Goal: Information Seeking & Learning: Learn about a topic

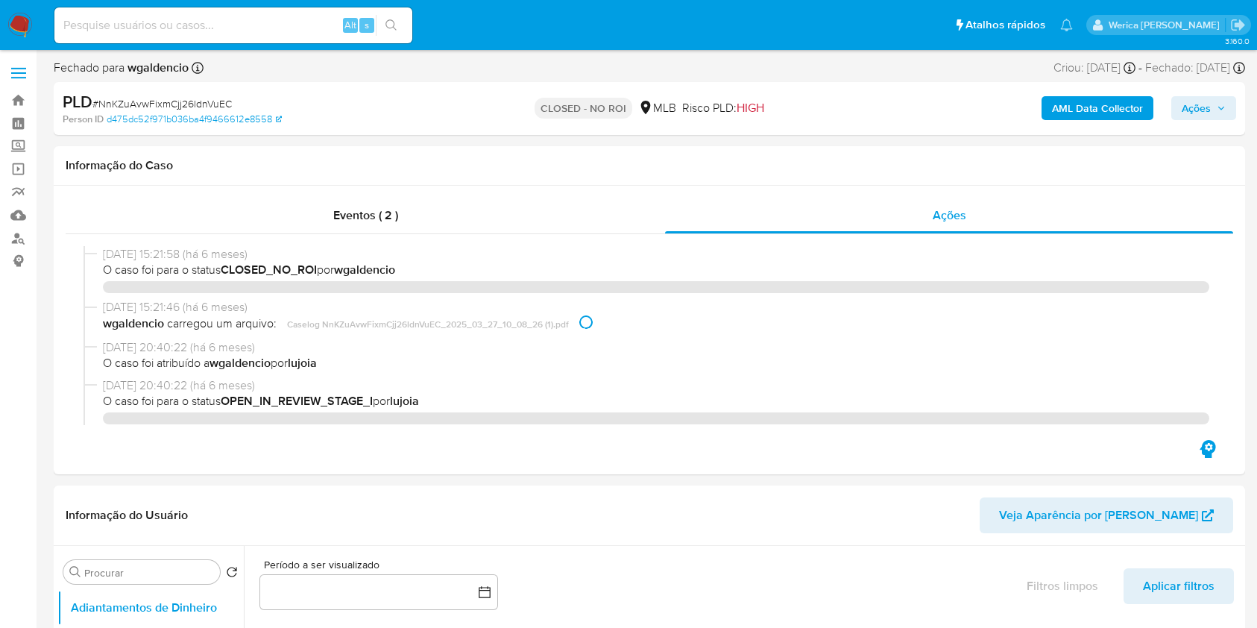
select select "10"
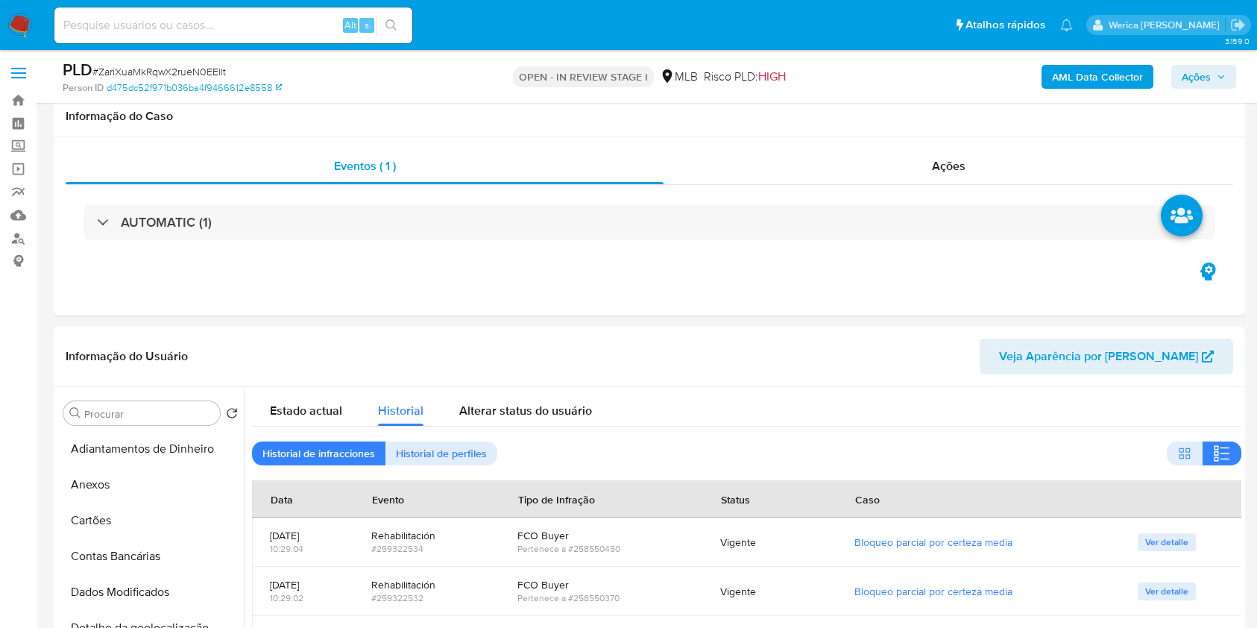
select select "100"
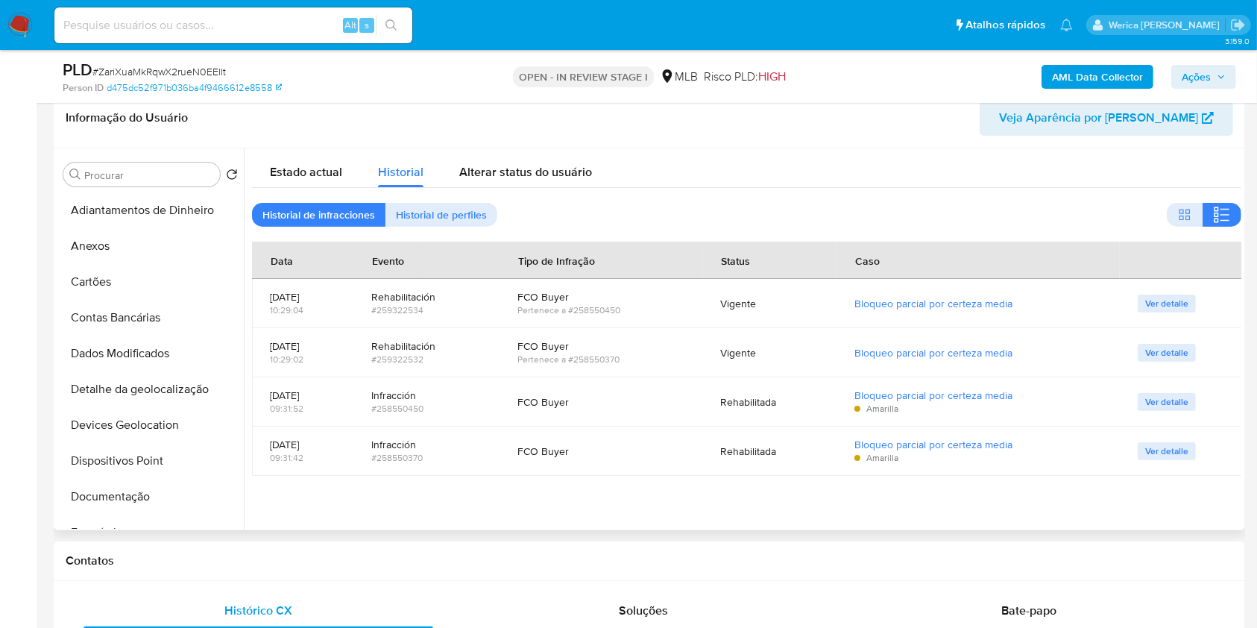
scroll to position [701, 0]
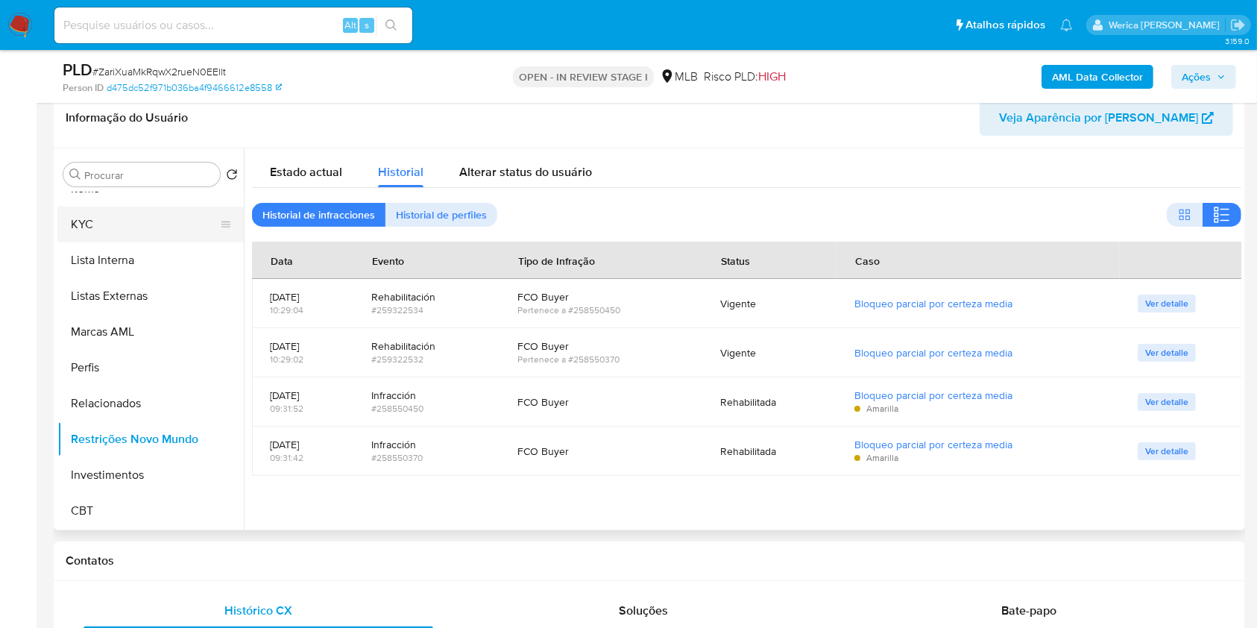
click at [166, 224] on button "KYC" at bounding box center [144, 224] width 174 height 36
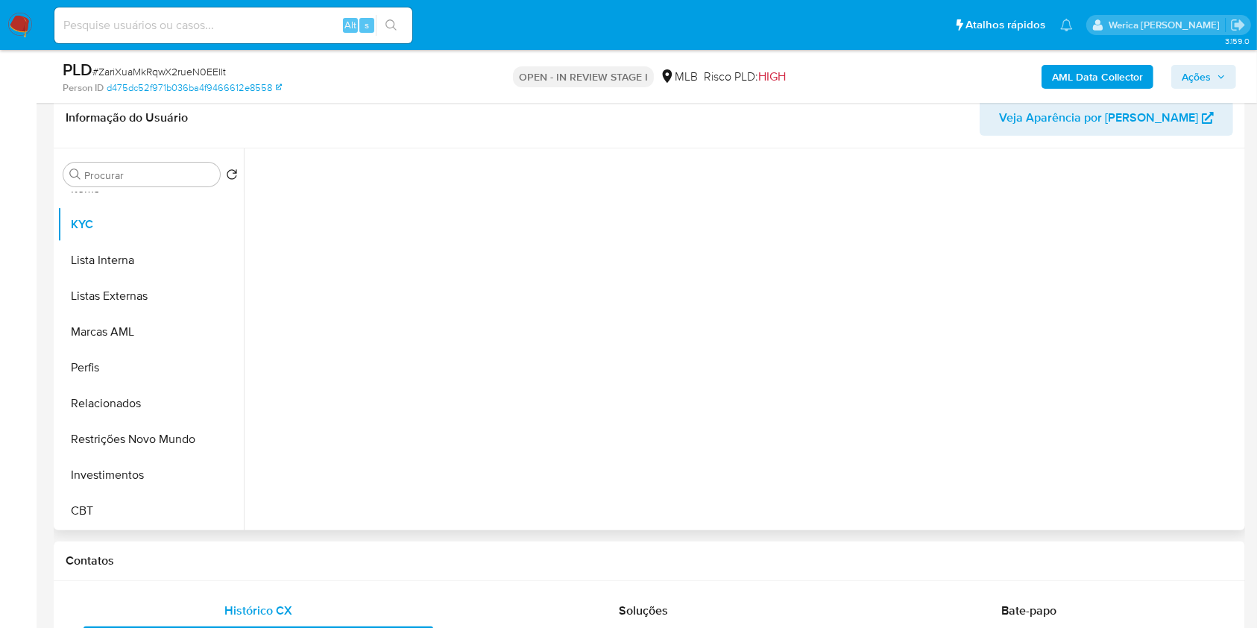
click at [496, 310] on div at bounding box center [746, 335] width 989 height 374
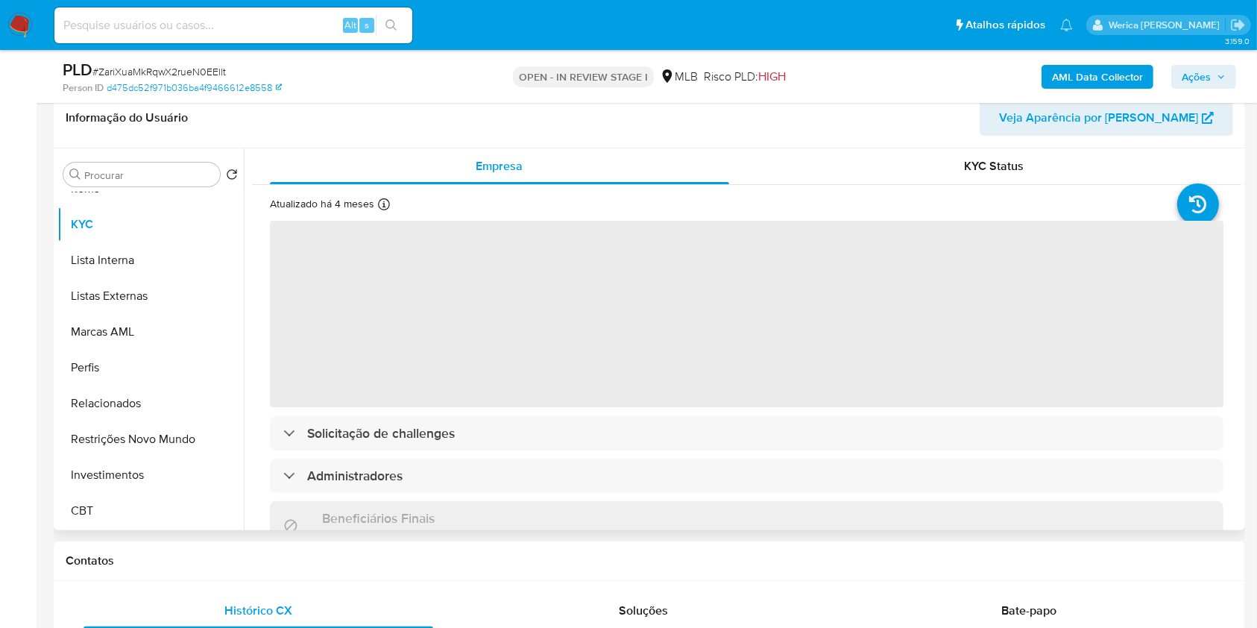
click at [546, 338] on span "‌" at bounding box center [746, 314] width 953 height 186
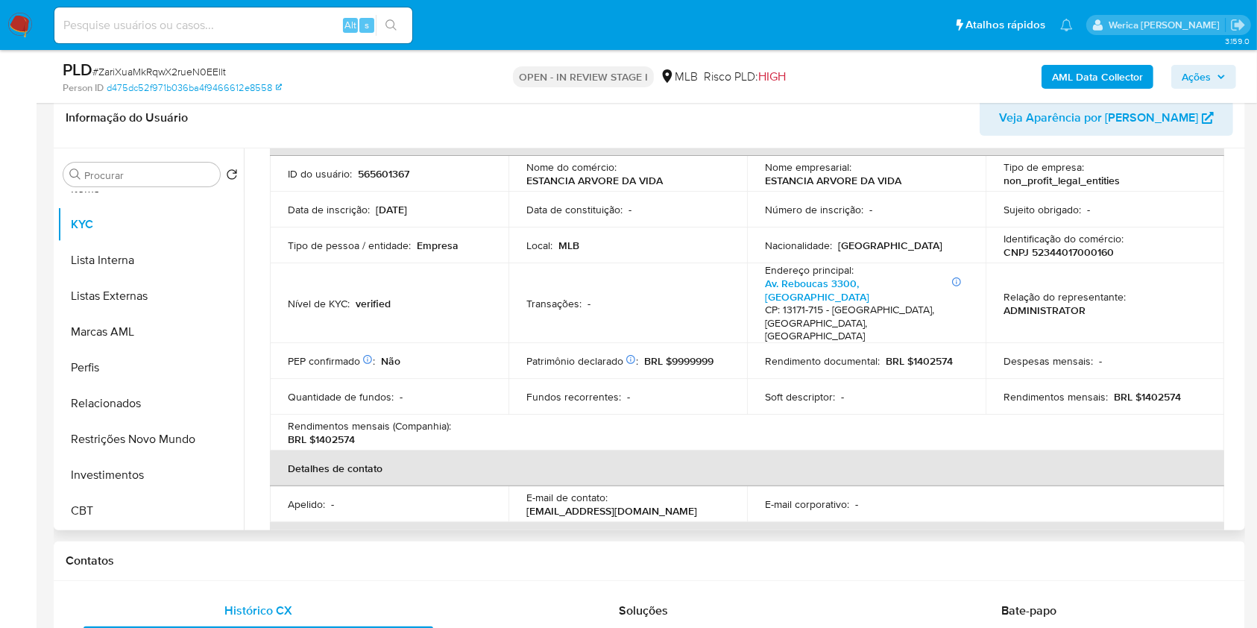
scroll to position [0, 0]
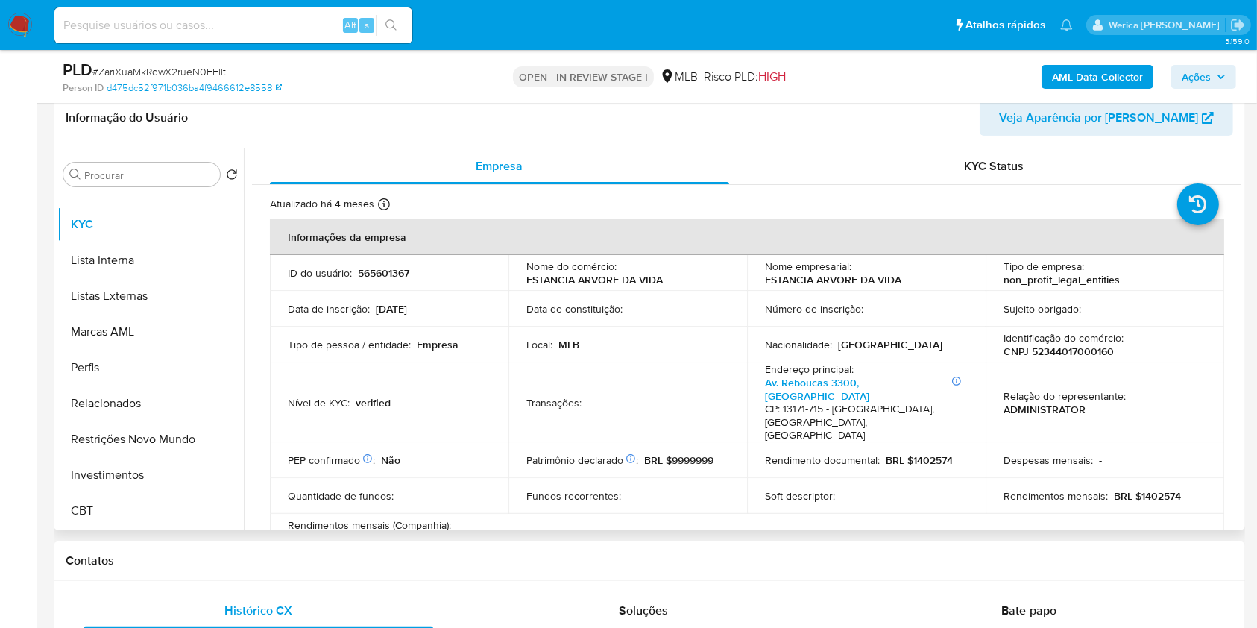
click at [1055, 346] on p "CNPJ 52344017000160" at bounding box center [1058, 350] width 110 height 13
click at [1058, 346] on p "CNPJ 52344017000160" at bounding box center [1058, 350] width 110 height 13
copy p "52344017000160"
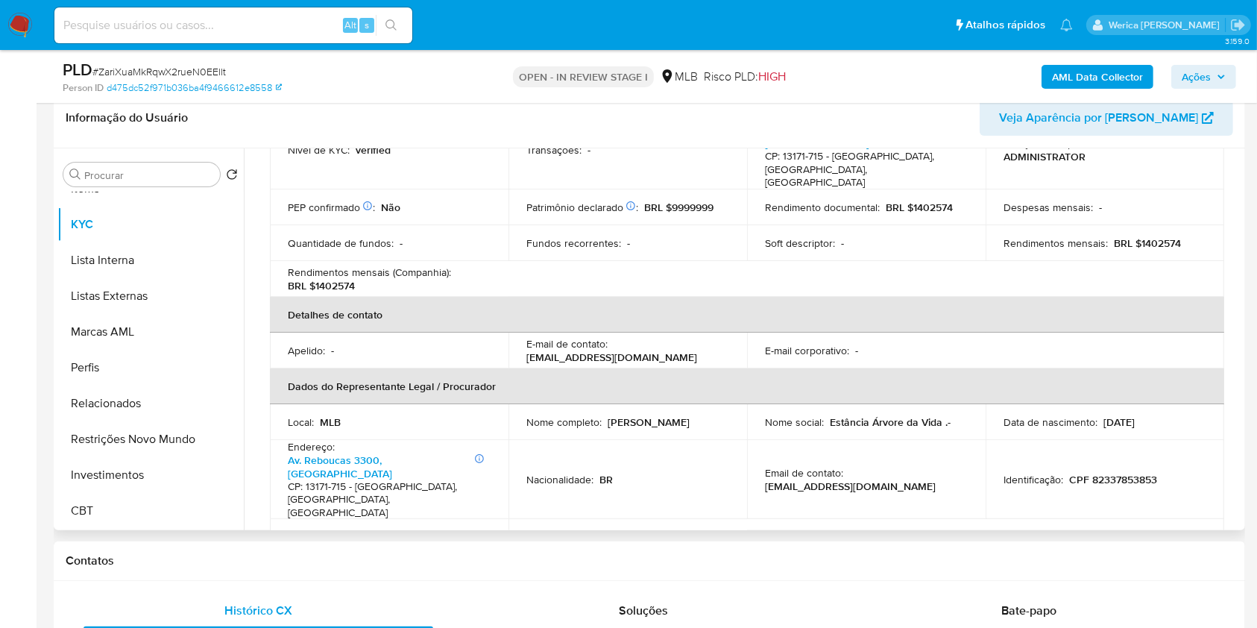
scroll to position [99, 0]
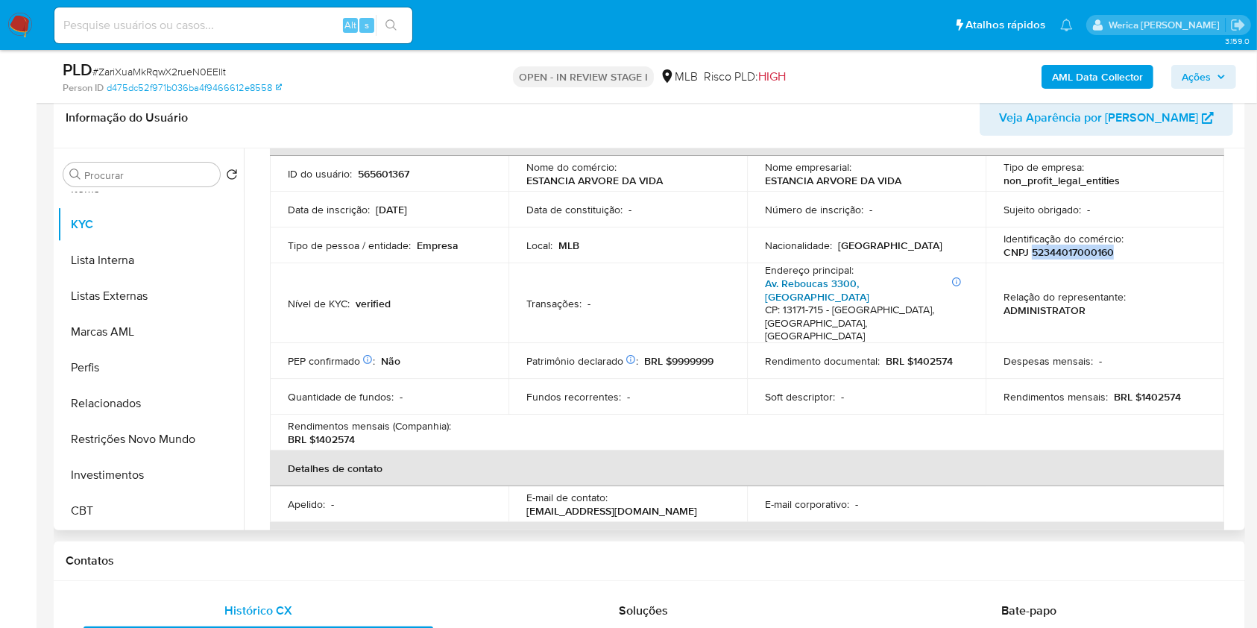
click at [869, 286] on link "Av. Reboucas 3300, Parque Hongaro" at bounding box center [817, 290] width 104 height 28
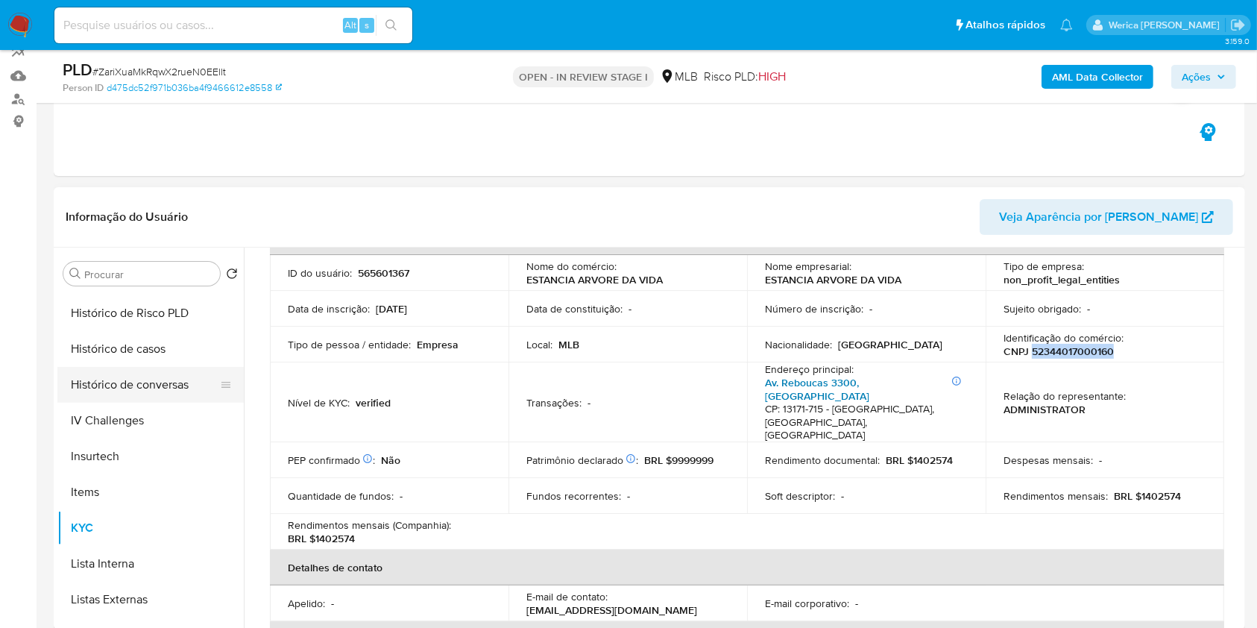
scroll to position [403, 0]
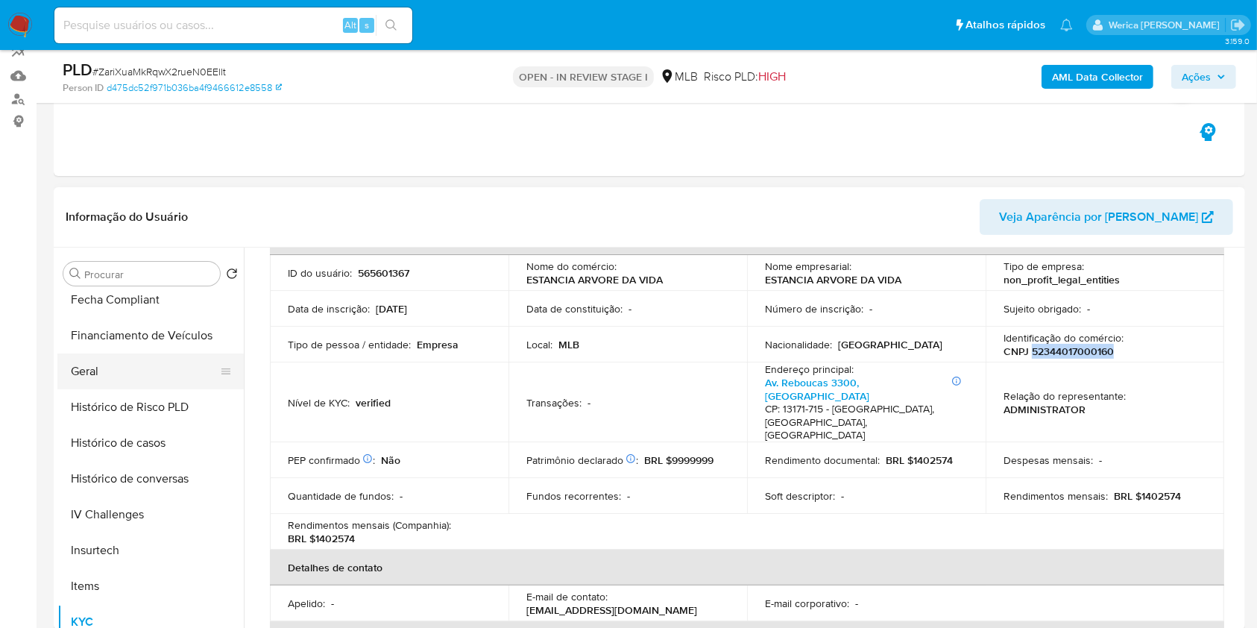
click at [130, 358] on button "Geral" at bounding box center [144, 371] width 174 height 36
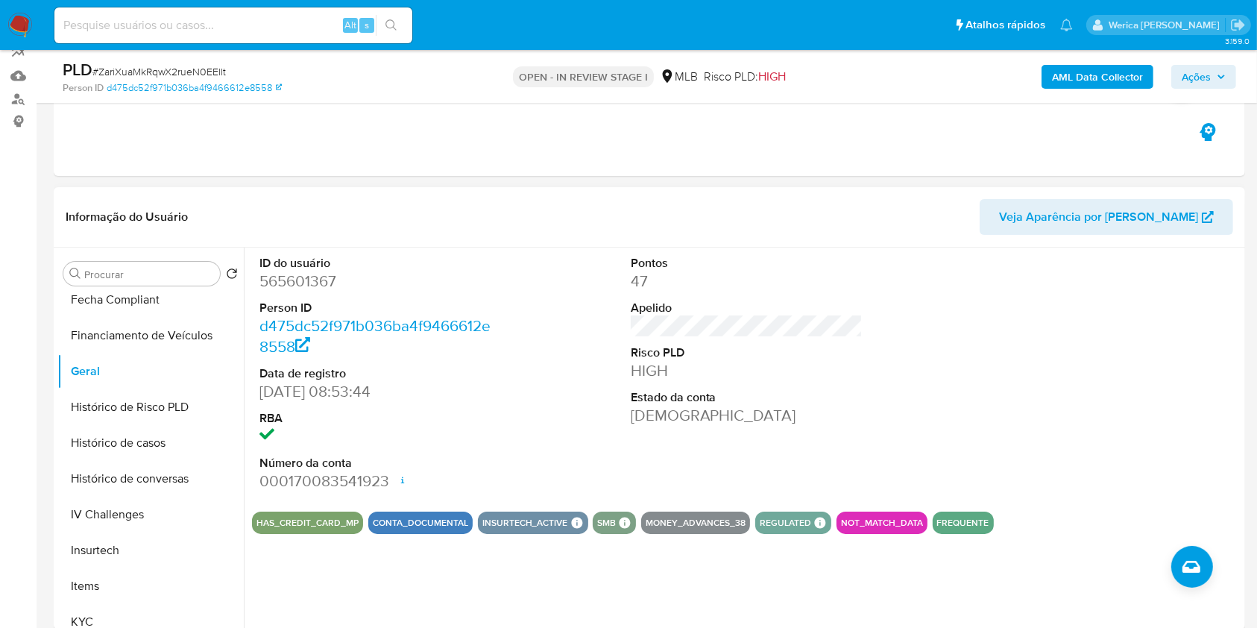
click at [1168, 486] on div at bounding box center [1117, 373] width 247 height 252
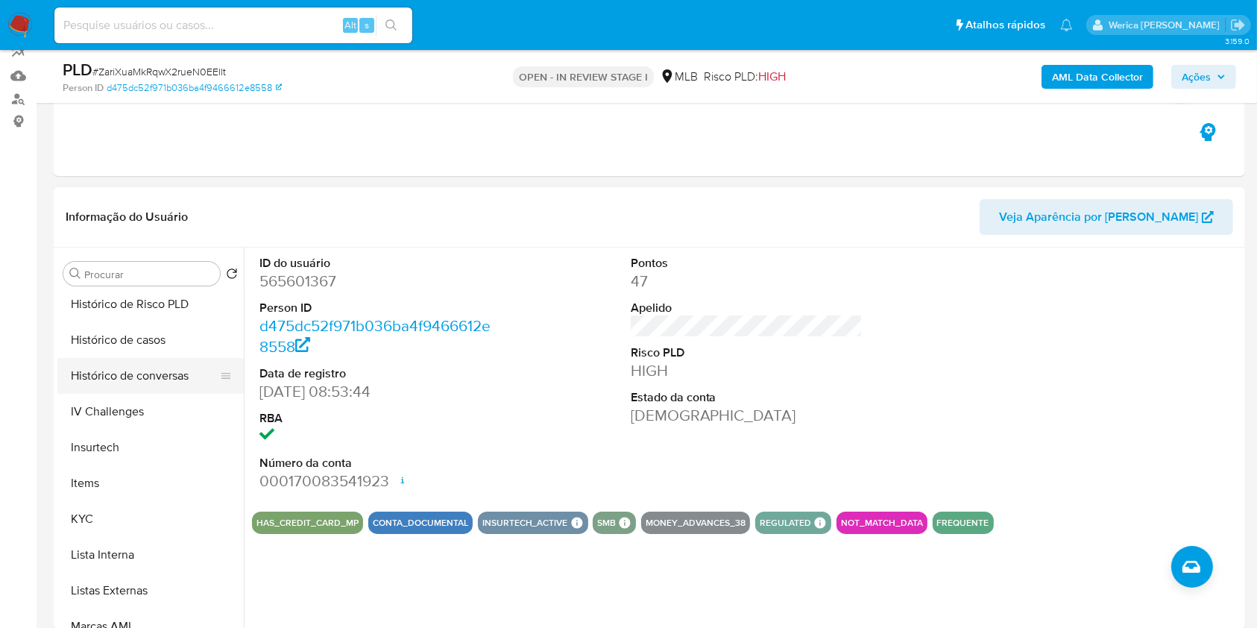
scroll to position [701, 0]
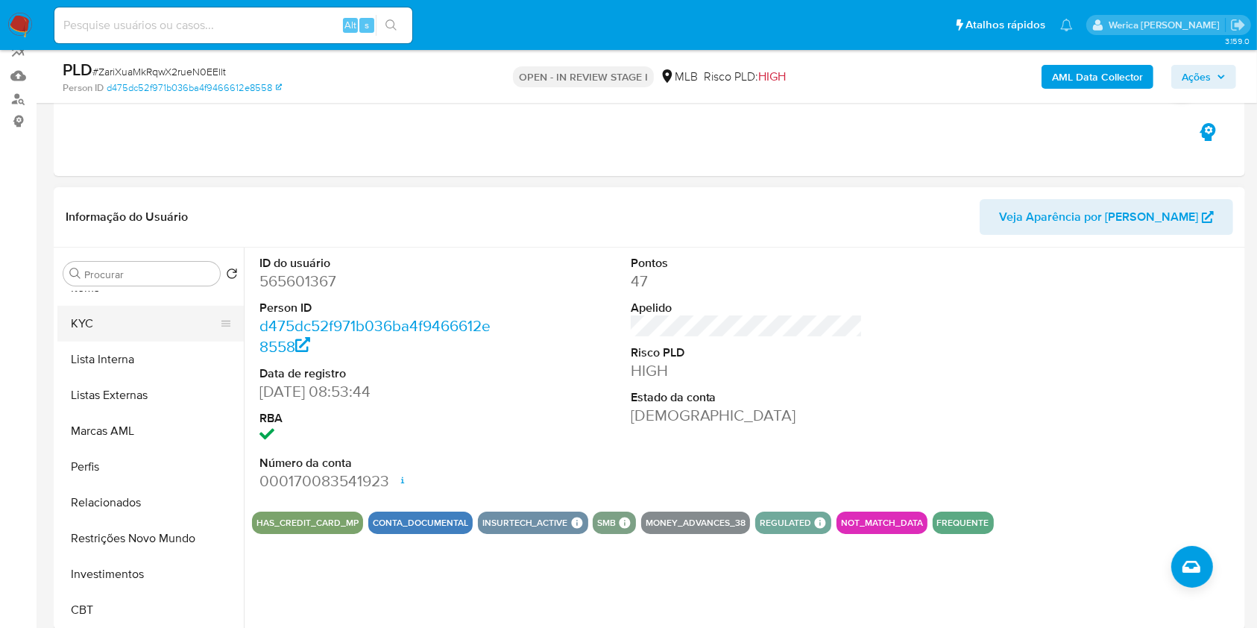
click at [86, 320] on button "KYC" at bounding box center [144, 324] width 174 height 36
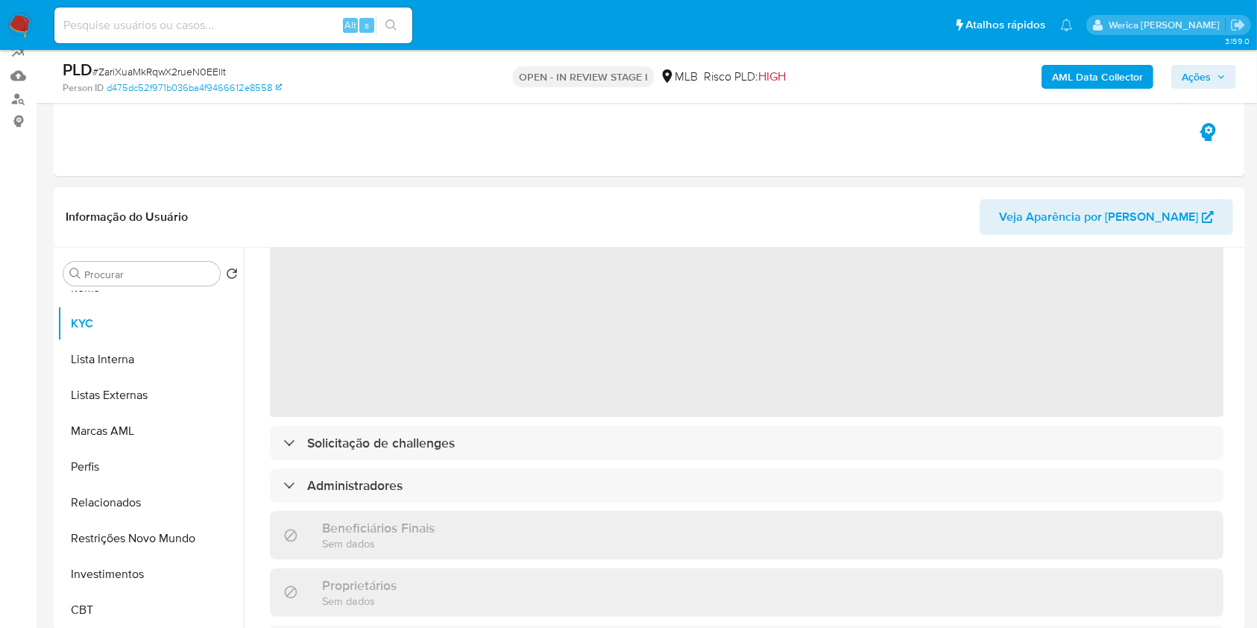
scroll to position [198, 0]
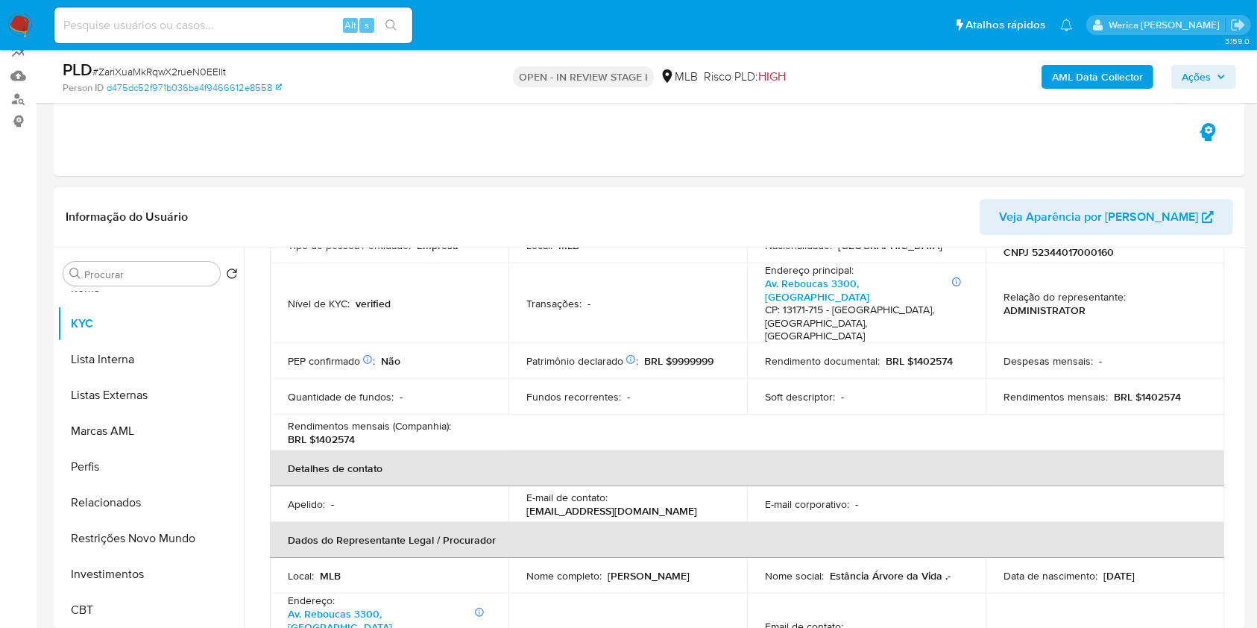
click at [1124, 343] on td "Despesas mensais : -" at bounding box center [1104, 361] width 239 height 36
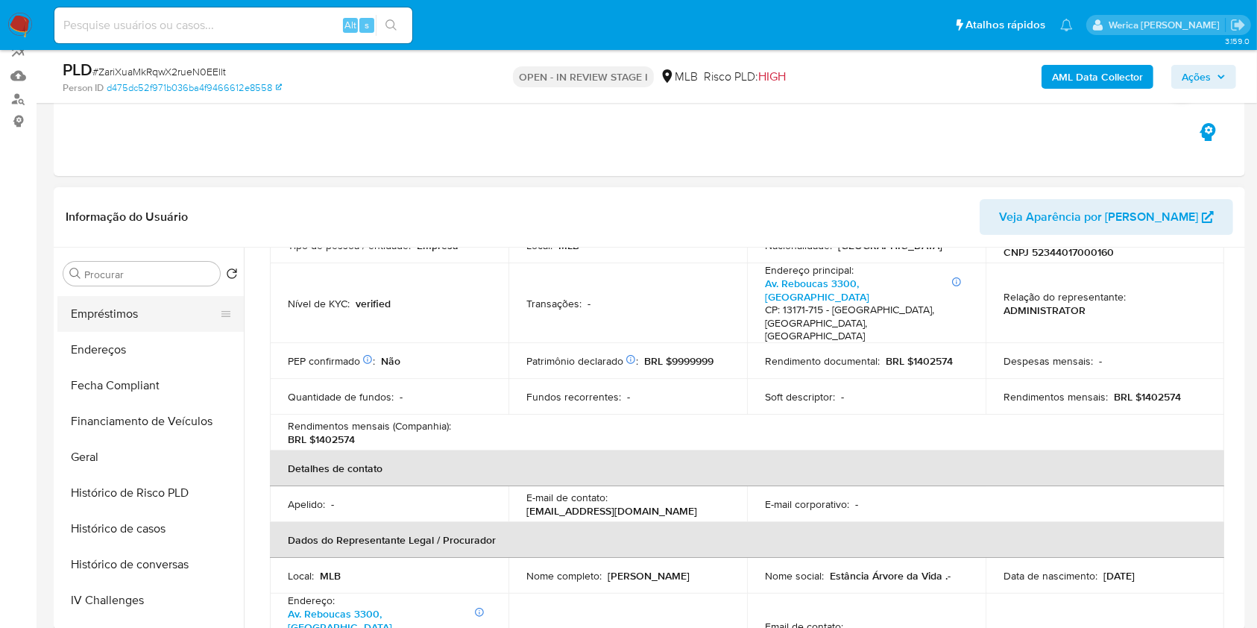
scroll to position [204, 0]
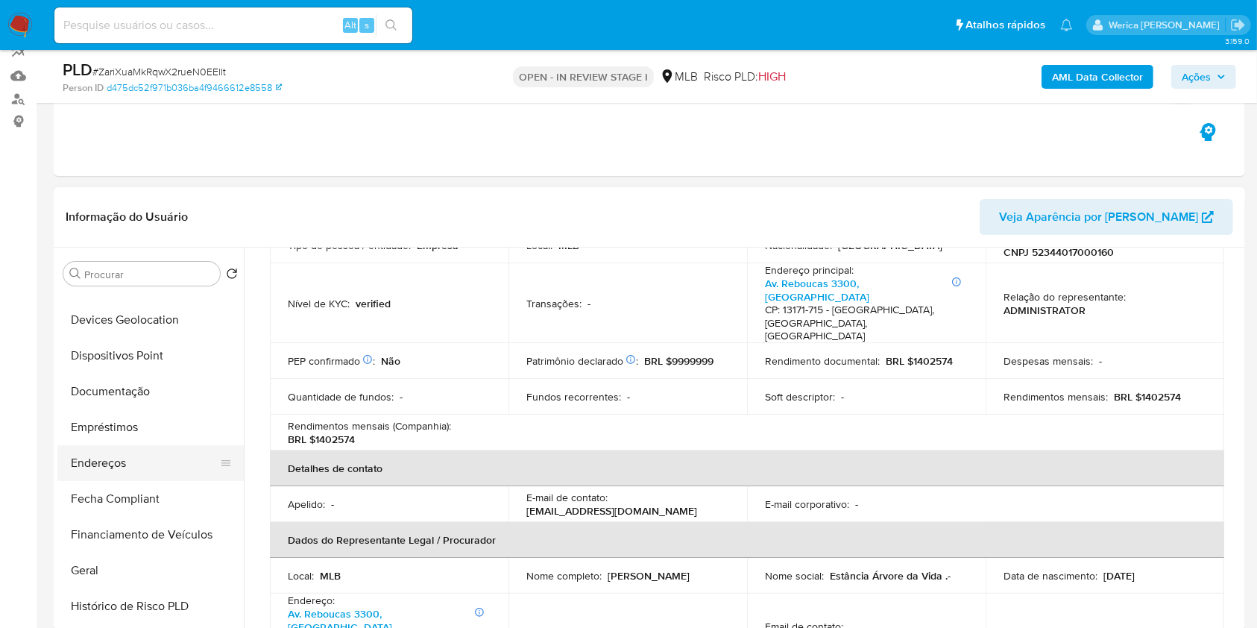
click at [137, 469] on button "Endereços" at bounding box center [144, 463] width 174 height 36
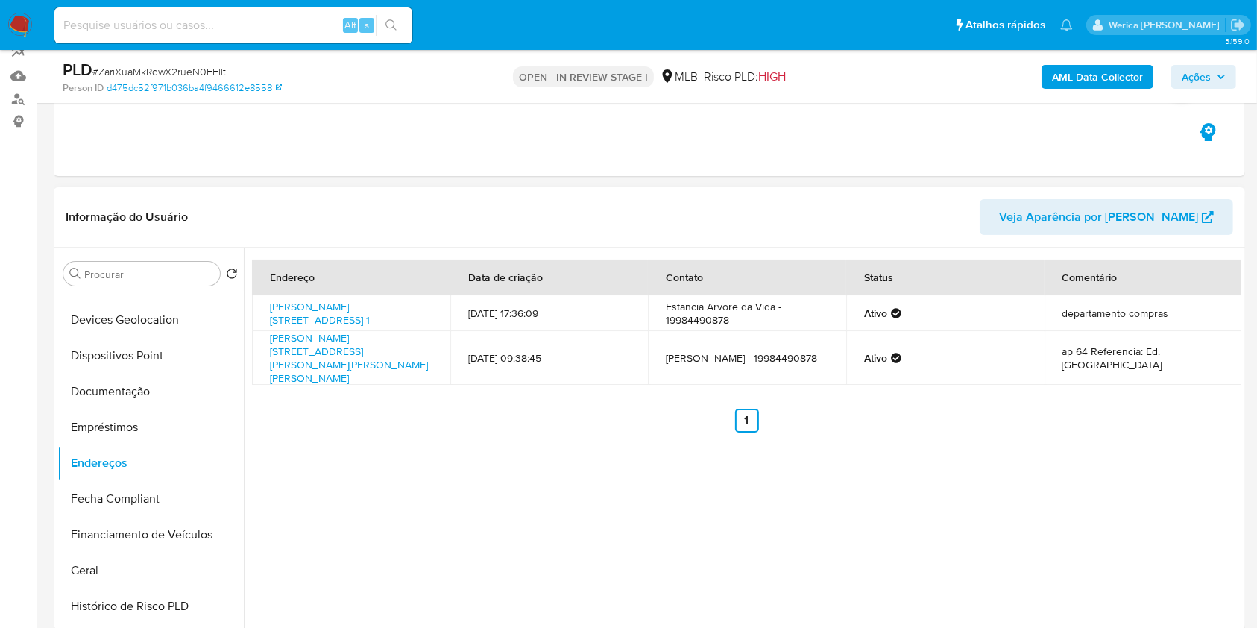
click at [982, 468] on div "Endereço Data de criação Contato Status Comentário Estrada Estância Árvore Da V…" at bounding box center [742, 438] width 997 height 382
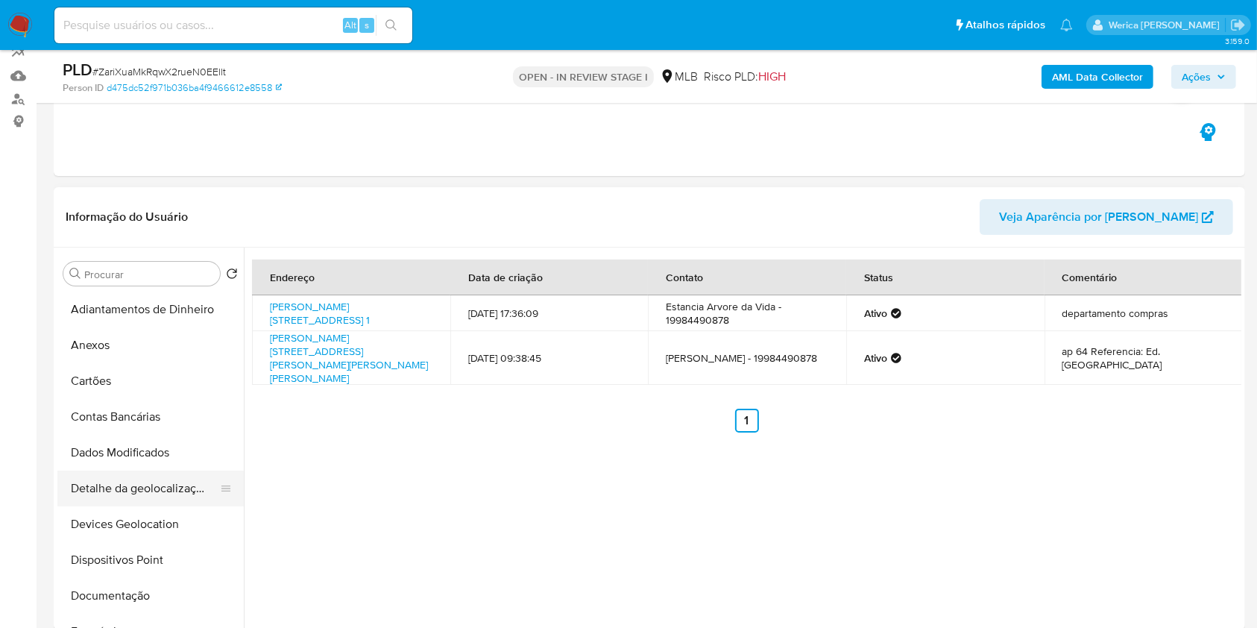
click at [185, 484] on button "Detalhe da geolocalização" at bounding box center [144, 488] width 174 height 36
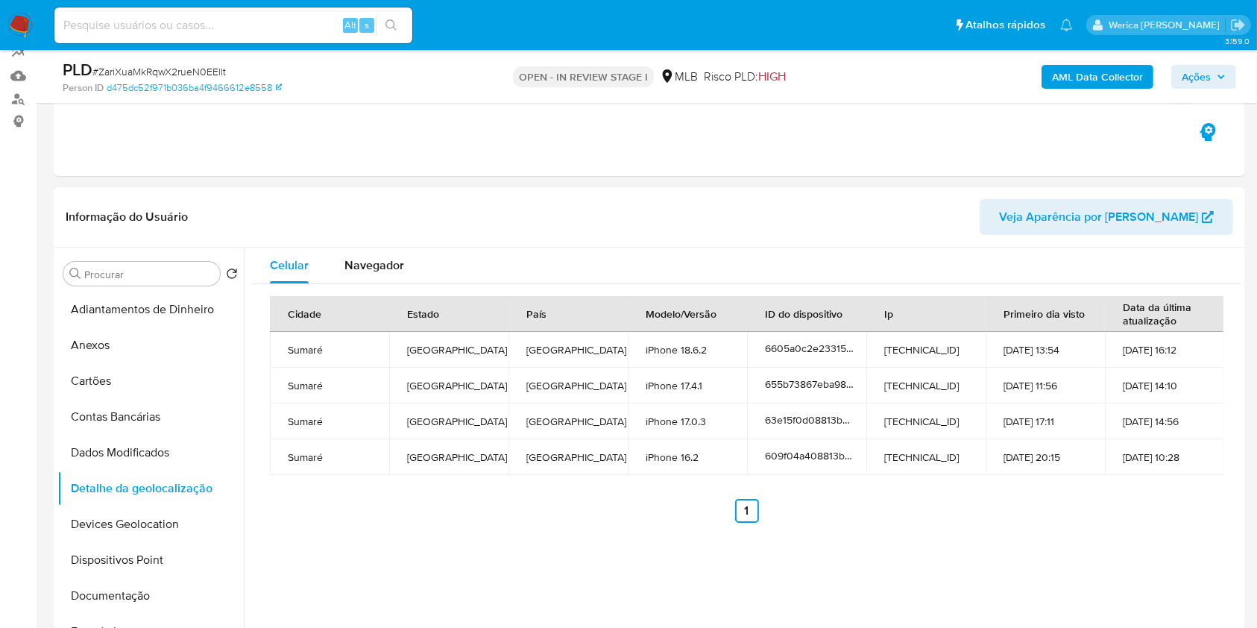
click at [1131, 542] on div "Celular Navegador Cidade Estado País Modelo/Versão ID do dispositivo Ip Primeir…" at bounding box center [742, 438] width 997 height 382
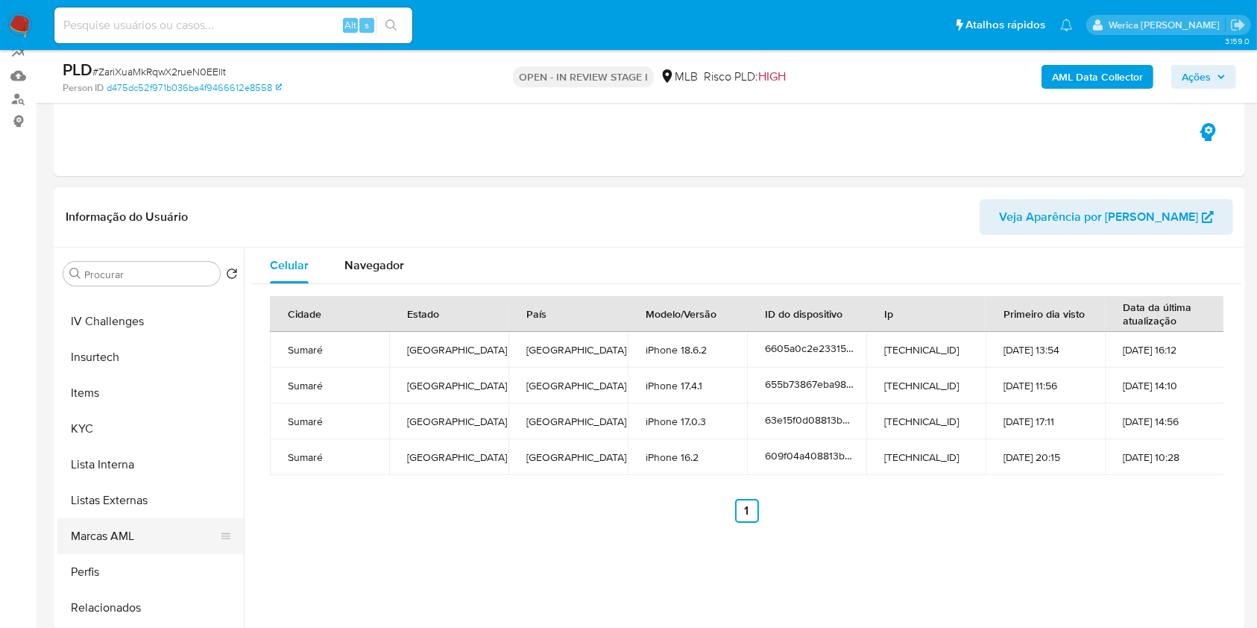
scroll to position [695, 0]
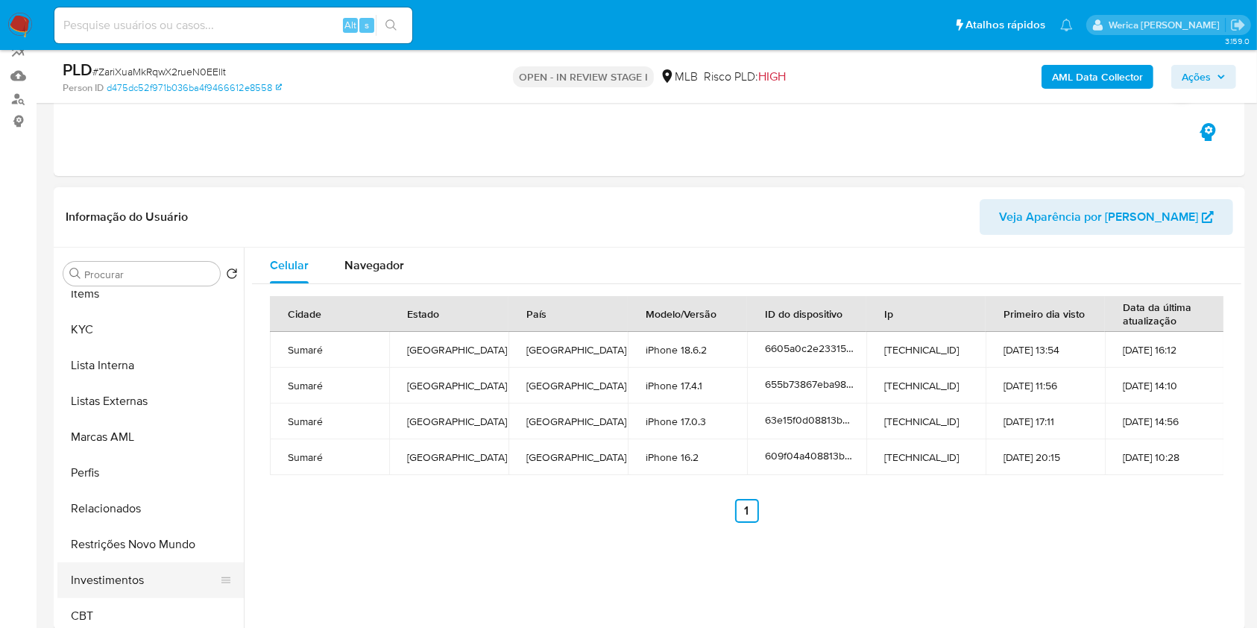
click at [158, 572] on button "Investimentos" at bounding box center [144, 580] width 174 height 36
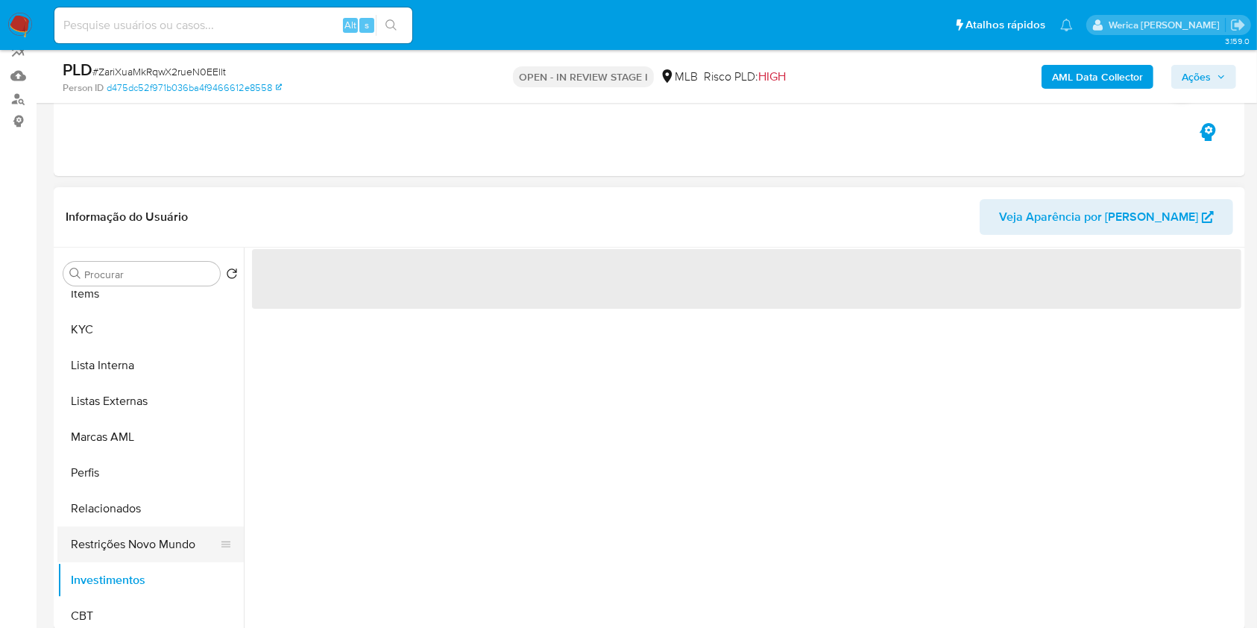
click at [146, 546] on button "Restrições Novo Mundo" at bounding box center [144, 544] width 174 height 36
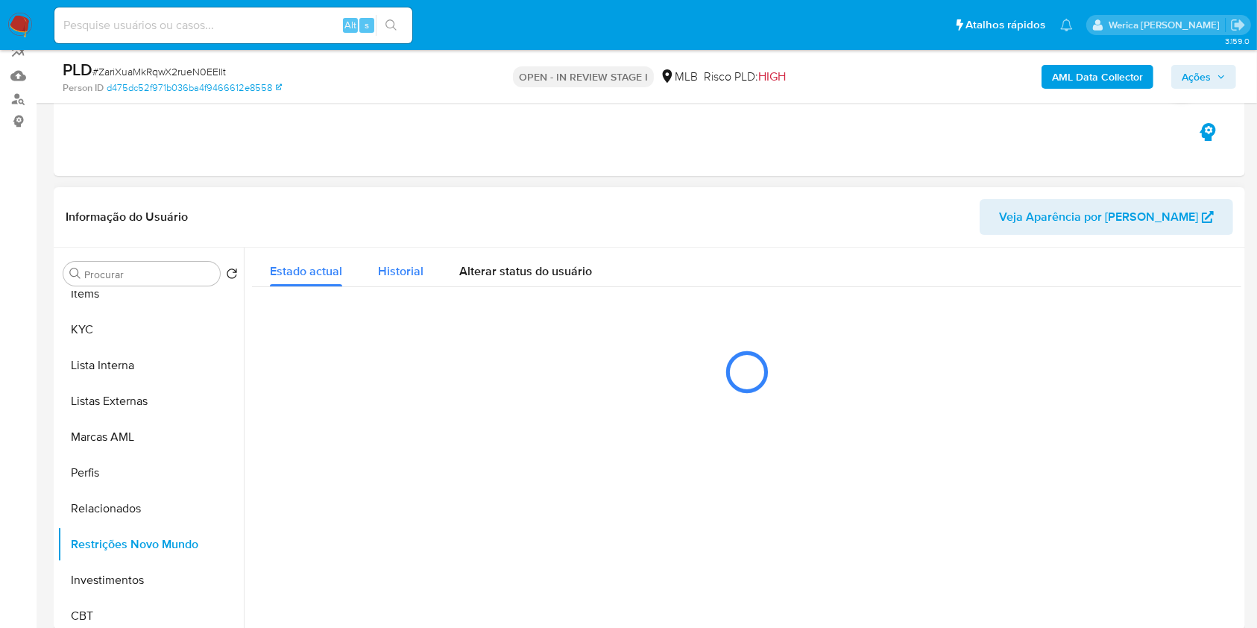
click at [426, 267] on button "Historial" at bounding box center [400, 267] width 81 height 40
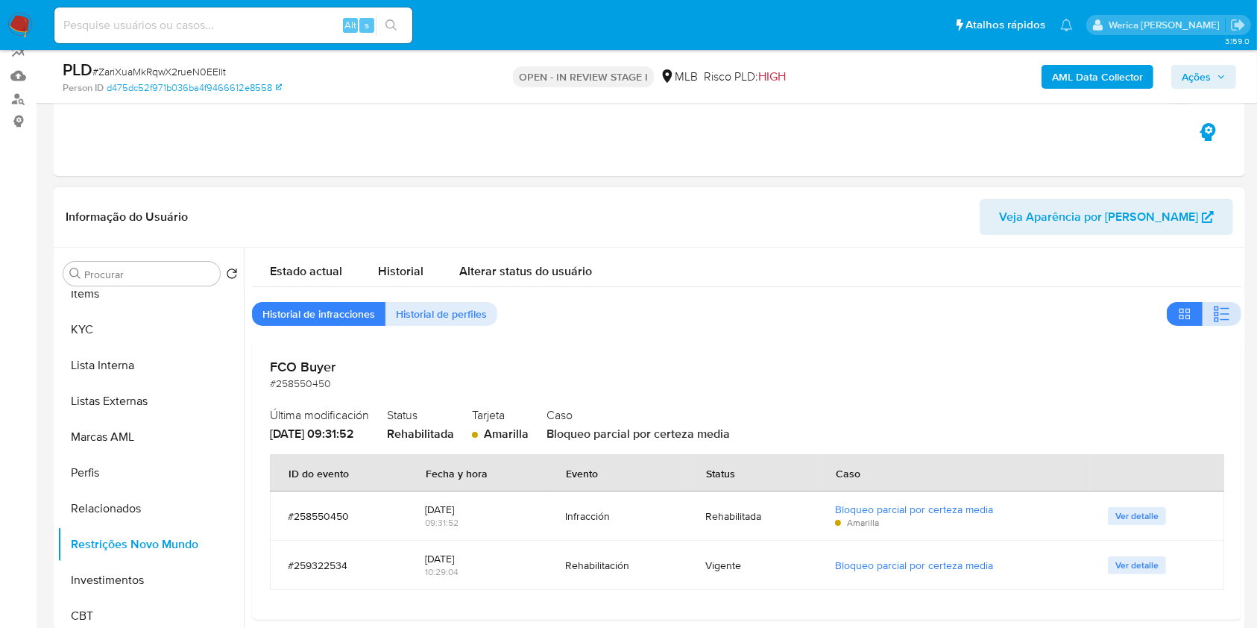
click at [1213, 323] on span "button" at bounding box center [1222, 313] width 18 height 21
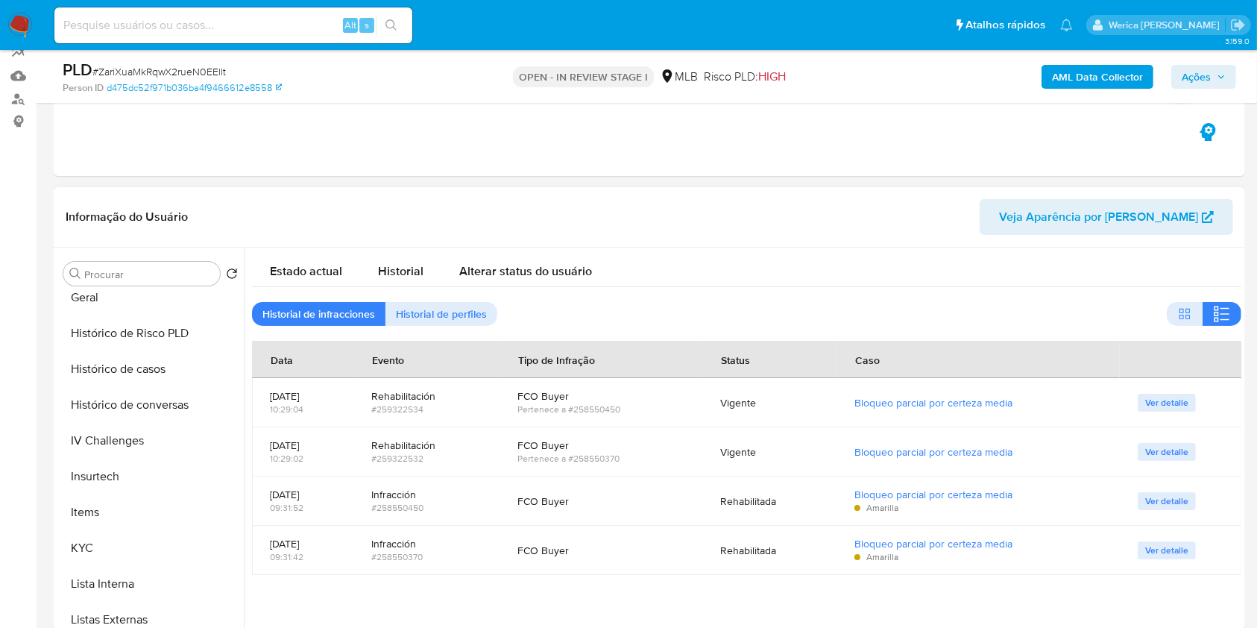
scroll to position [298, 0]
click at [158, 307] on button "Documentação" at bounding box center [144, 298] width 174 height 36
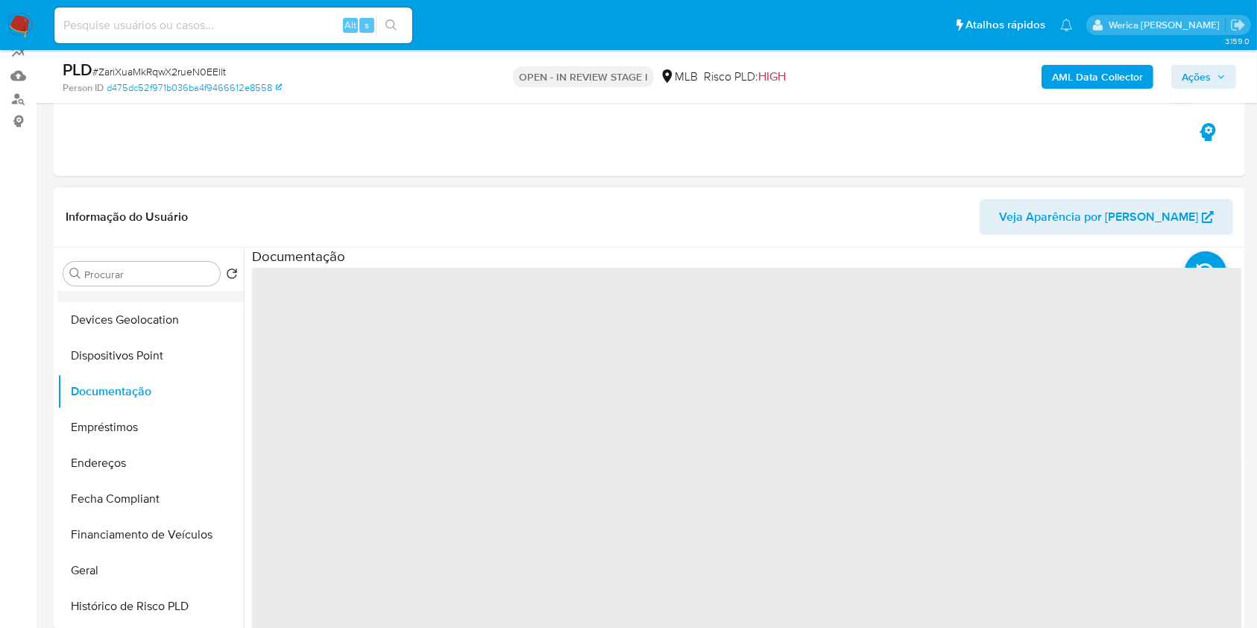
scroll to position [99, 0]
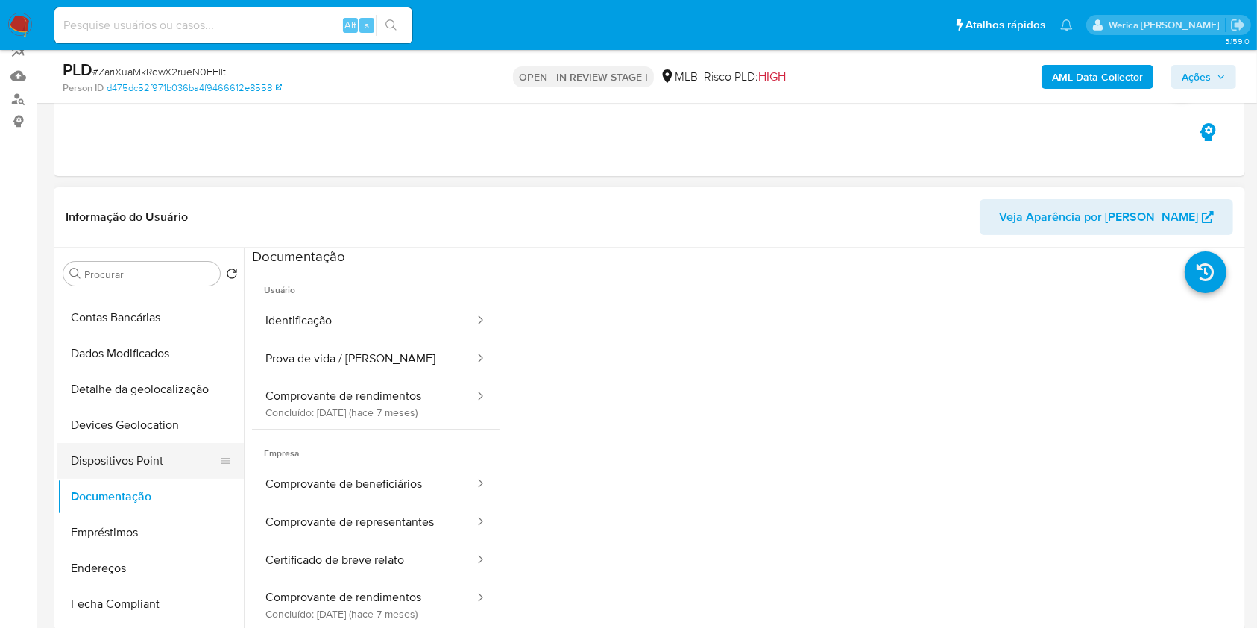
click at [155, 446] on button "Dispositivos Point" at bounding box center [144, 461] width 174 height 36
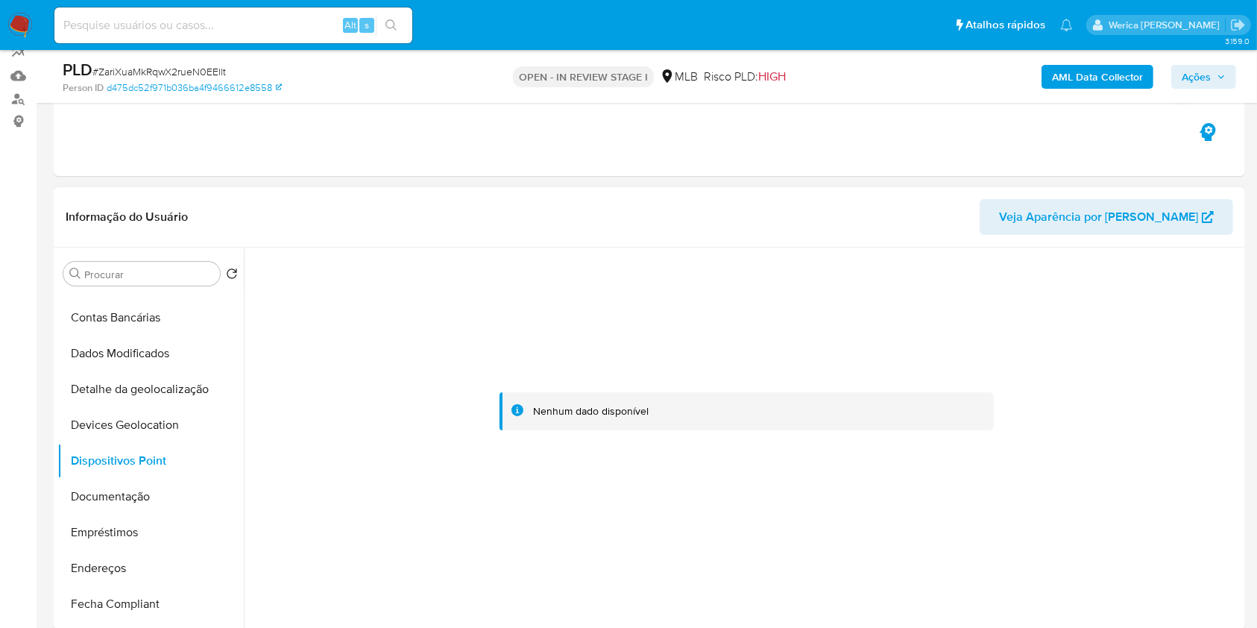
click at [1103, 546] on div at bounding box center [746, 411] width 989 height 328
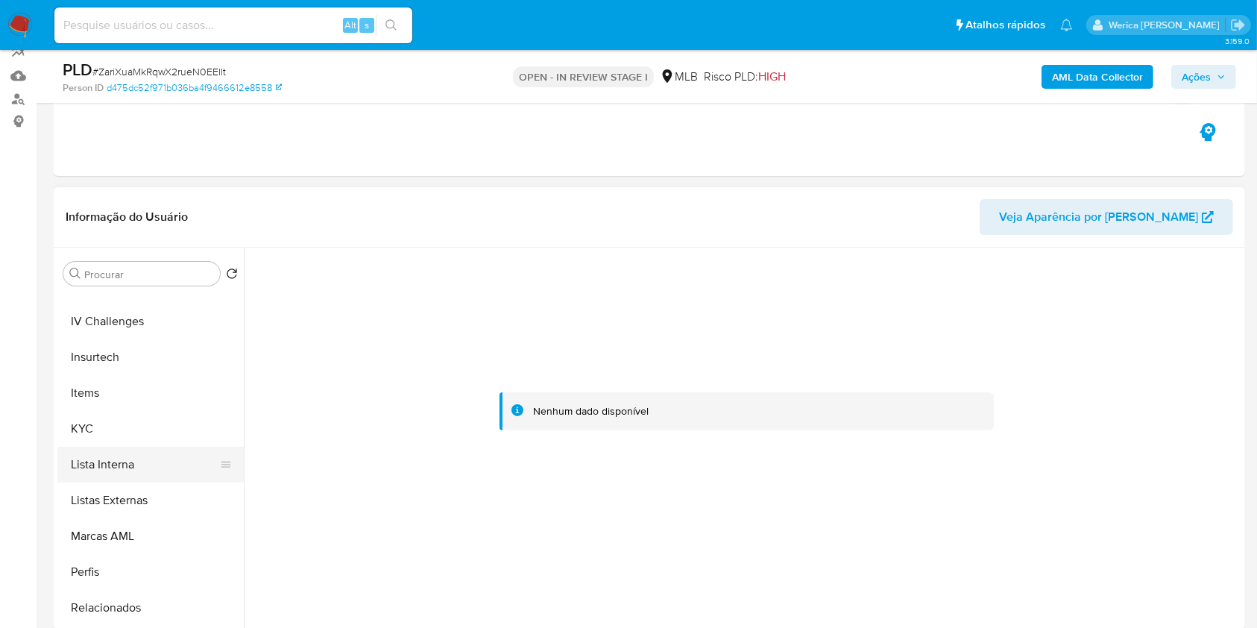
scroll to position [701, 0]
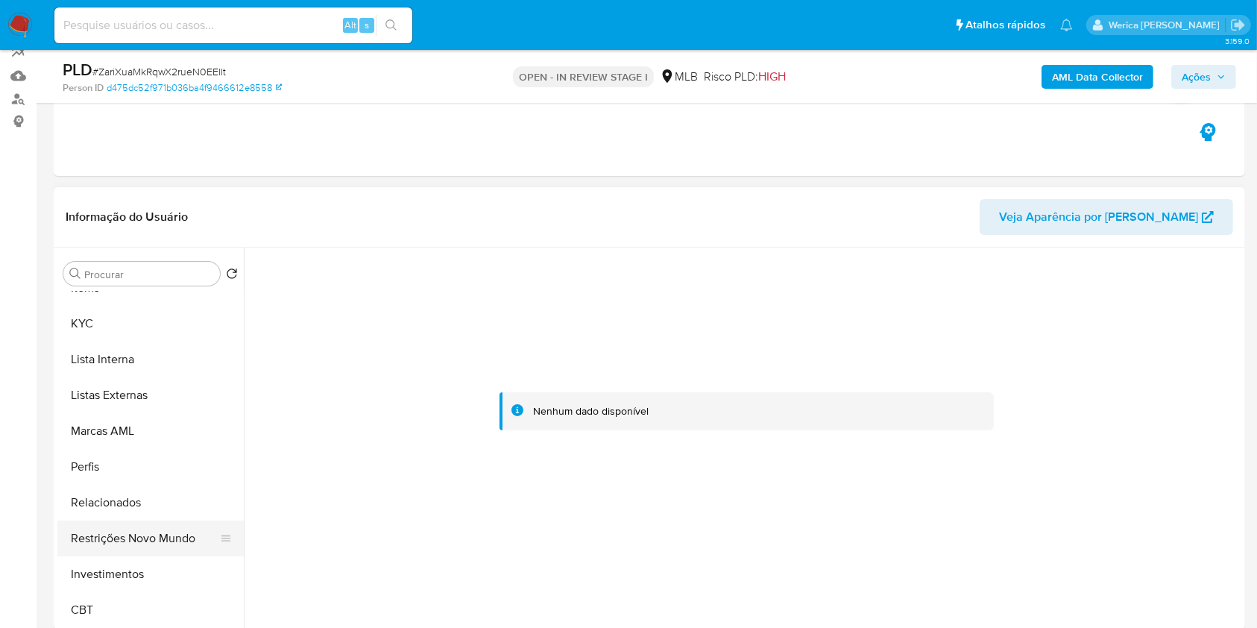
click at [158, 552] on button "Restrições Novo Mundo" at bounding box center [144, 538] width 174 height 36
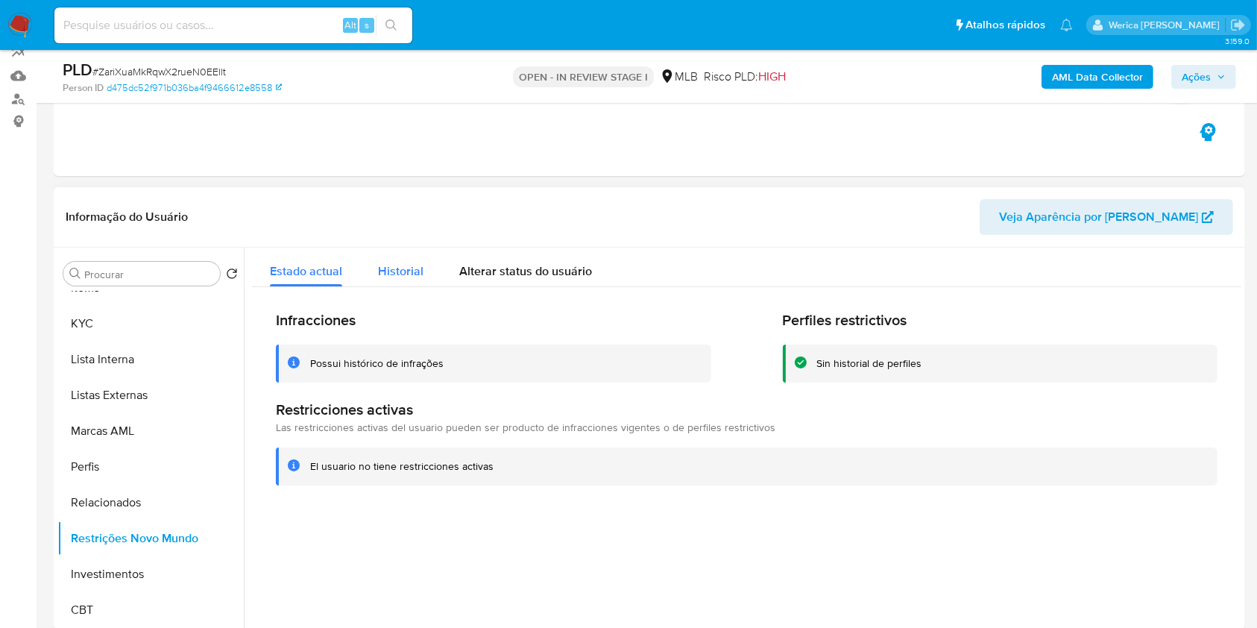
click at [361, 274] on button "Historial" at bounding box center [400, 267] width 81 height 40
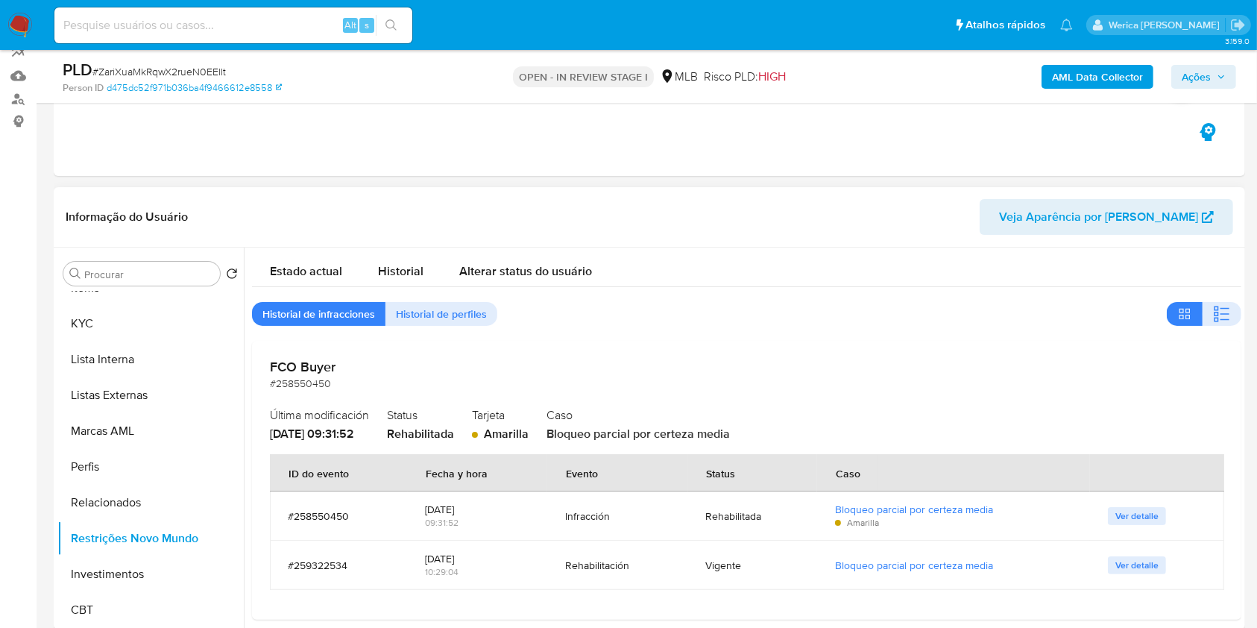
click at [1210, 325] on div "Estado actual Historial Alterar status do usuário Historial de infracciones His…" at bounding box center [746, 579] width 989 height 665
click at [1231, 307] on button "button" at bounding box center [1221, 314] width 39 height 24
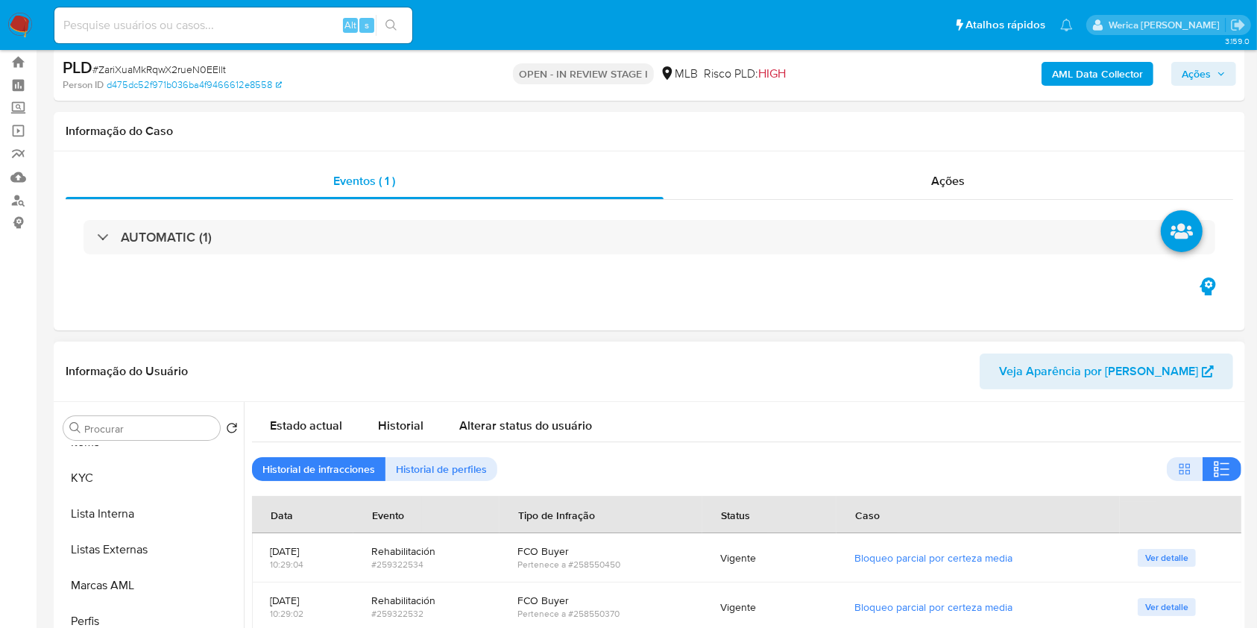
scroll to position [0, 0]
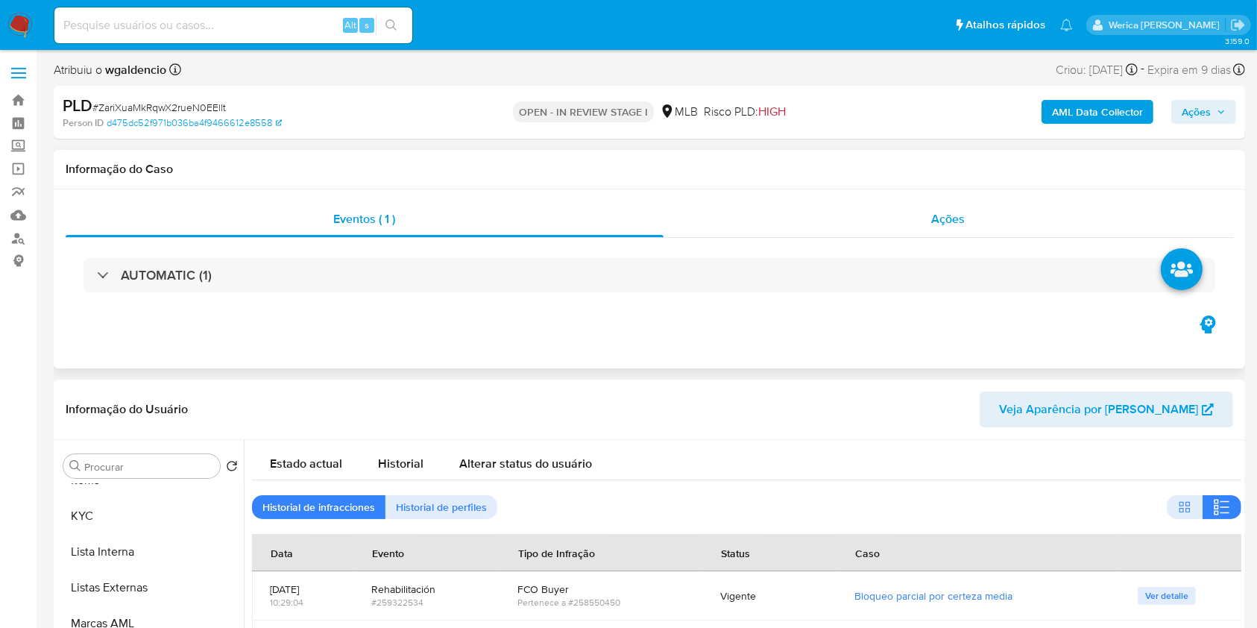
click at [943, 233] on div "Ações" at bounding box center [947, 219] width 569 height 36
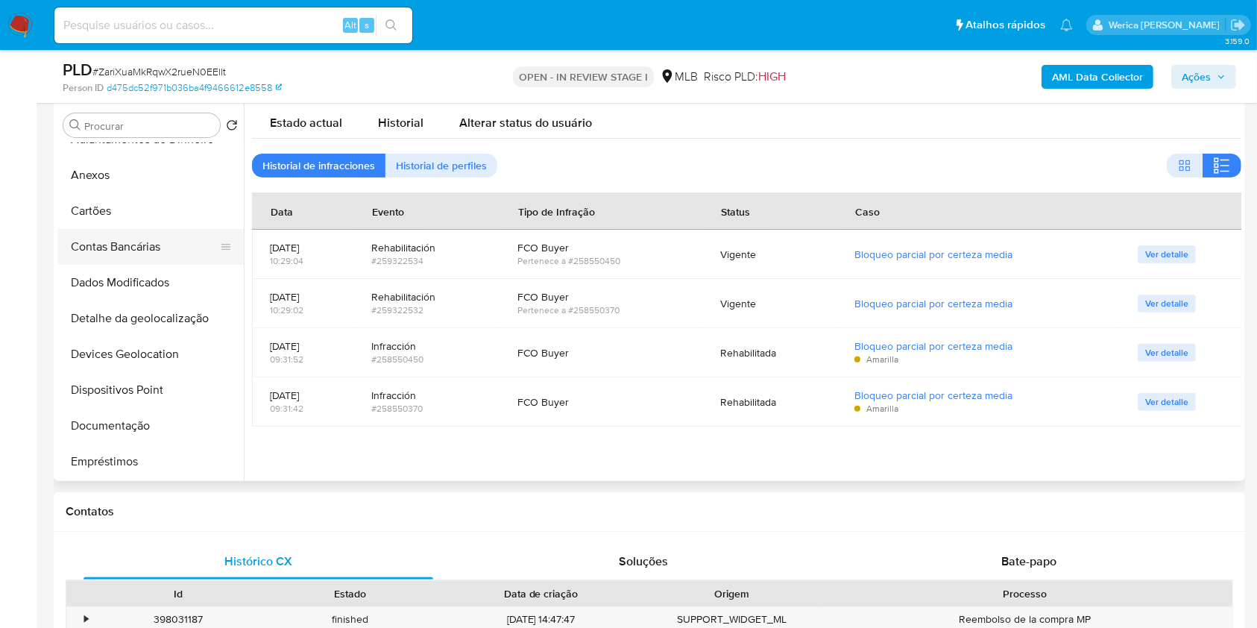
scroll to position [6, 0]
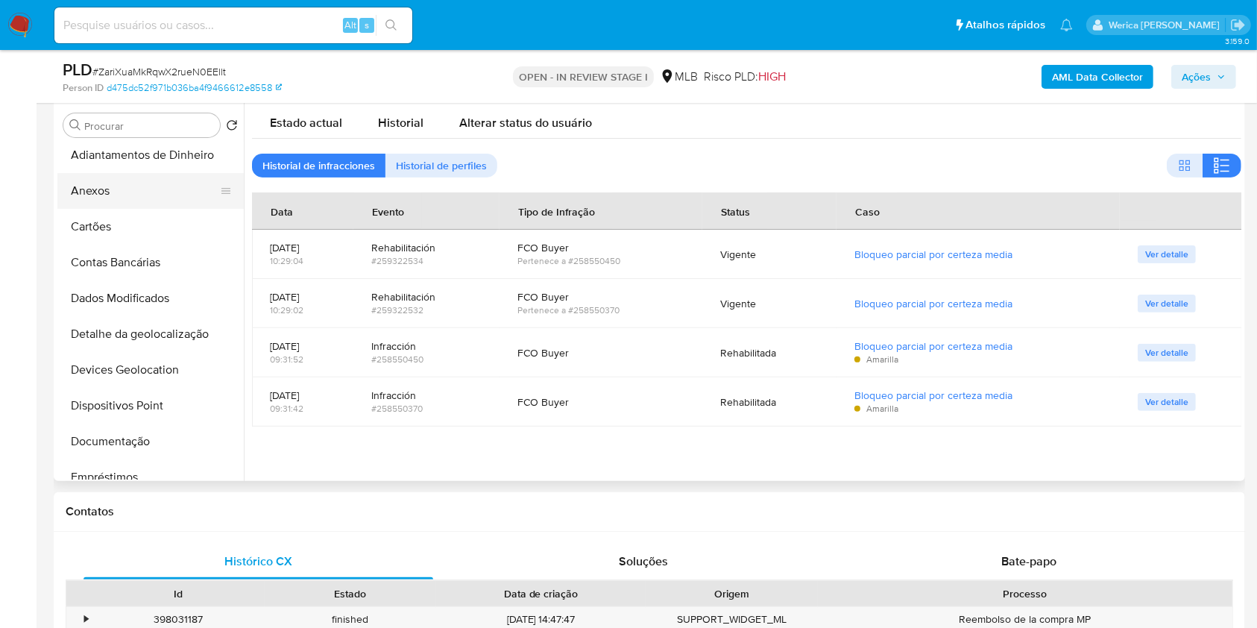
click at [86, 203] on button "Anexos" at bounding box center [144, 191] width 174 height 36
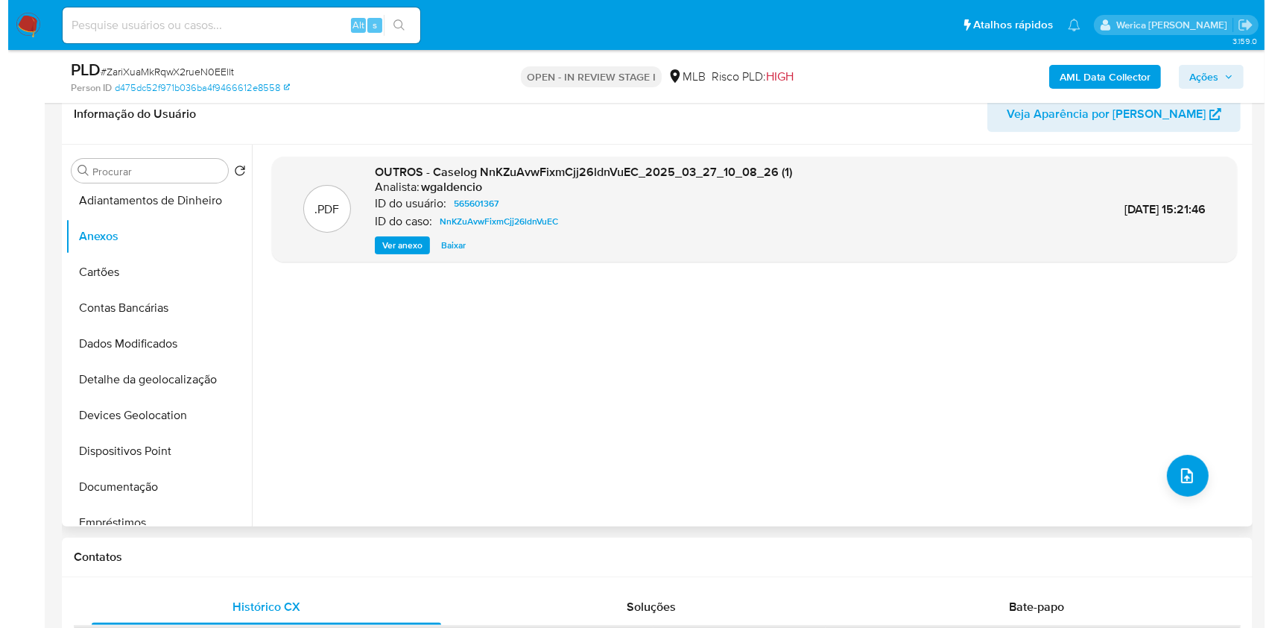
scroll to position [397, 0]
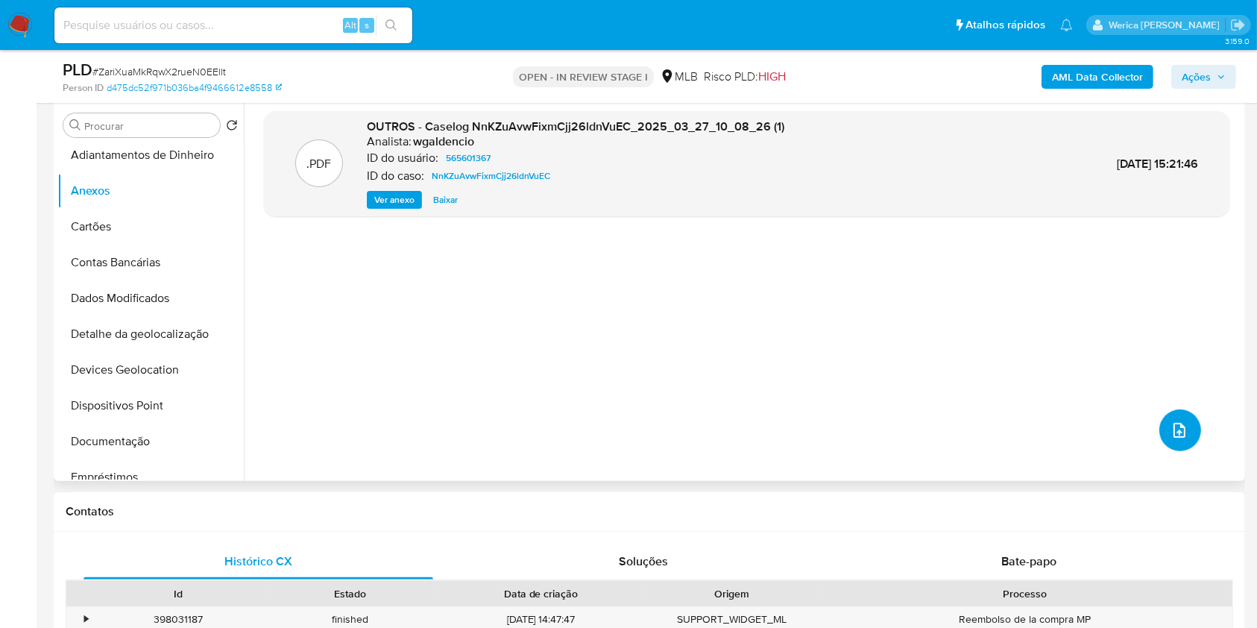
click at [1184, 428] on icon "upload-file" at bounding box center [1179, 430] width 18 height 18
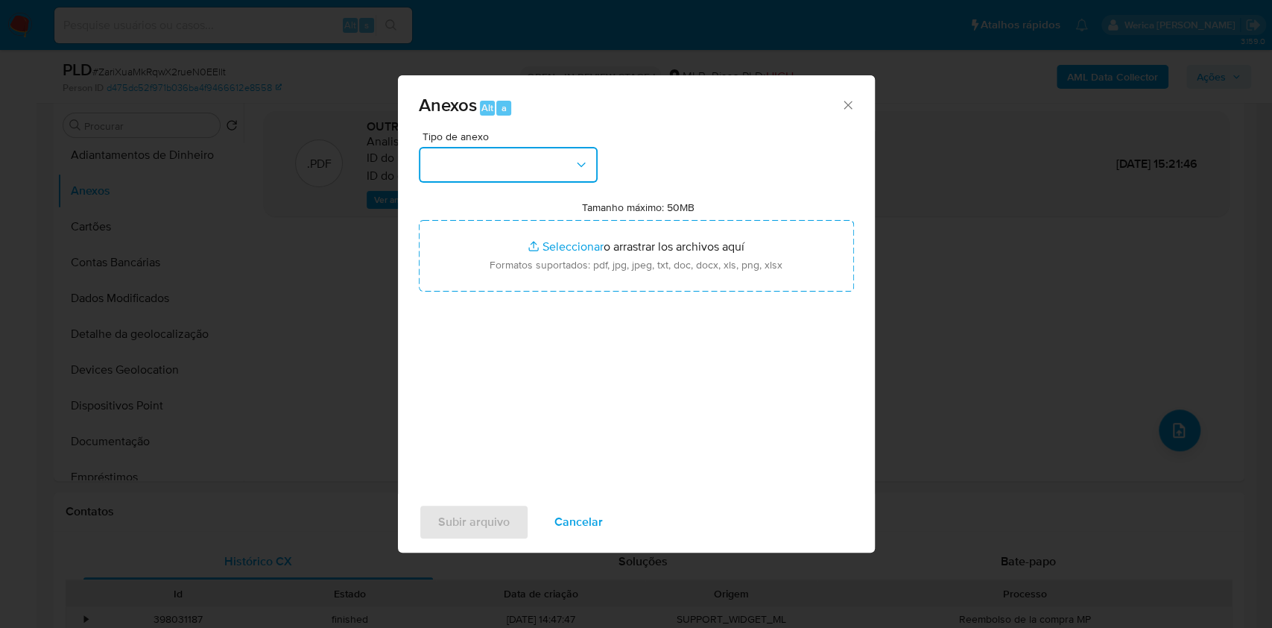
click at [572, 155] on button "button" at bounding box center [508, 165] width 179 height 36
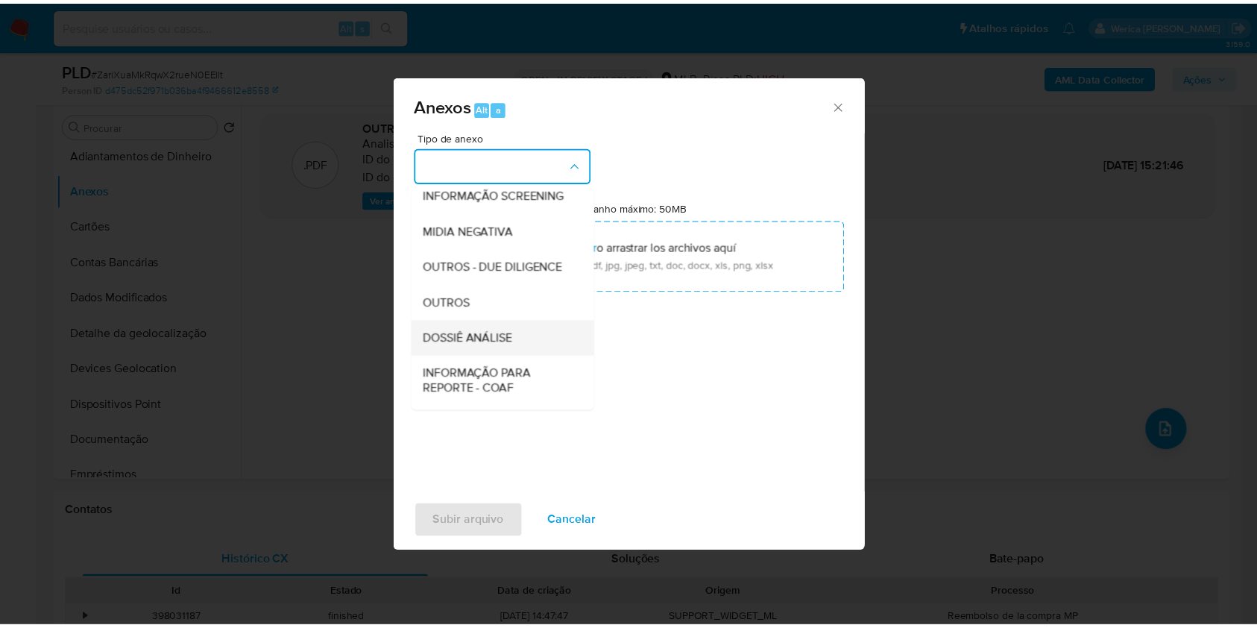
scroll to position [198, 0]
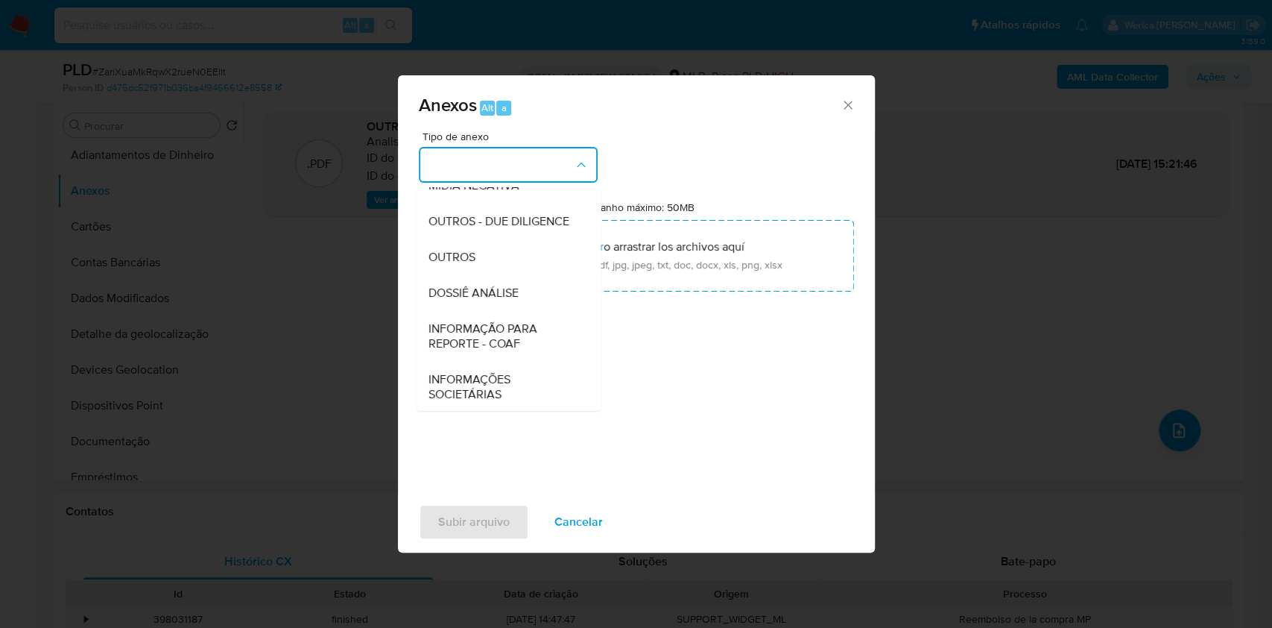
click at [500, 300] on span "DOSSIÊ ANÁLISE" at bounding box center [473, 292] width 90 height 15
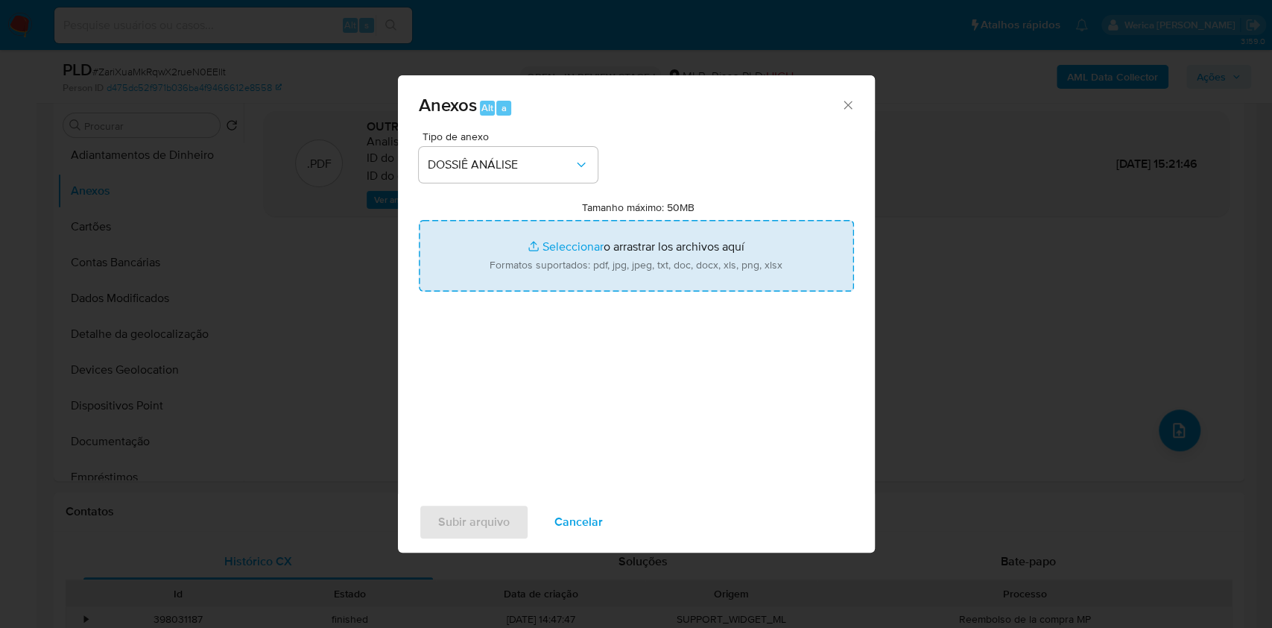
click at [658, 221] on input "Tamanho máximo: 50MB Seleccionar archivos" at bounding box center [636, 256] width 435 height 72
type input "C:\fakepath\Mulan 565601367_2025_09_11_09_42_36.xlsx"
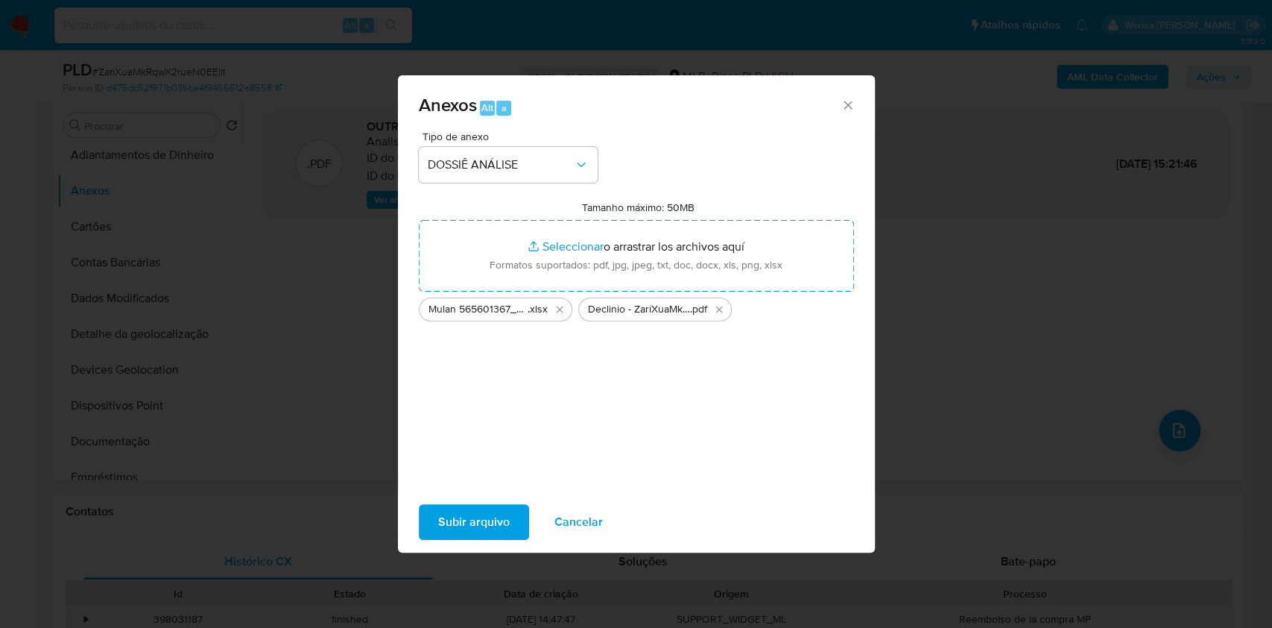
click at [495, 516] on span "Subir arquivo" at bounding box center [474, 521] width 72 height 33
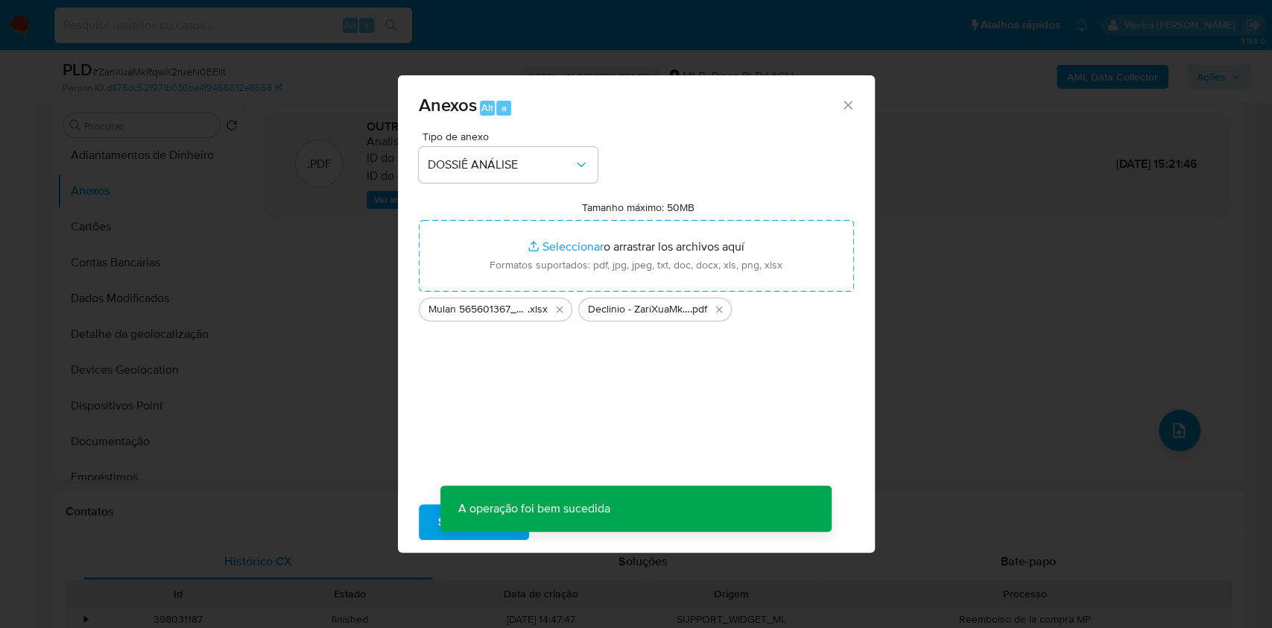
click at [953, 270] on div "Anexos Alt a Tipo de anexo DOSSIÊ ANÁLISE Tamanho máximo: 50MB Seleccionar arch…" at bounding box center [636, 314] width 1272 height 628
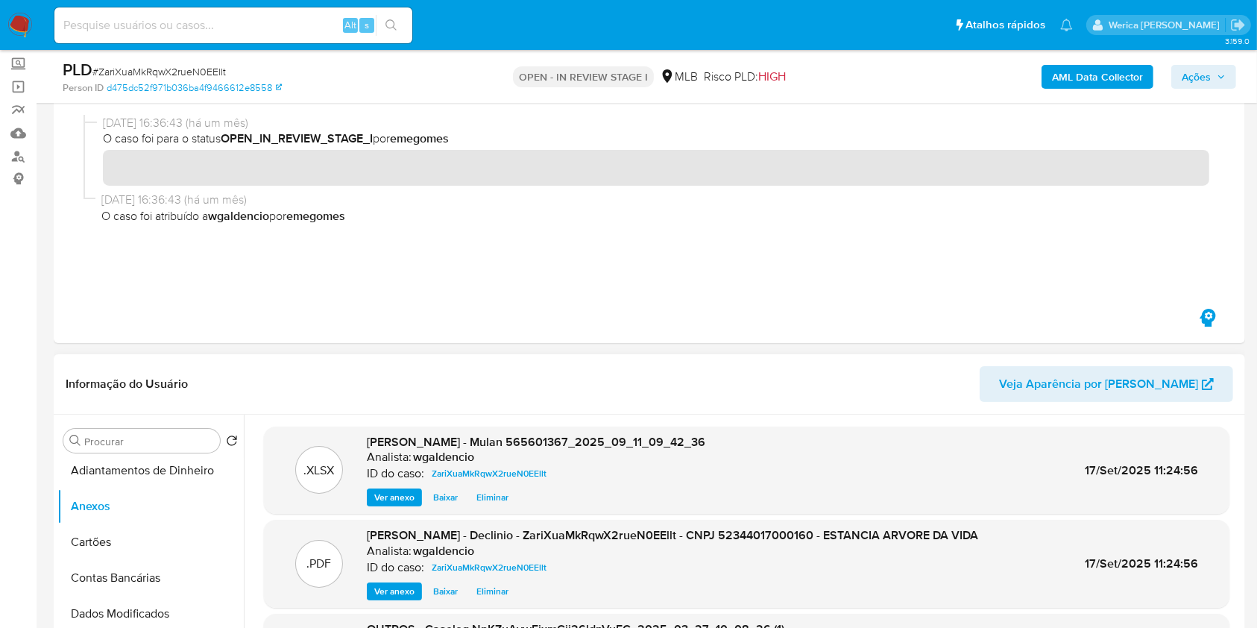
scroll to position [0, 0]
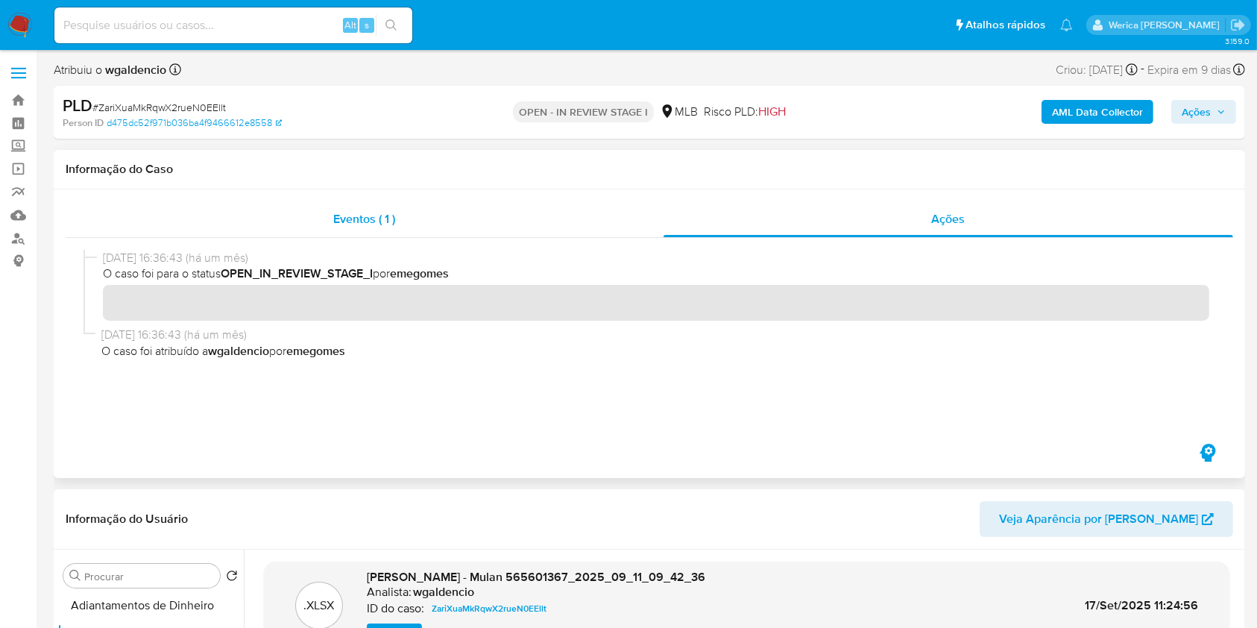
click at [370, 234] on div "Eventos ( 1 )" at bounding box center [365, 219] width 598 height 36
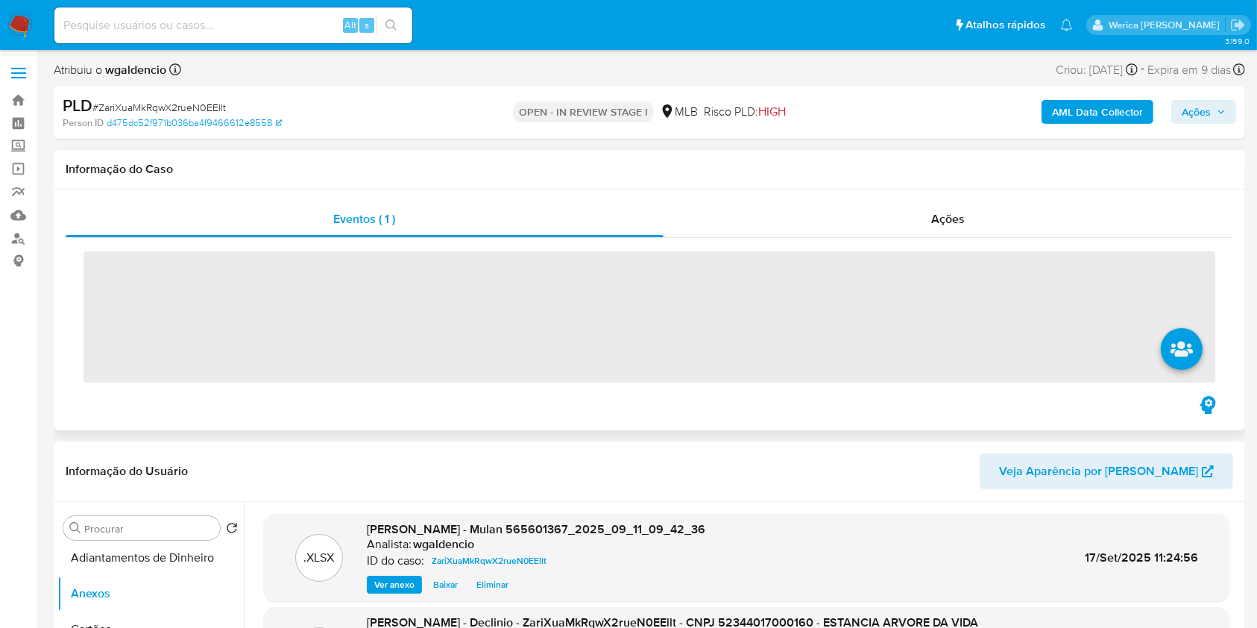
click at [400, 283] on span "‌" at bounding box center [648, 316] width 1131 height 131
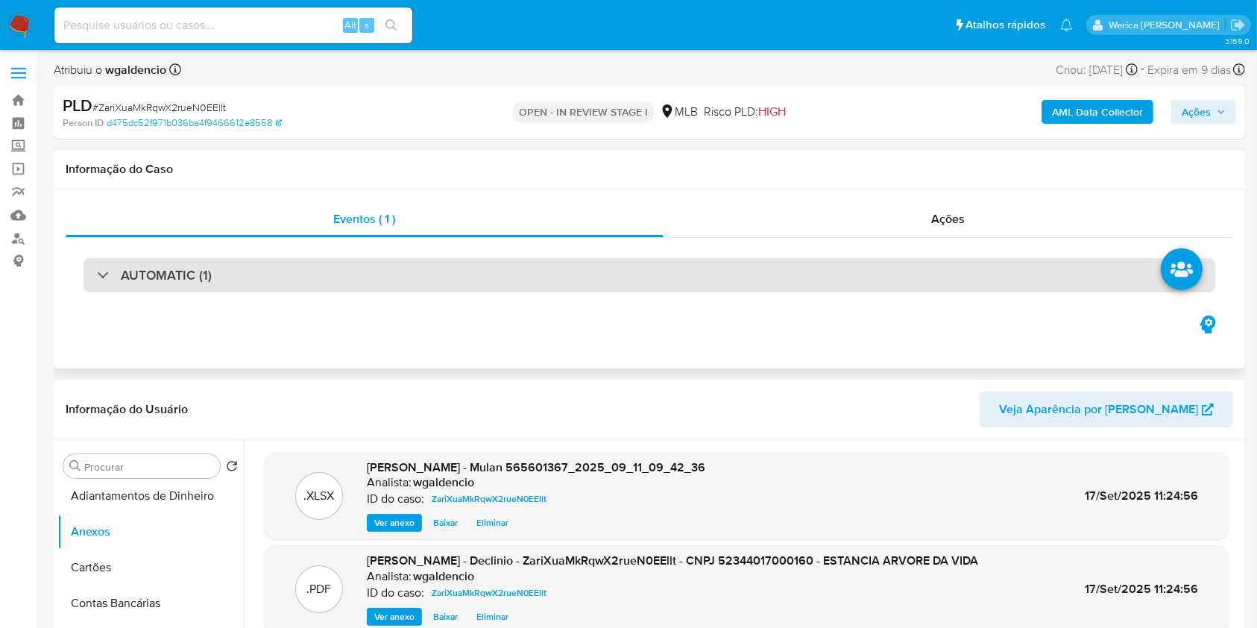
click at [405, 291] on div "AUTOMATIC (1)" at bounding box center [648, 275] width 1131 height 34
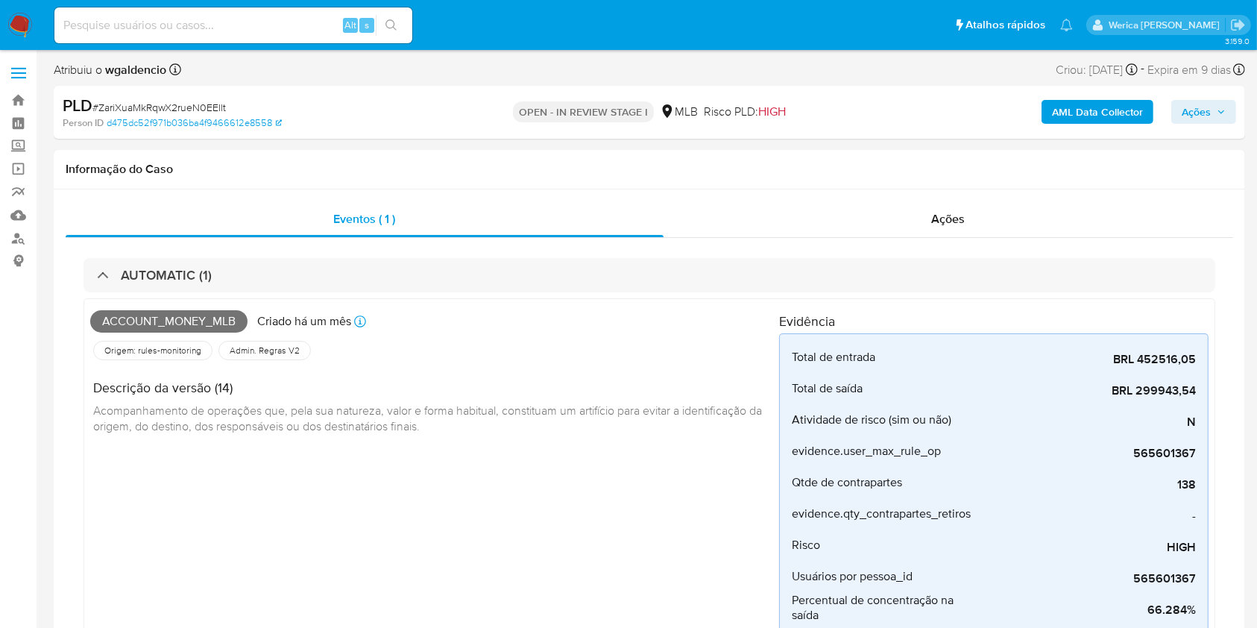
click at [1183, 110] on span "Ações" at bounding box center [1195, 112] width 29 height 24
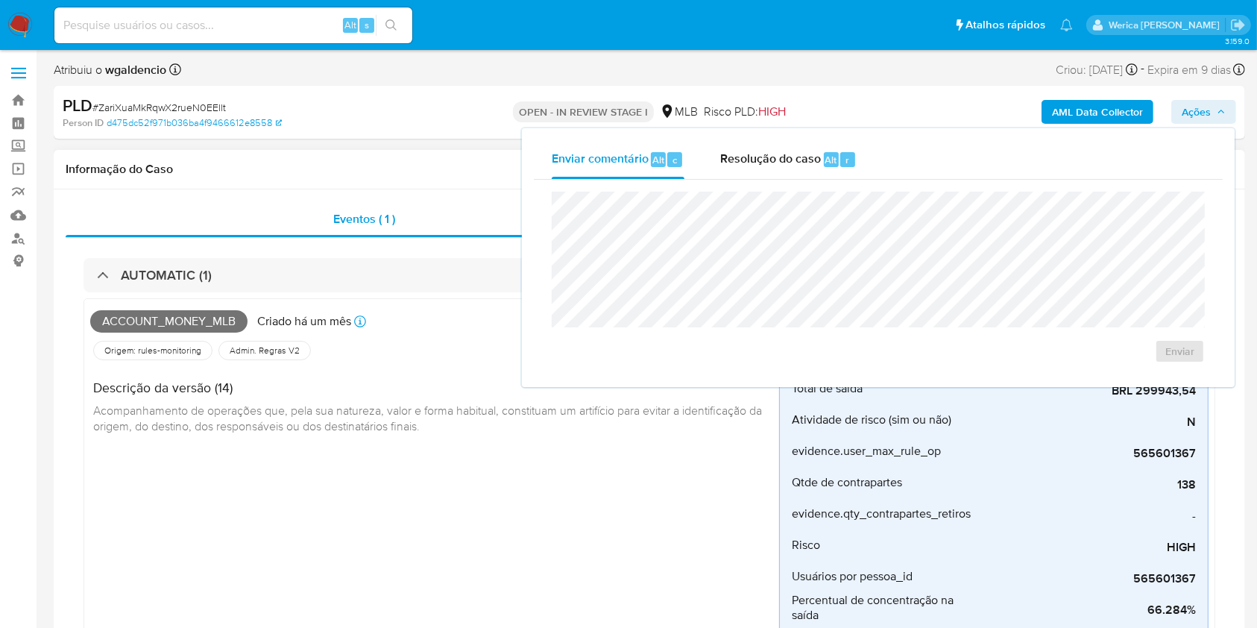
drag, startPoint x: 452, startPoint y: 477, endPoint x: 697, endPoint y: 408, distance: 254.6
click at [456, 477] on div "Account_money_mlb Criado há um mês Criado: 12/08/2025 00:15:44 Origem: rules-mo…" at bounding box center [434, 484] width 689 height 358
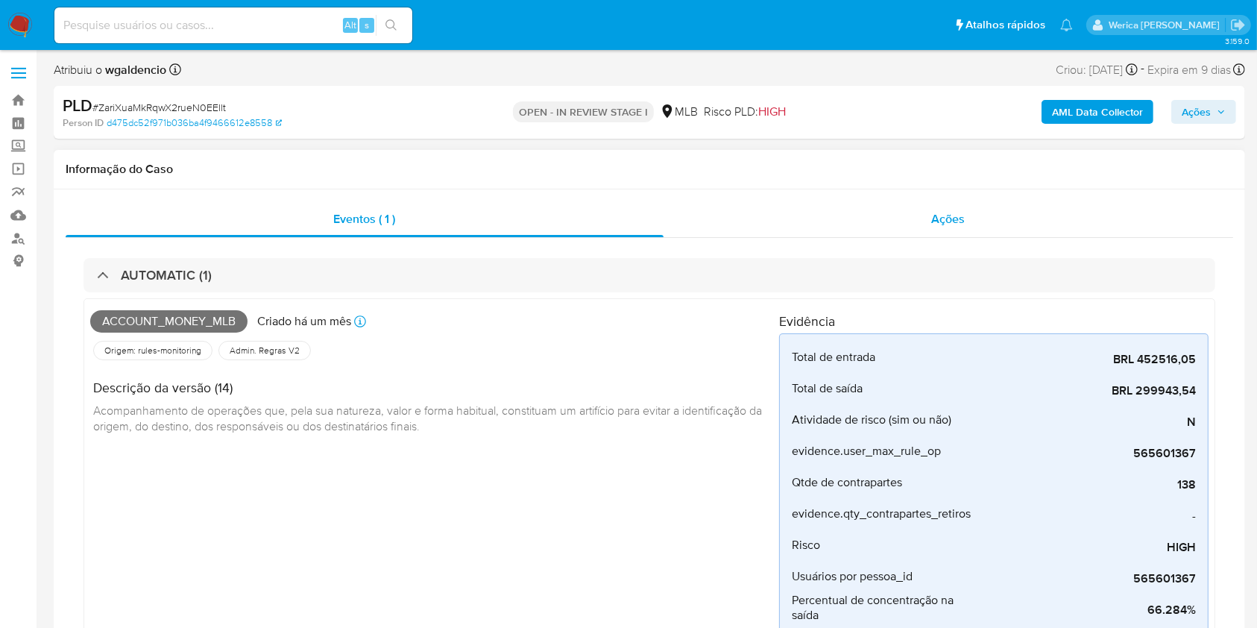
click at [984, 236] on div "Ações" at bounding box center [947, 219] width 569 height 36
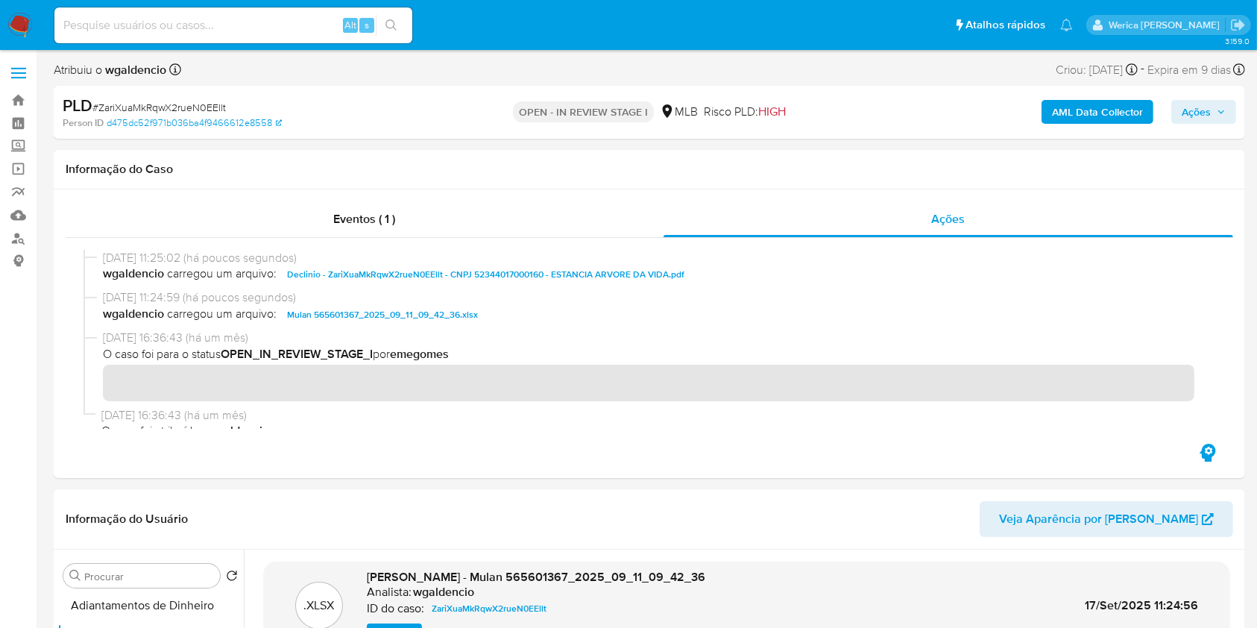
click at [1125, 115] on b "AML Data Collector" at bounding box center [1097, 112] width 91 height 24
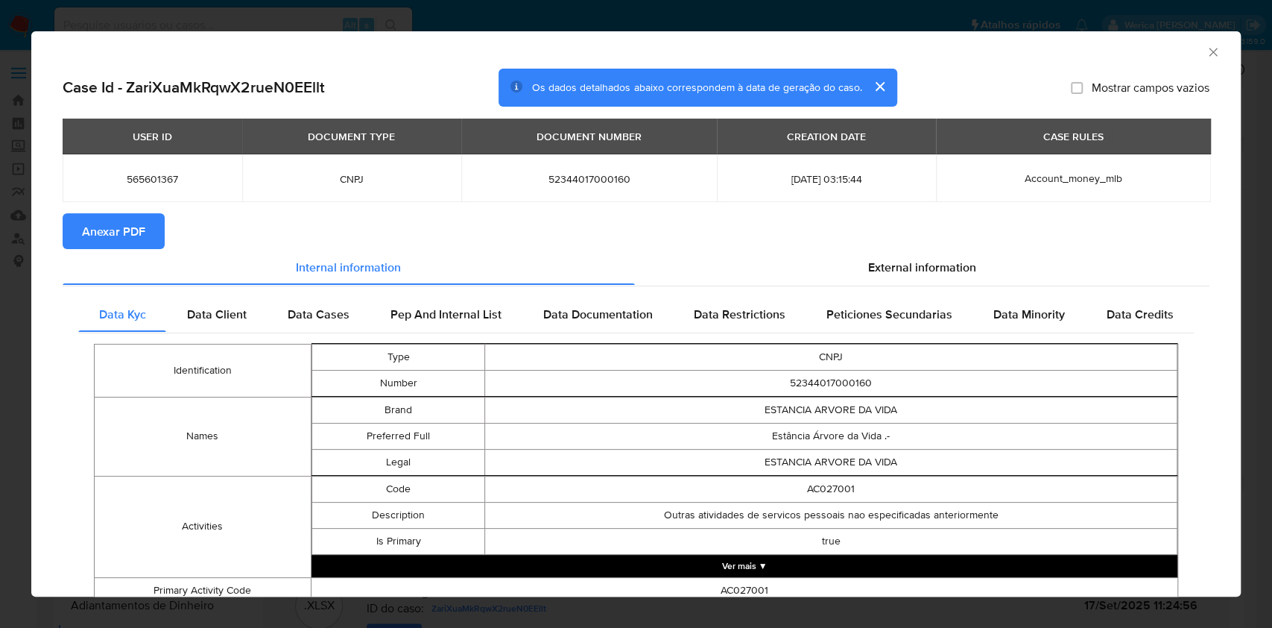
click at [127, 241] on span "Anexar PDF" at bounding box center [113, 231] width 63 height 33
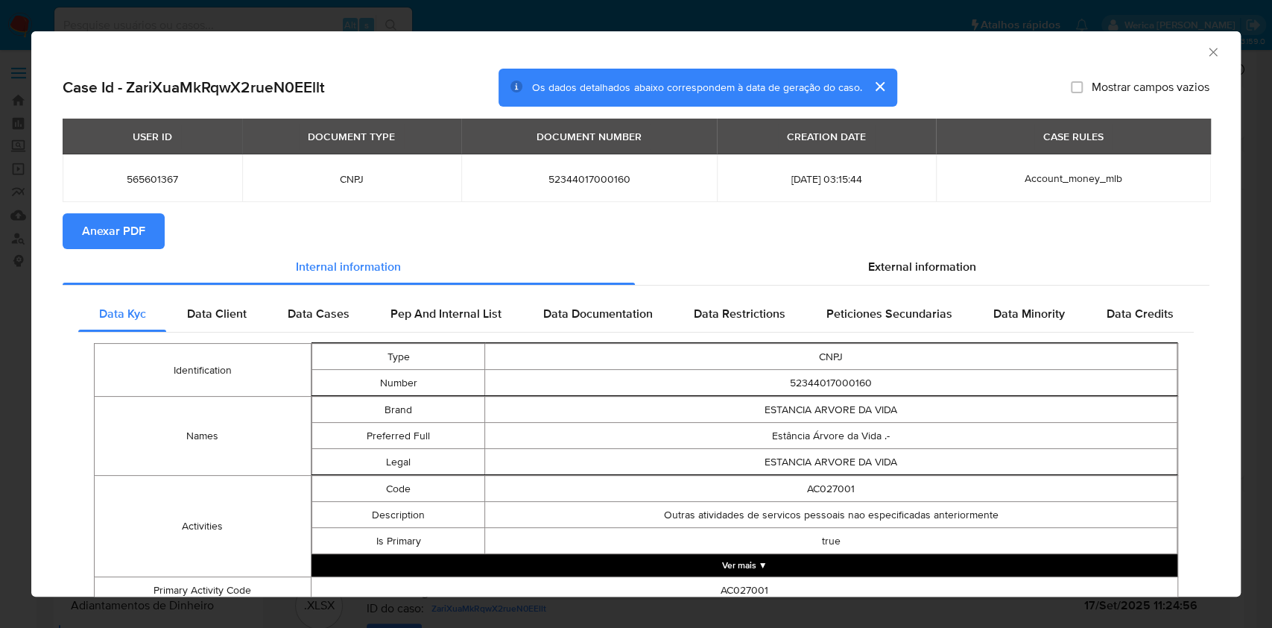
click at [1206, 51] on icon "Fechar a janela" at bounding box center [1213, 52] width 15 height 15
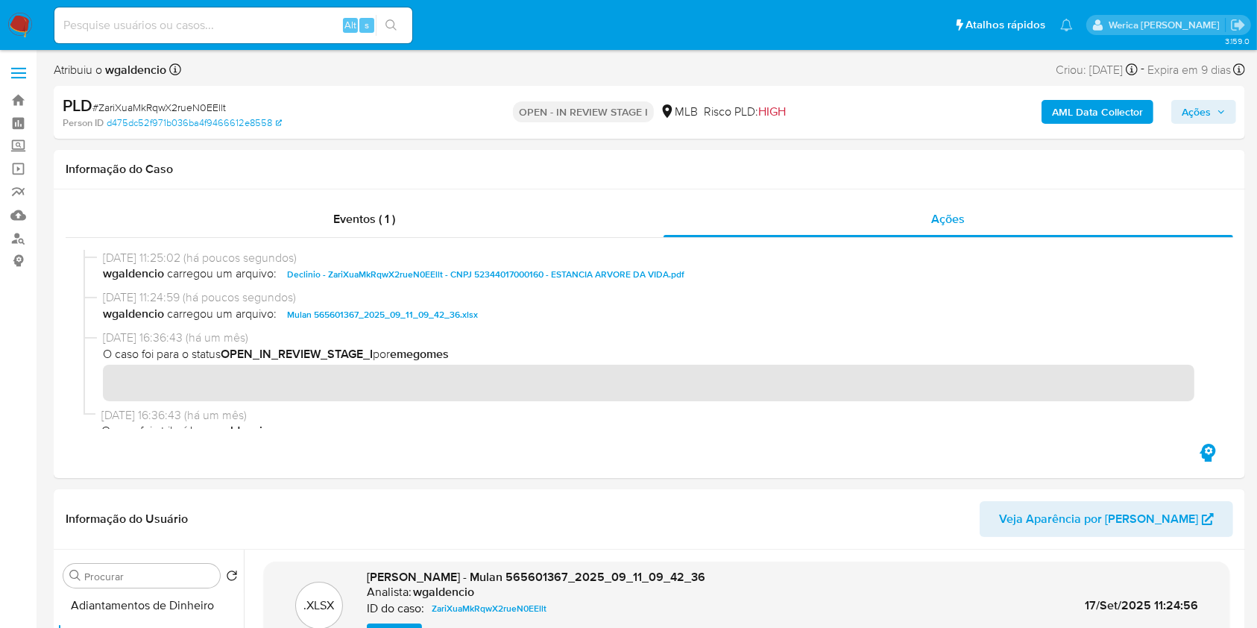
click at [1215, 107] on span "Ações" at bounding box center [1203, 111] width 44 height 21
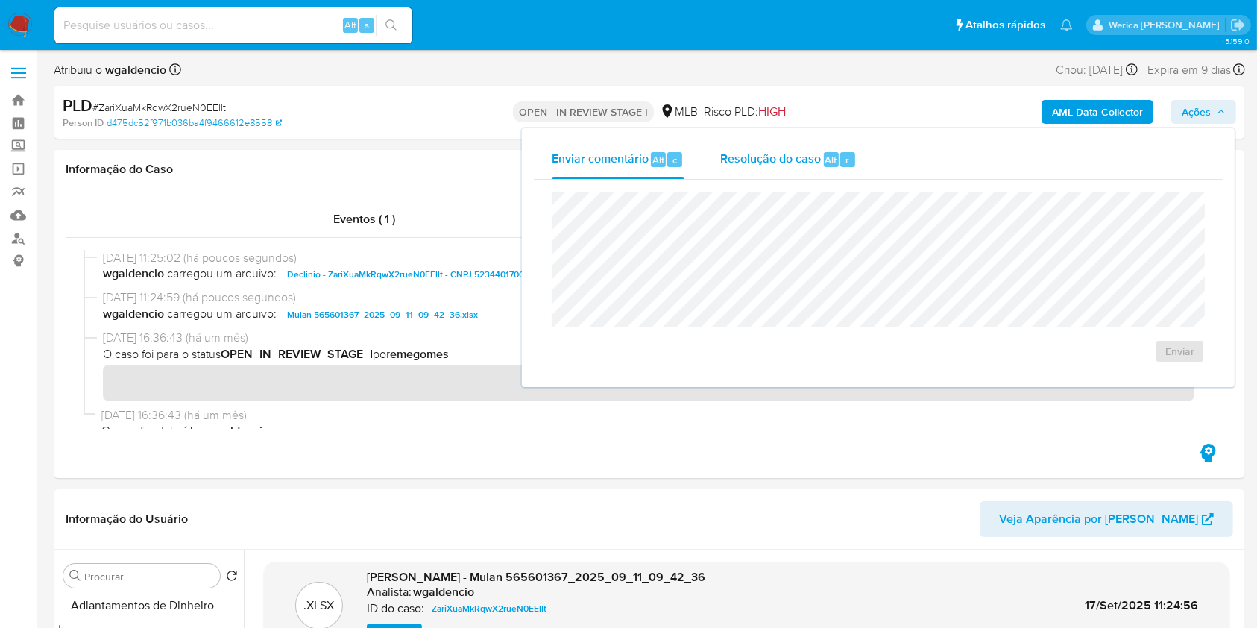
click at [823, 174] on div "Resolução do caso Alt r" at bounding box center [788, 159] width 136 height 39
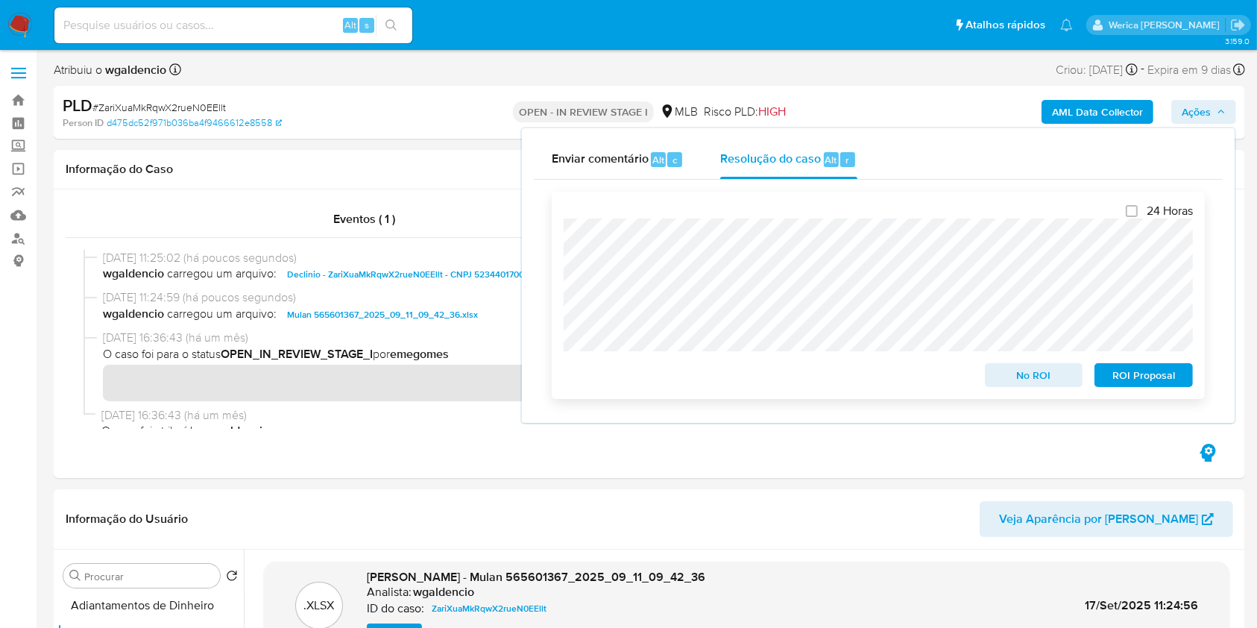
click at [1018, 379] on span "No ROI" at bounding box center [1034, 374] width 78 height 21
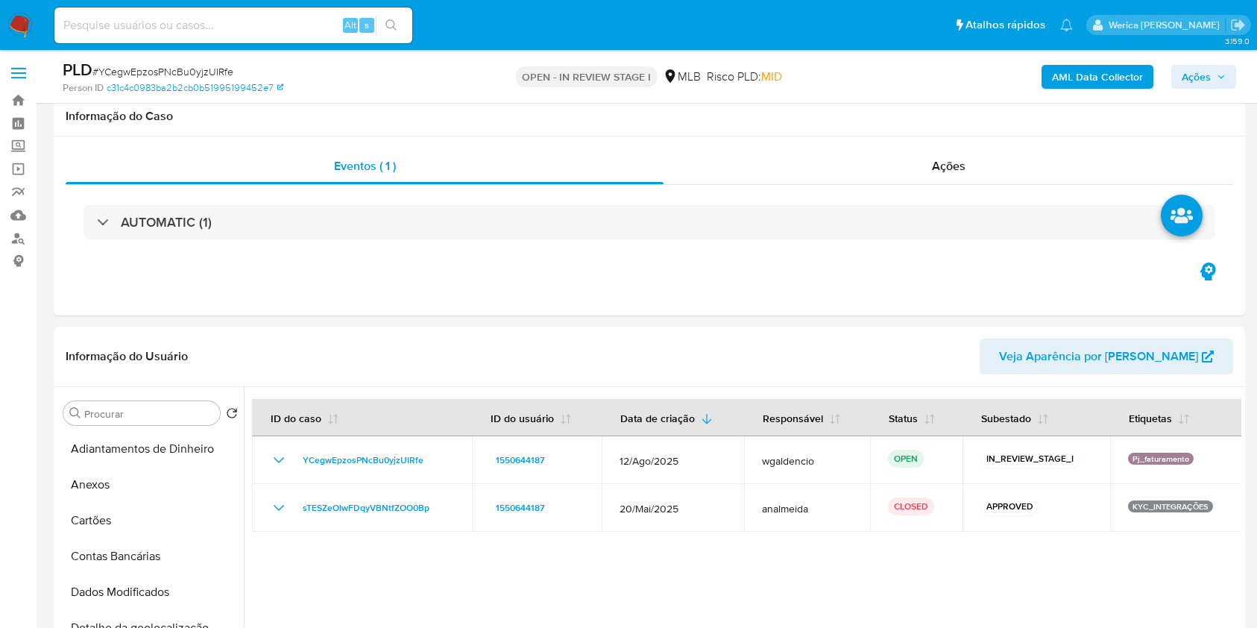
select select "10"
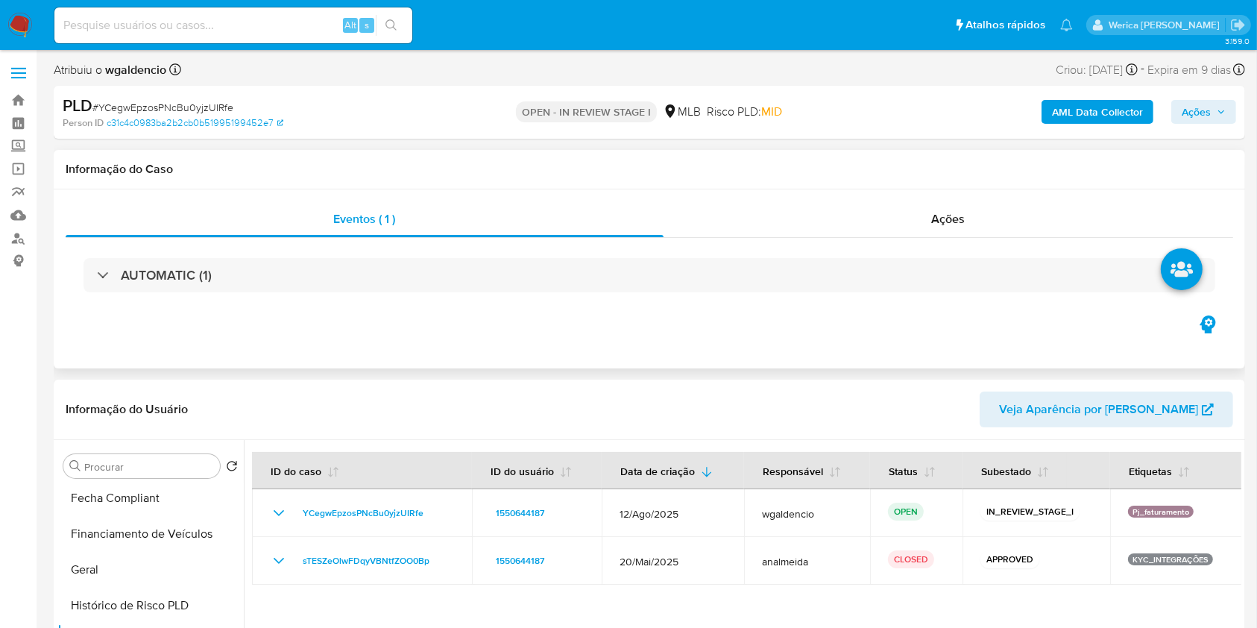
click at [506, 296] on div "AUTOMATIC (1)" at bounding box center [649, 275] width 1167 height 75
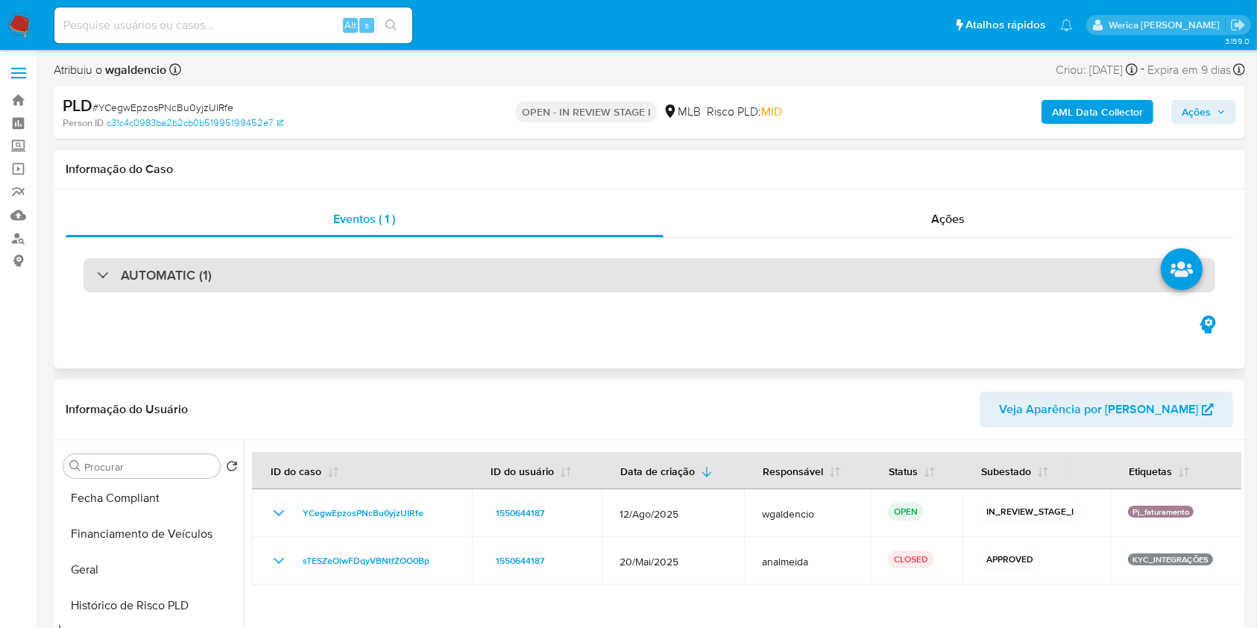
click at [415, 260] on div "AUTOMATIC (1)" at bounding box center [648, 275] width 1131 height 34
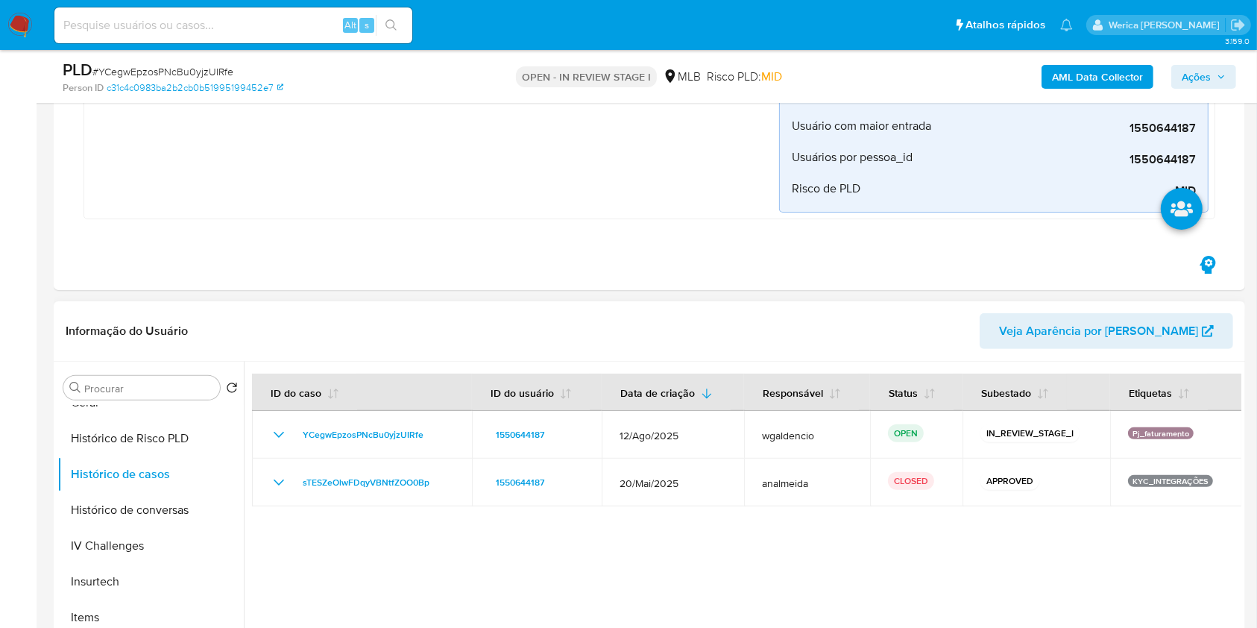
scroll to position [298, 0]
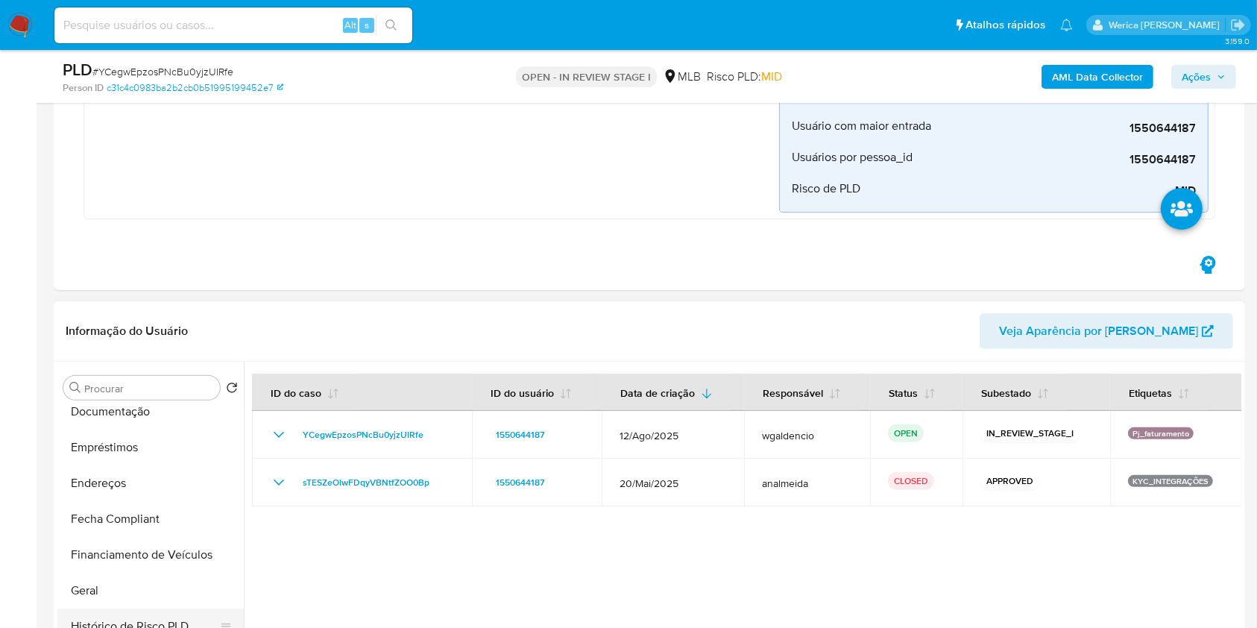
click at [119, 611] on button "Histórico de Risco PLD" at bounding box center [144, 626] width 174 height 36
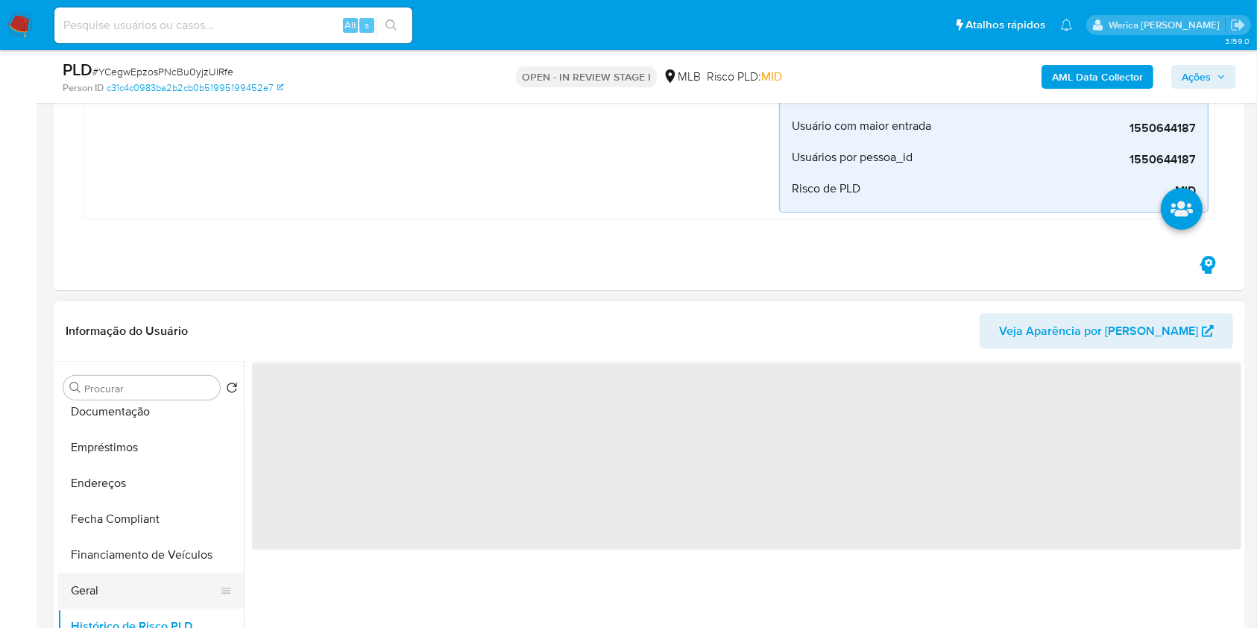
click at [116, 593] on button "Geral" at bounding box center [144, 590] width 174 height 36
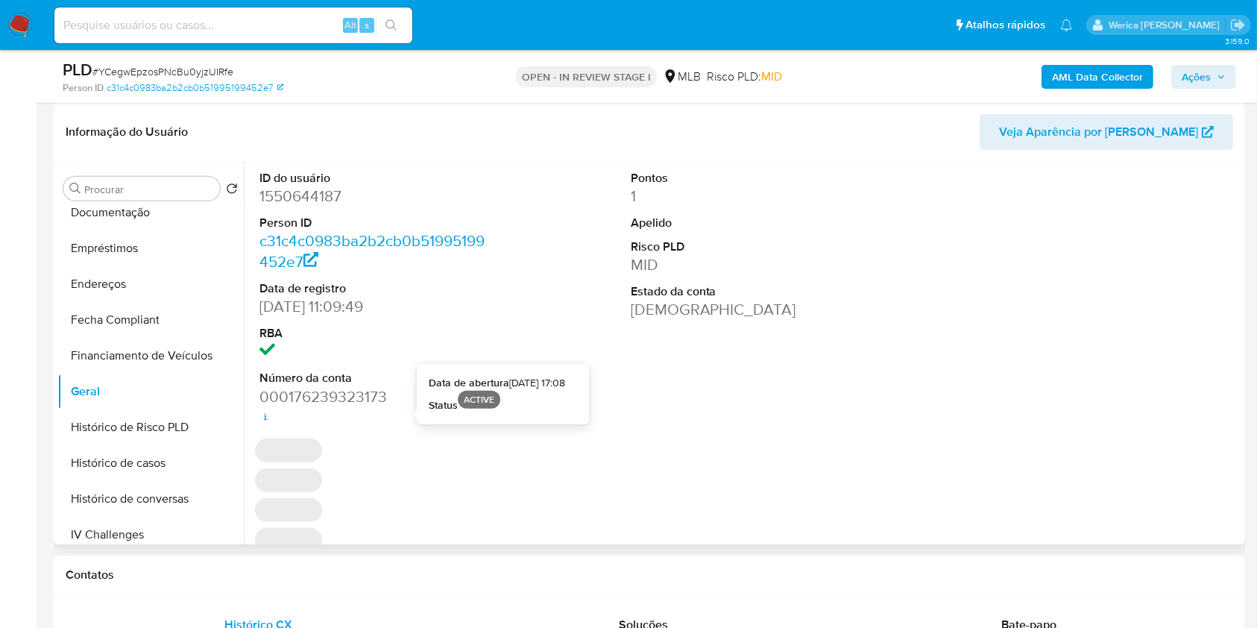
scroll to position [496, 0]
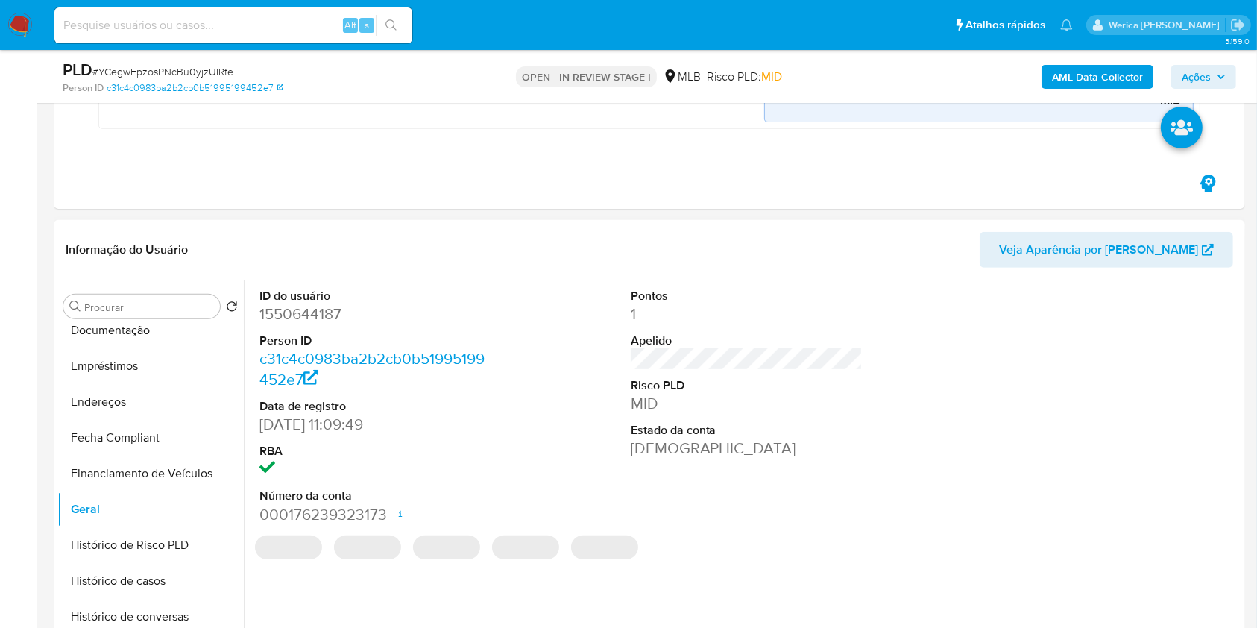
click at [314, 318] on dd "1550644187" at bounding box center [375, 313] width 233 height 21
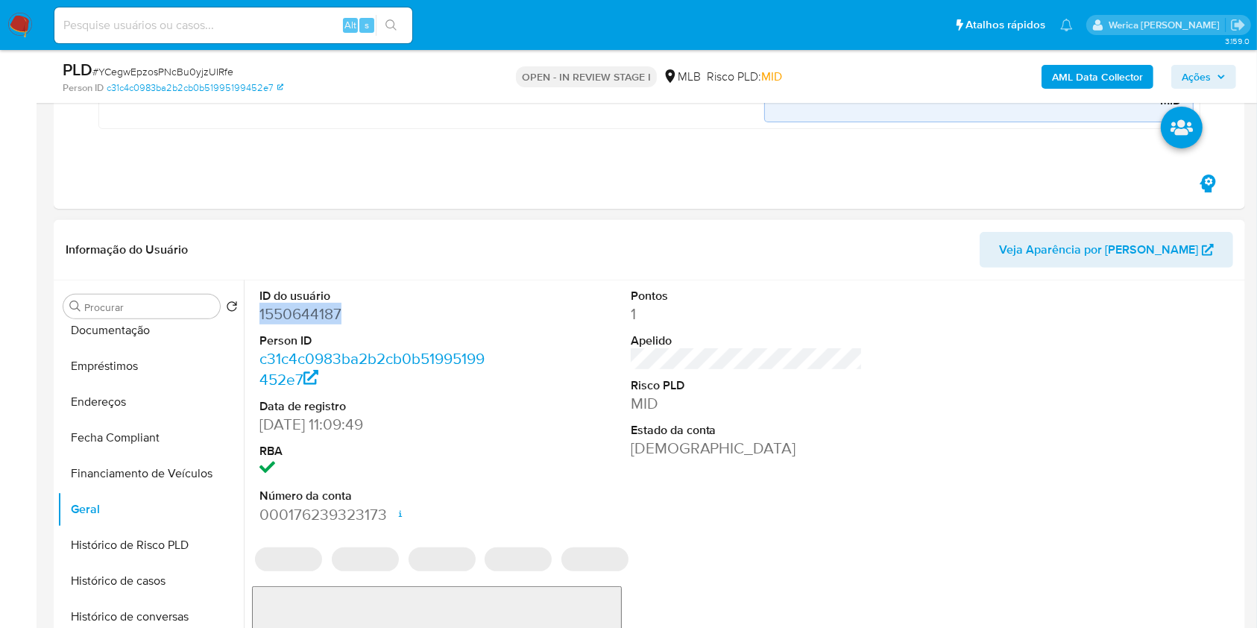
copy dd "1550644187"
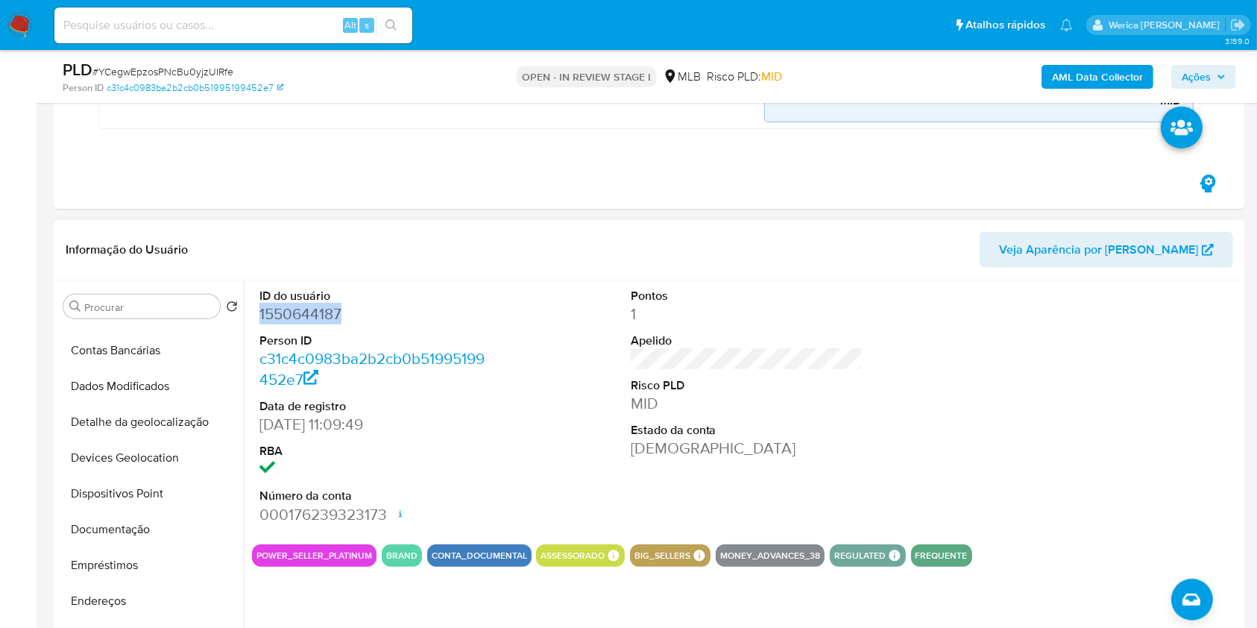
scroll to position [596, 0]
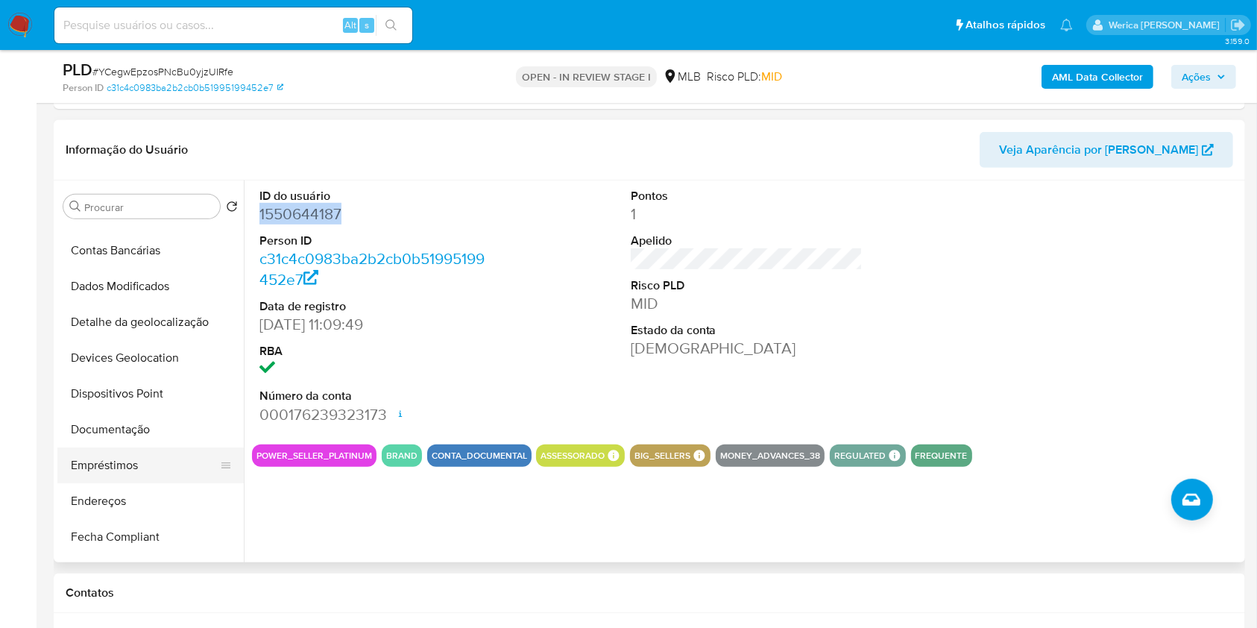
drag, startPoint x: 181, startPoint y: 385, endPoint x: 183, endPoint y: 441, distance: 56.7
click at [181, 388] on button "Dispositivos Point" at bounding box center [150, 394] width 186 height 36
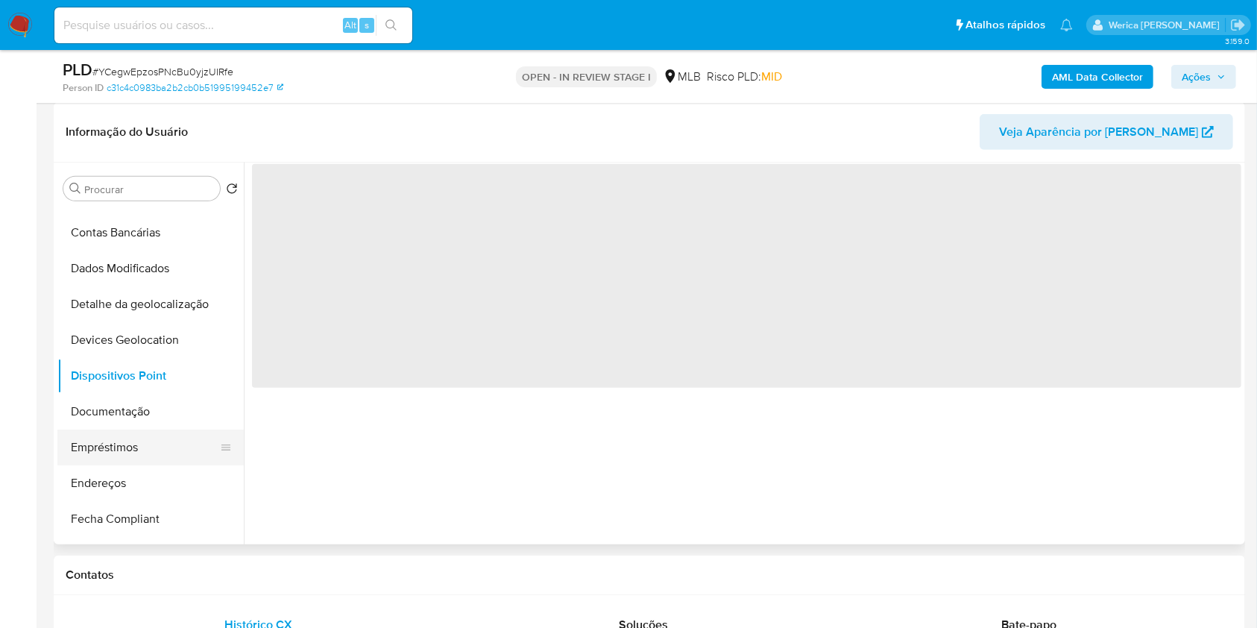
click at [183, 441] on button "Empréstimos" at bounding box center [144, 447] width 174 height 36
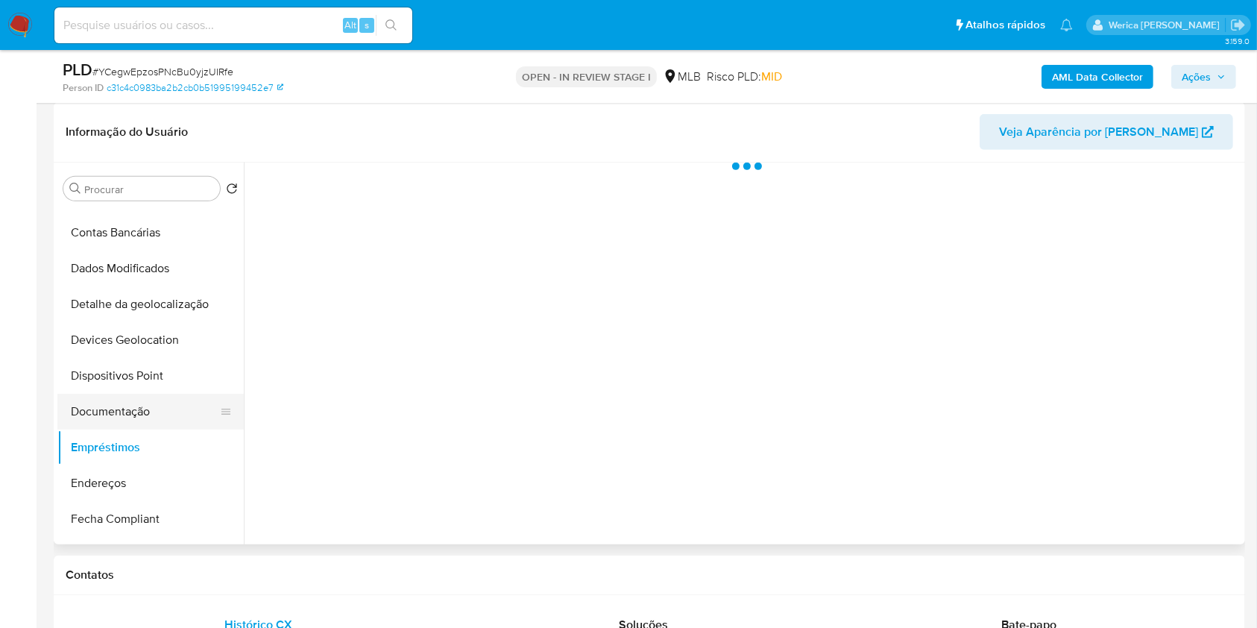
click at [167, 411] on button "Documentação" at bounding box center [144, 412] width 174 height 36
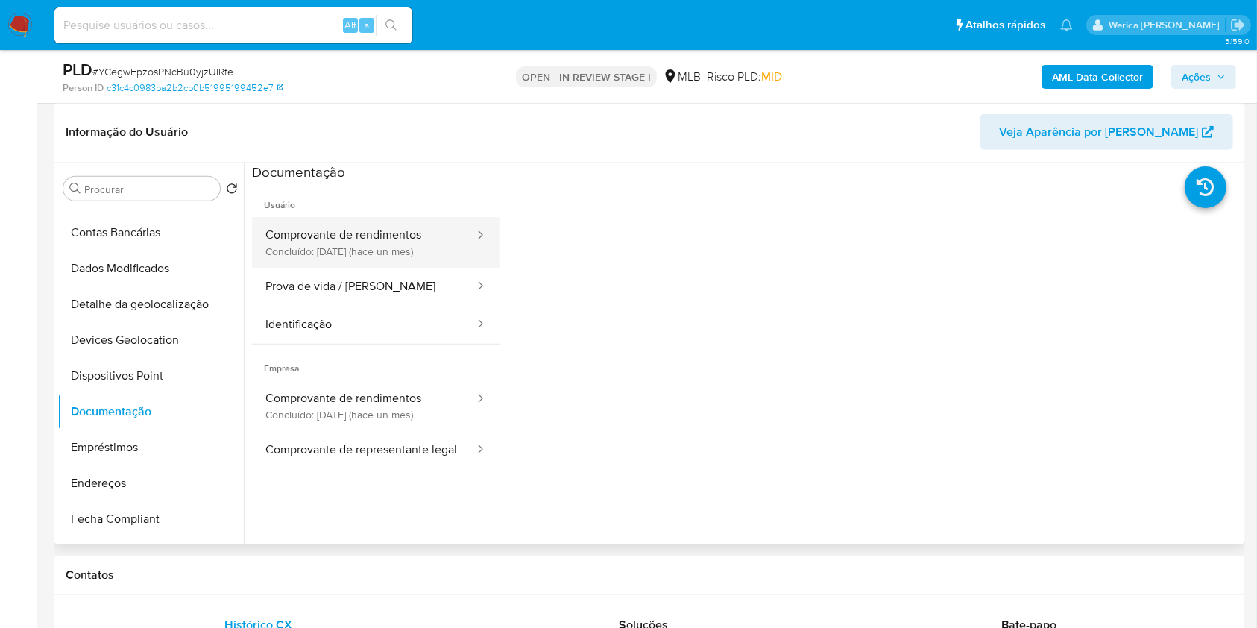
drag, startPoint x: 519, startPoint y: 280, endPoint x: 441, endPoint y: 262, distance: 79.6
click at [519, 280] on div at bounding box center [870, 419] width 742 height 477
click at [408, 249] on button "Comprovante de rendimentos Concluído: 20/08/2025 (hace un mes)" at bounding box center [364, 242] width 224 height 51
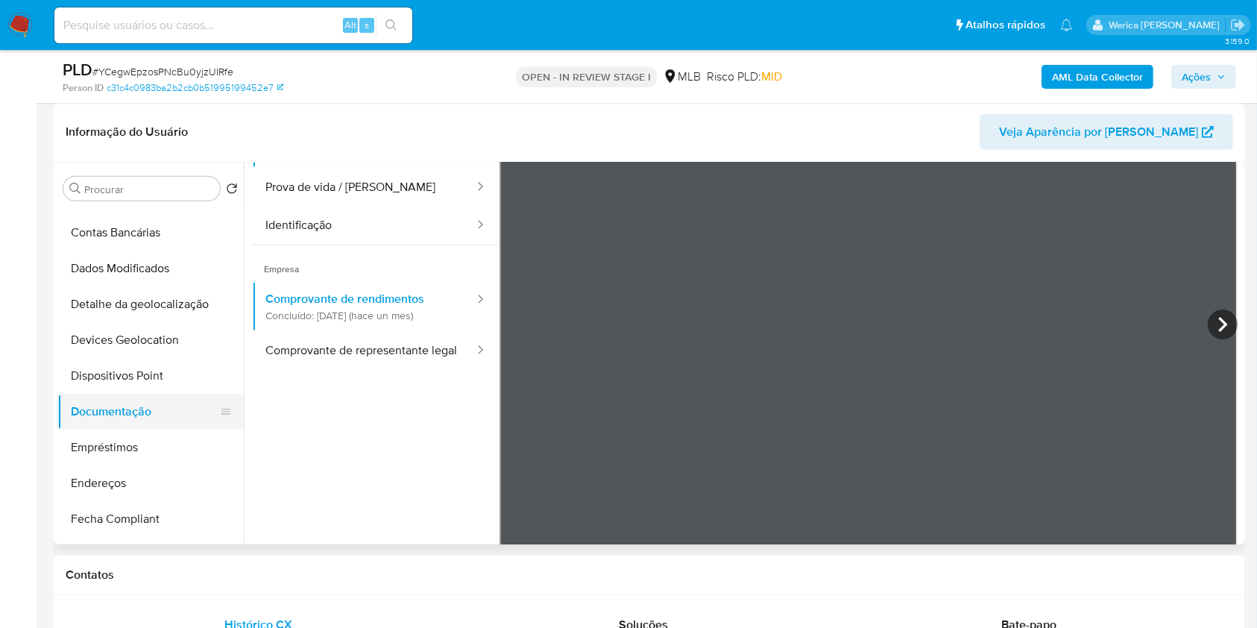
scroll to position [397, 0]
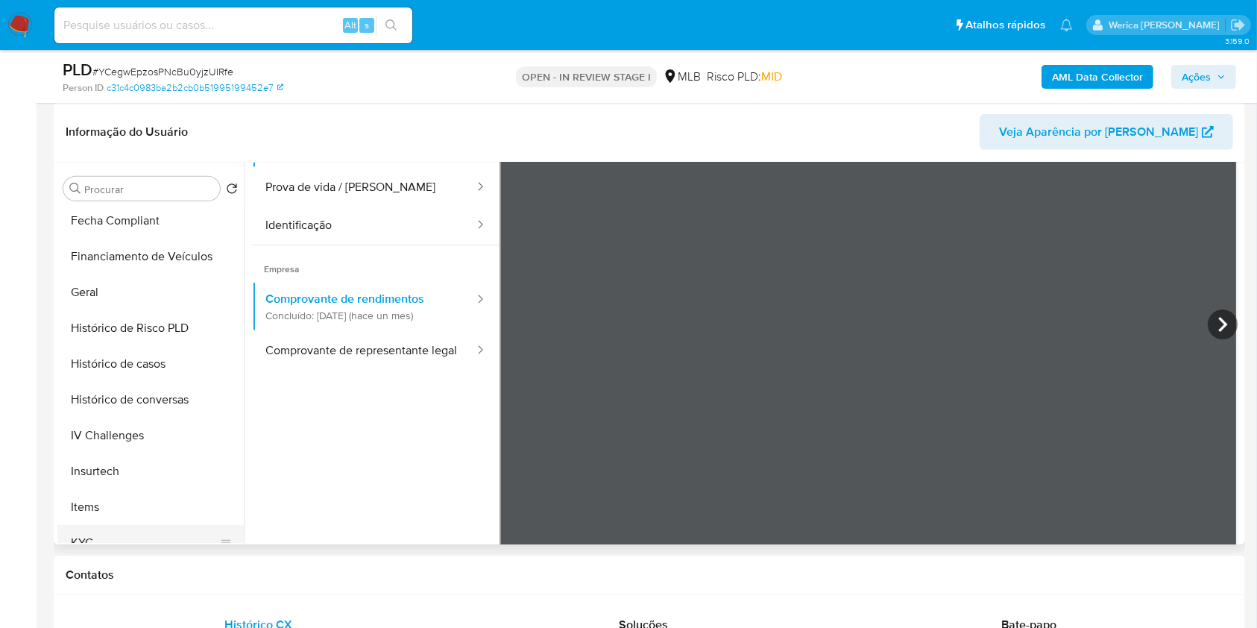
click at [119, 528] on button "KYC" at bounding box center [144, 543] width 174 height 36
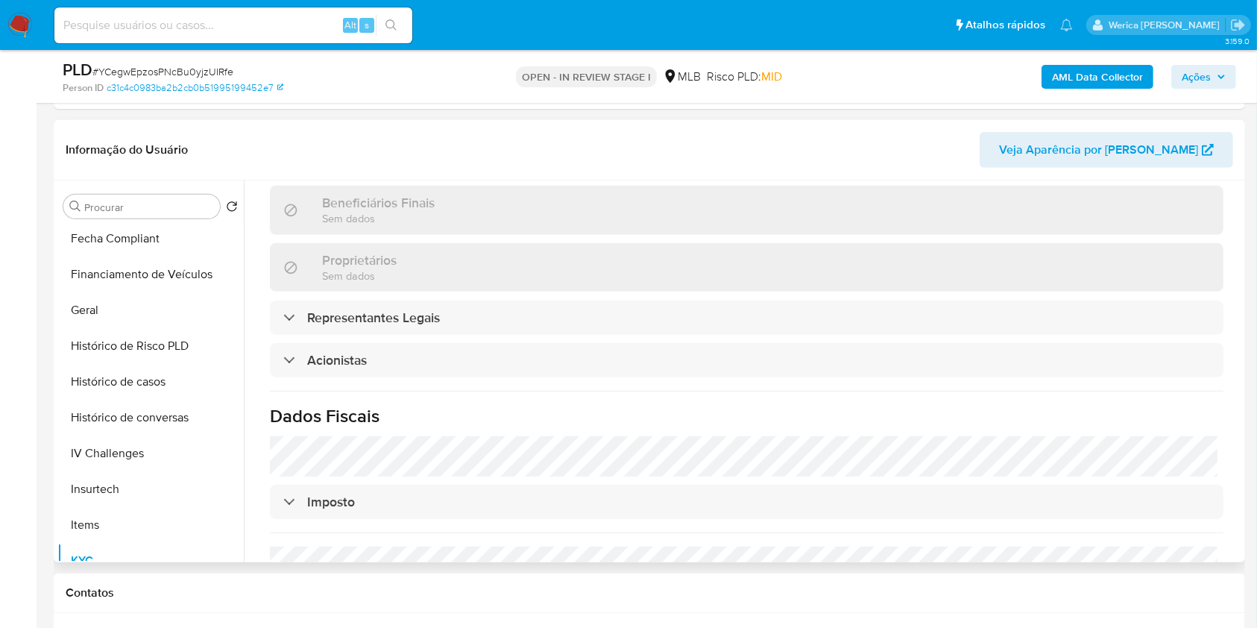
scroll to position [855, 0]
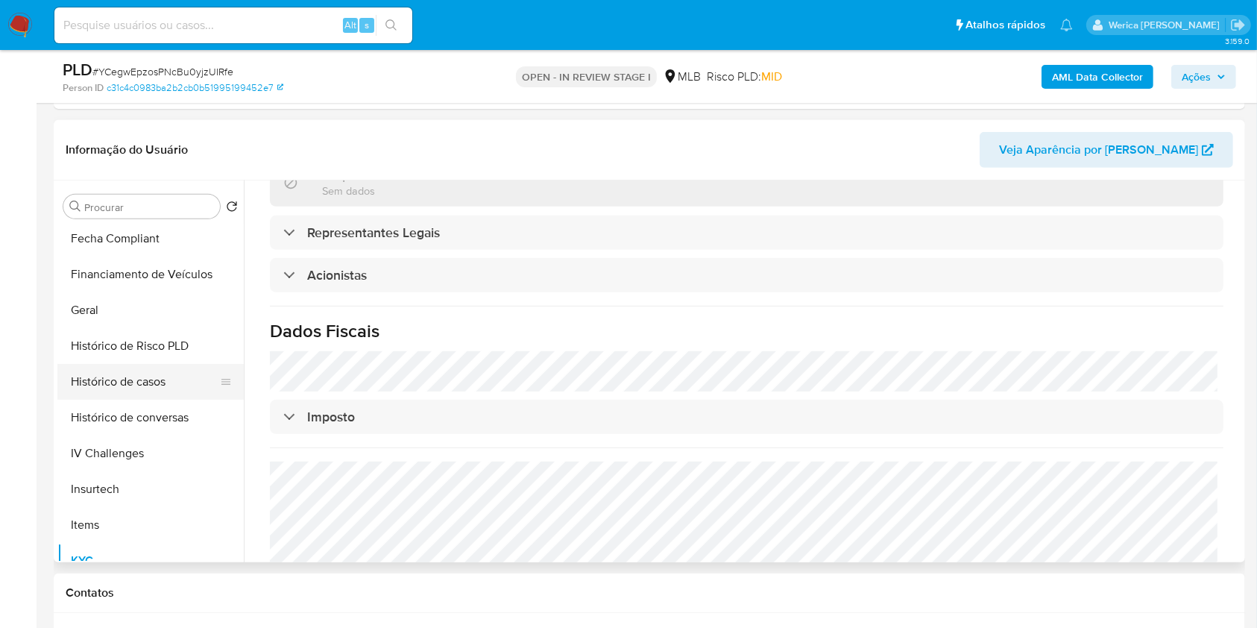
click at [138, 391] on button "Histórico de casos" at bounding box center [144, 382] width 174 height 36
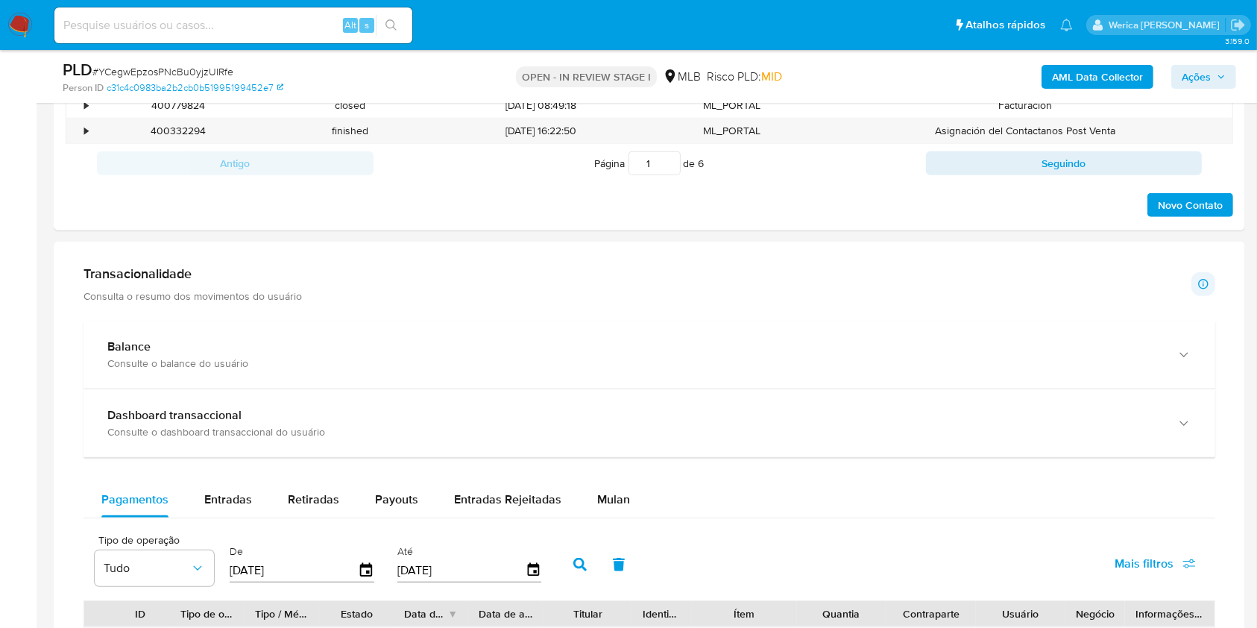
scroll to position [1491, 0]
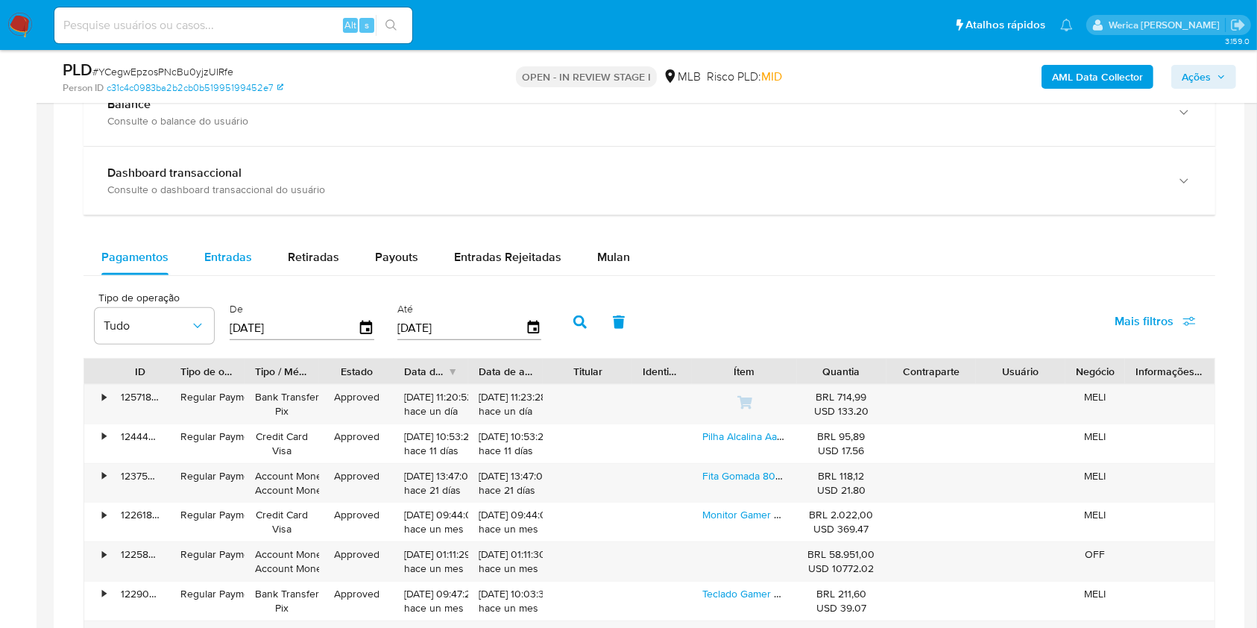
click at [256, 263] on button "Entradas" at bounding box center [227, 257] width 83 height 36
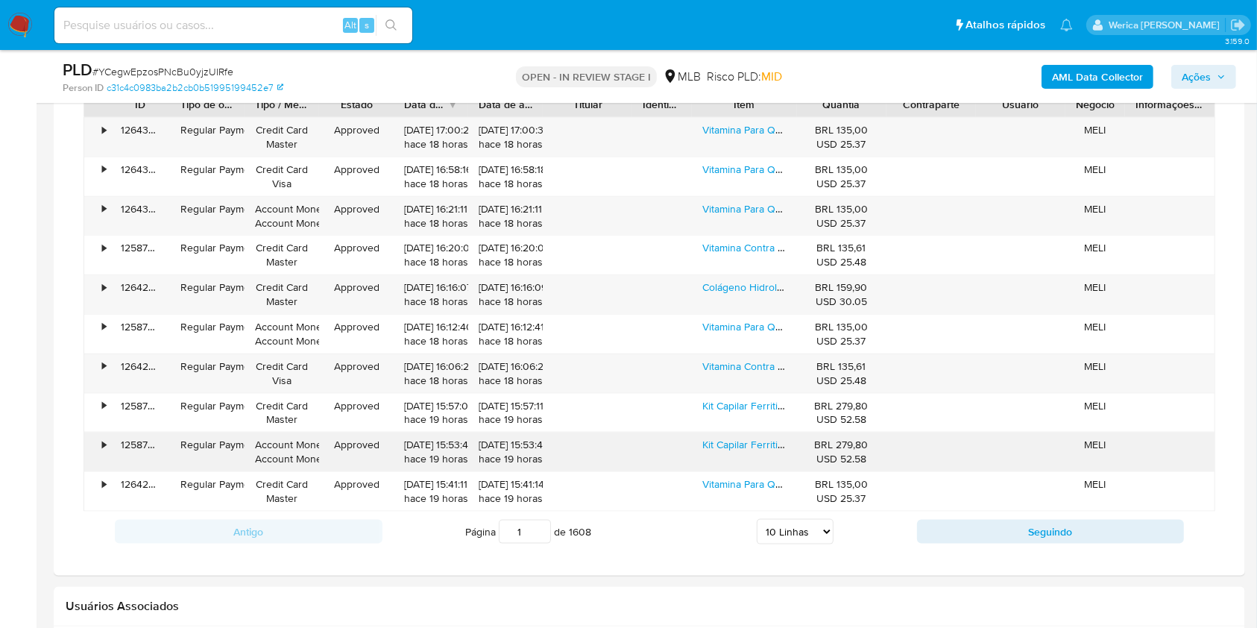
scroll to position [1789, 0]
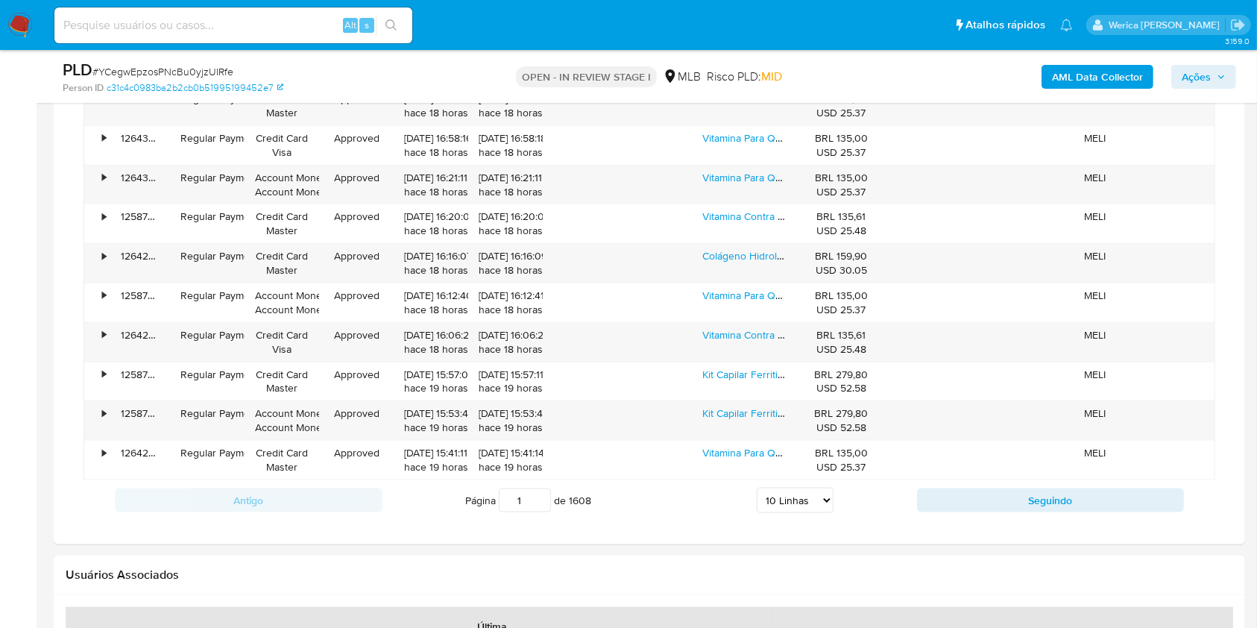
click at [784, 516] on div "Antigo Página 1 de 1608 5 Linhas 10 Linhas 20 Linhas 25 Linhas 50 Linhas 100 Li…" at bounding box center [648, 500] width 1131 height 40
click at [784, 504] on select "5 Linhas 10 Linhas 20 Linhas 25 Linhas 50 Linhas 100 Linhas" at bounding box center [795, 499] width 77 height 25
select select "100"
click at [757, 487] on select "5 Linhas 10 Linhas 20 Linhas 25 Linhas 50 Linhas 100 Linhas" at bounding box center [795, 499] width 77 height 25
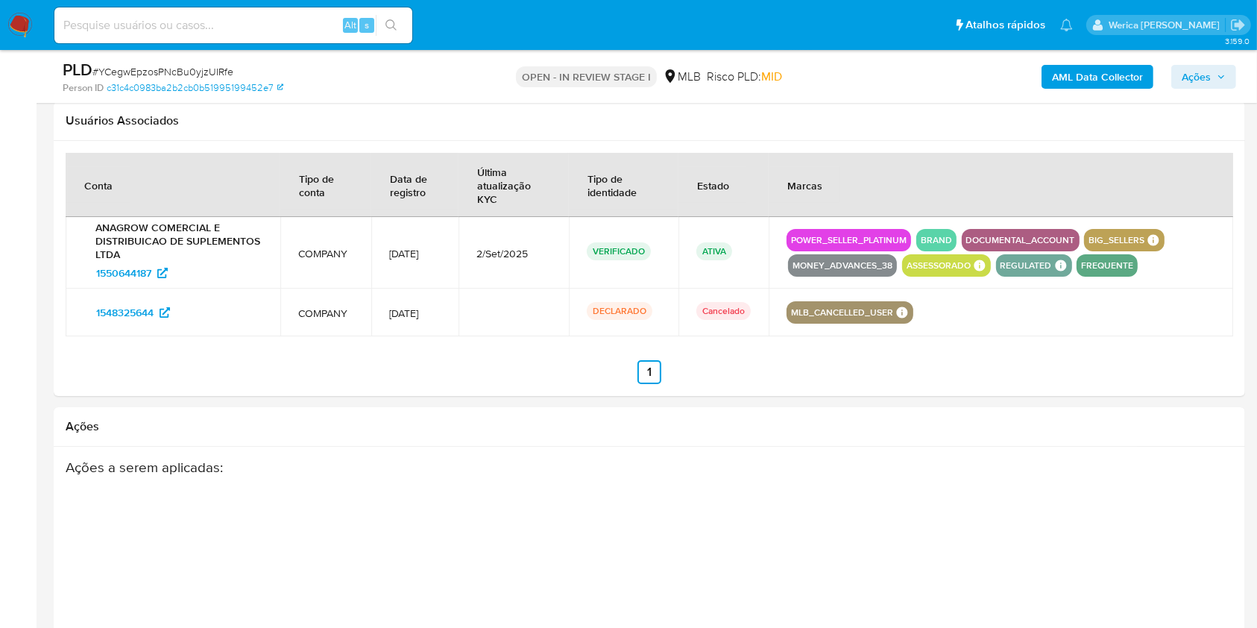
scroll to position [5524, 0]
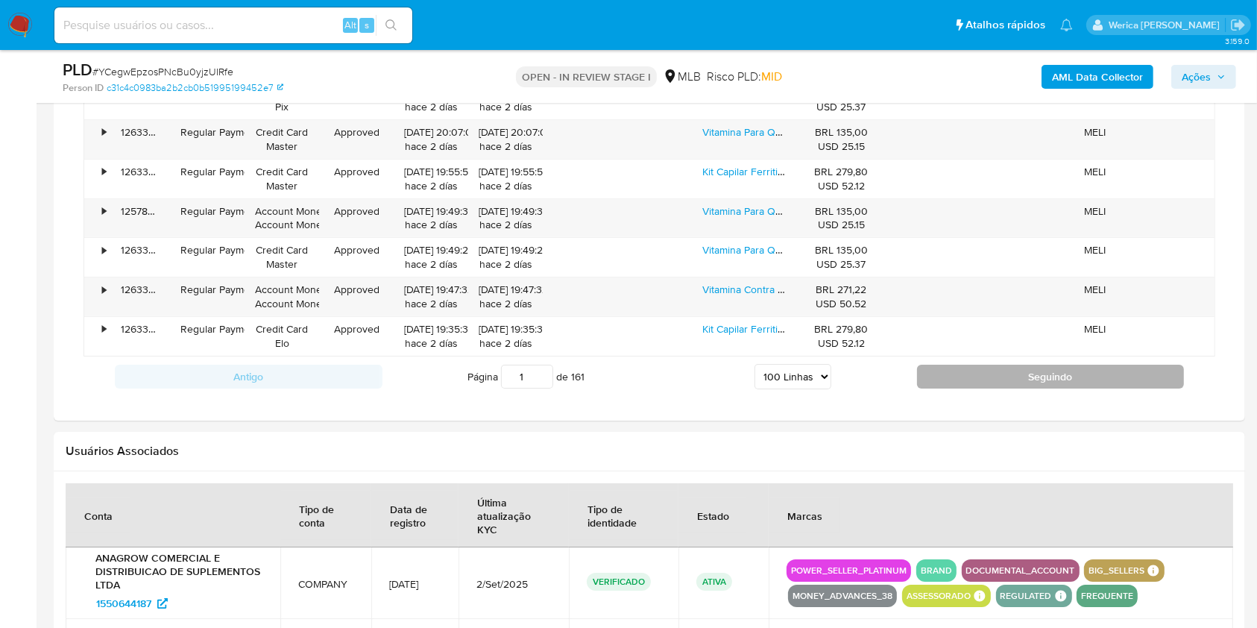
click at [964, 373] on button "Seguindo" at bounding box center [1051, 376] width 268 height 24
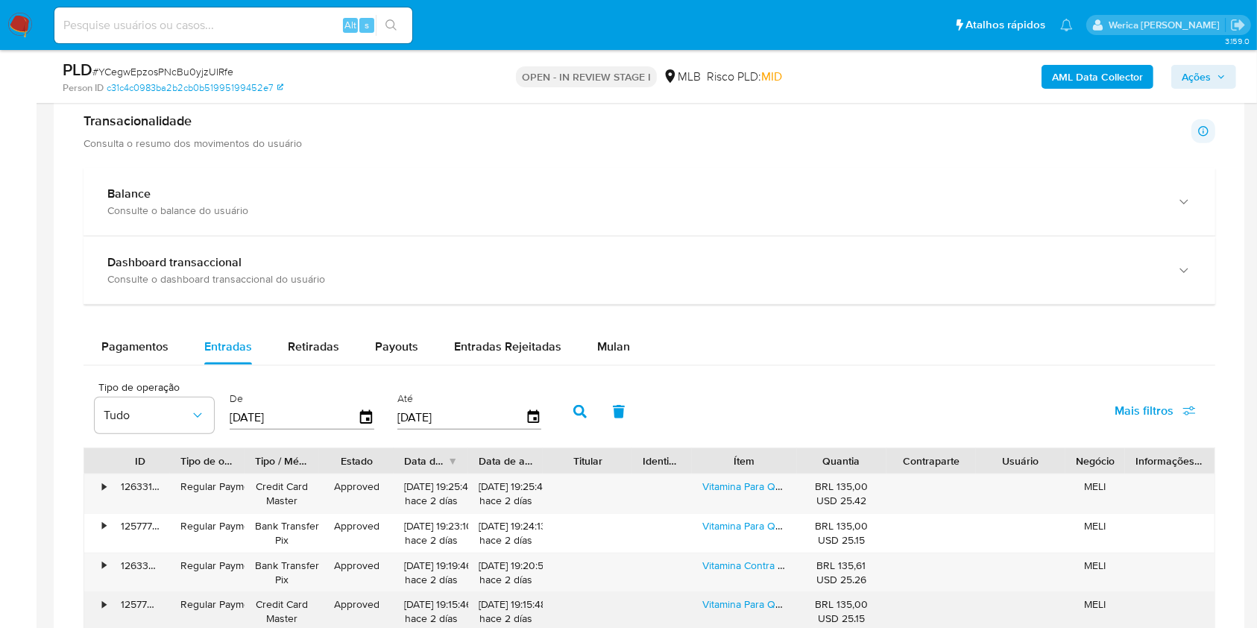
scroll to position [1281, 0]
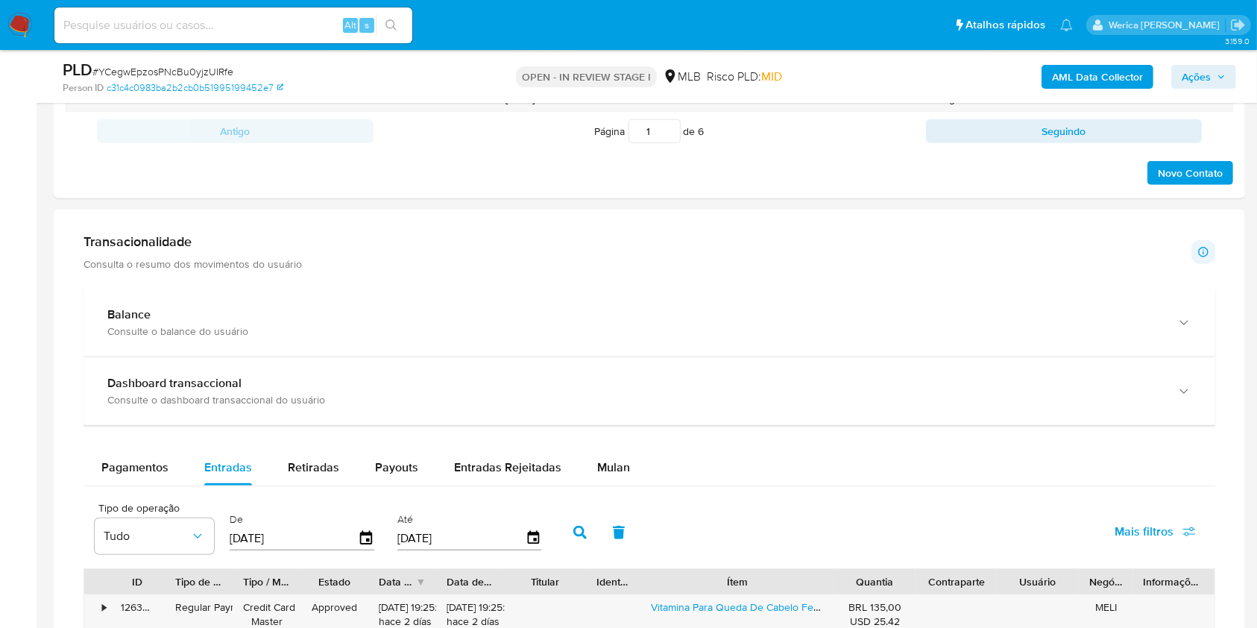
drag, startPoint x: 801, startPoint y: 570, endPoint x: 891, endPoint y: 576, distance: 89.6
click at [891, 576] on div "ID Tipo de operação Tipo / Método Estado Data de criação Data de aprovação Titu…" at bounding box center [649, 581] width 1130 height 25
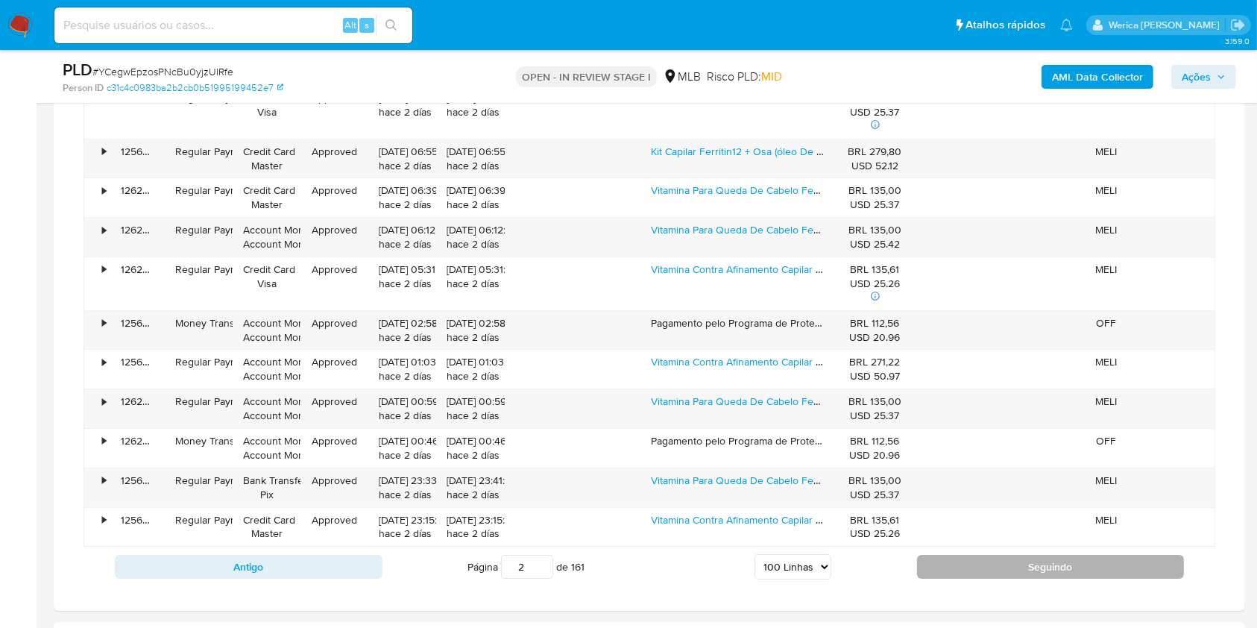
click at [990, 563] on button "Seguindo" at bounding box center [1051, 567] width 268 height 24
type input "3"
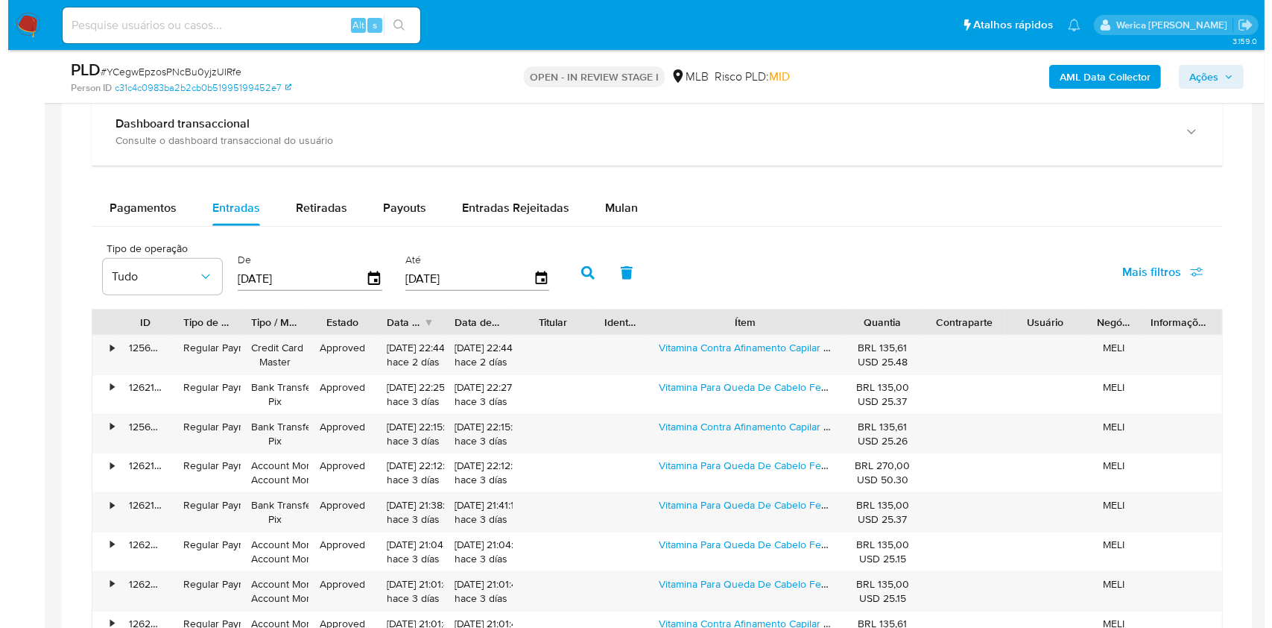
scroll to position [1577, 0]
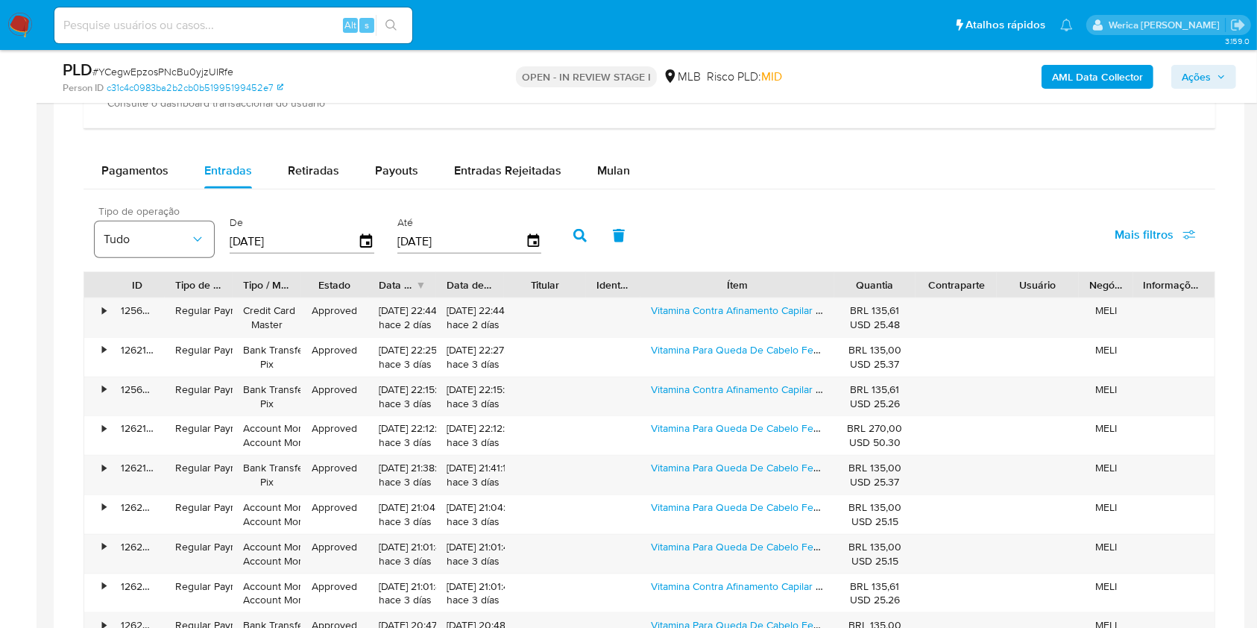
click at [191, 238] on icon "button" at bounding box center [197, 239] width 15 height 15
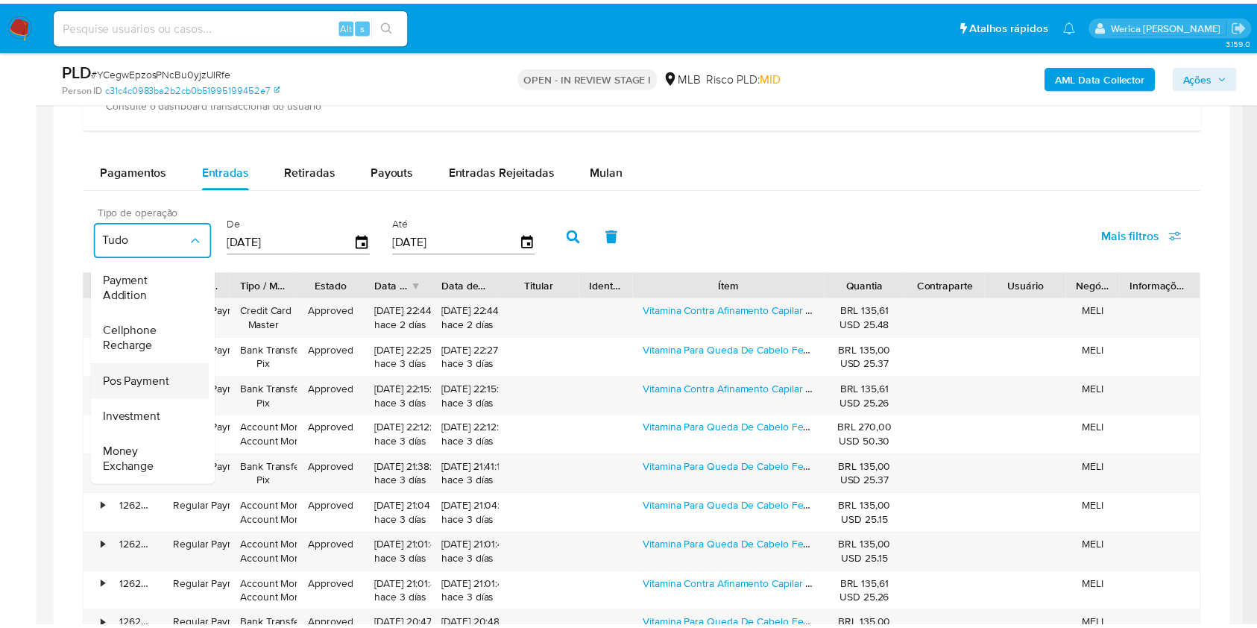
scroll to position [224, 0]
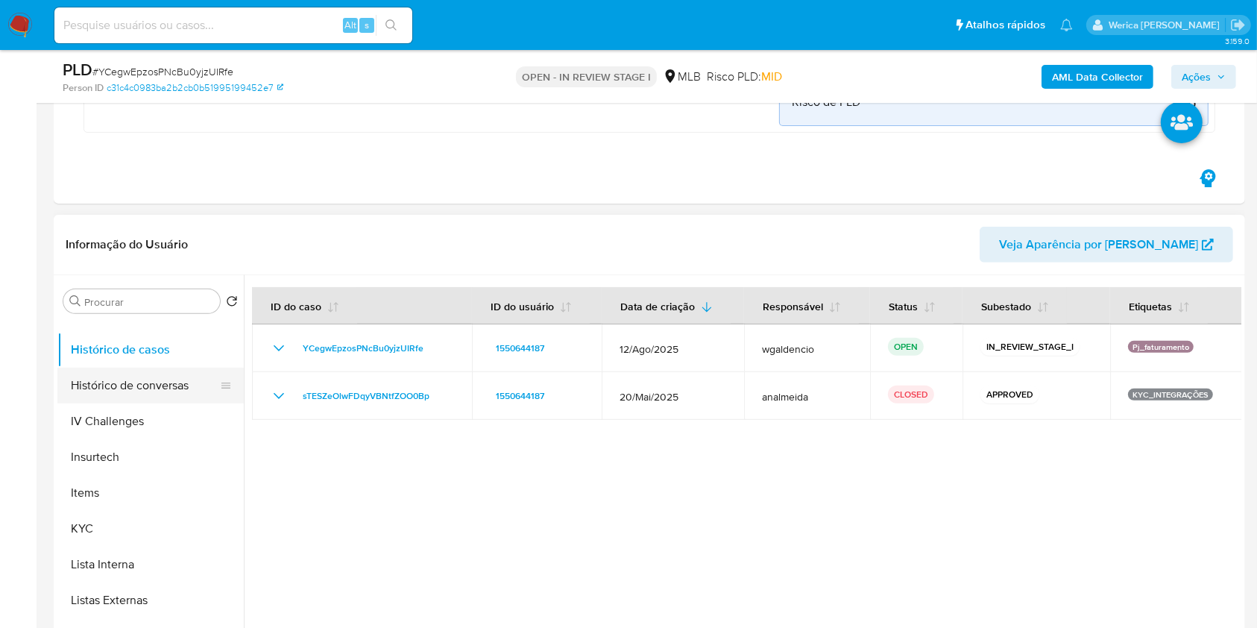
scroll to position [596, 0]
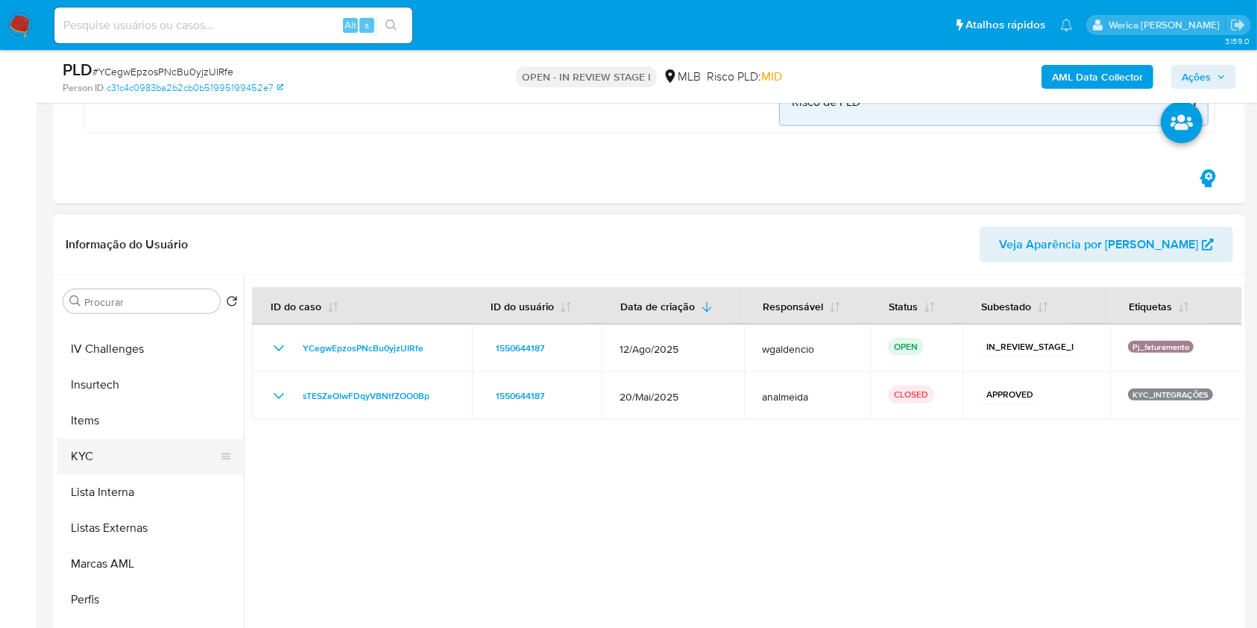
click at [149, 454] on button "KYC" at bounding box center [144, 456] width 174 height 36
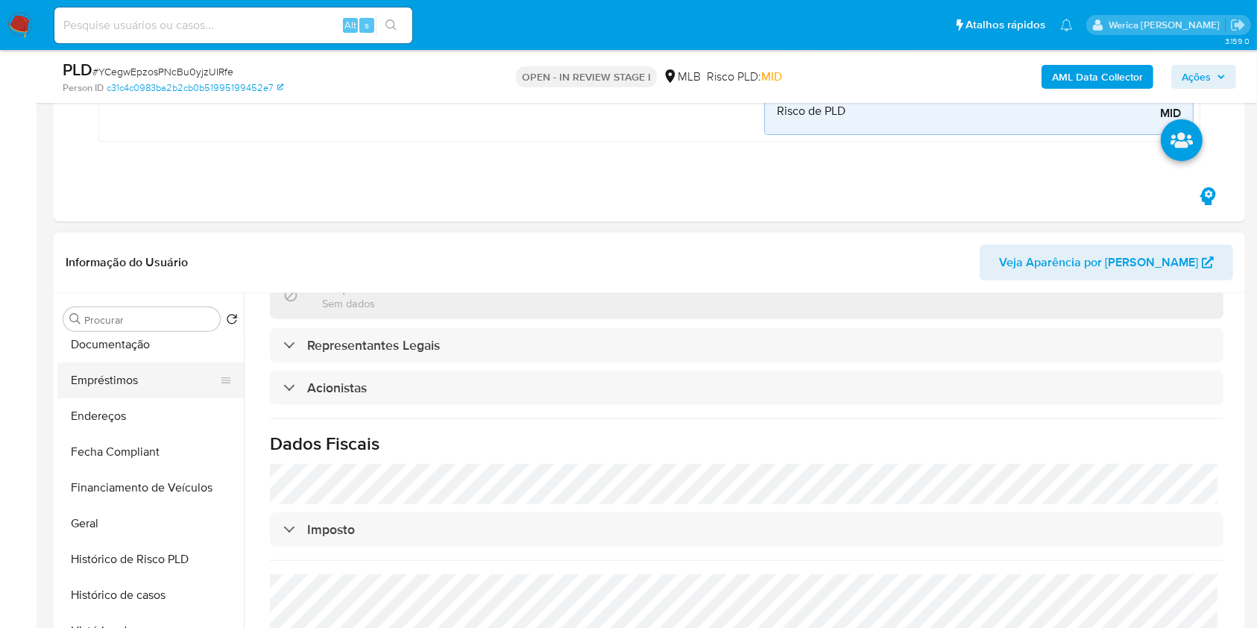
scroll to position [198, 0]
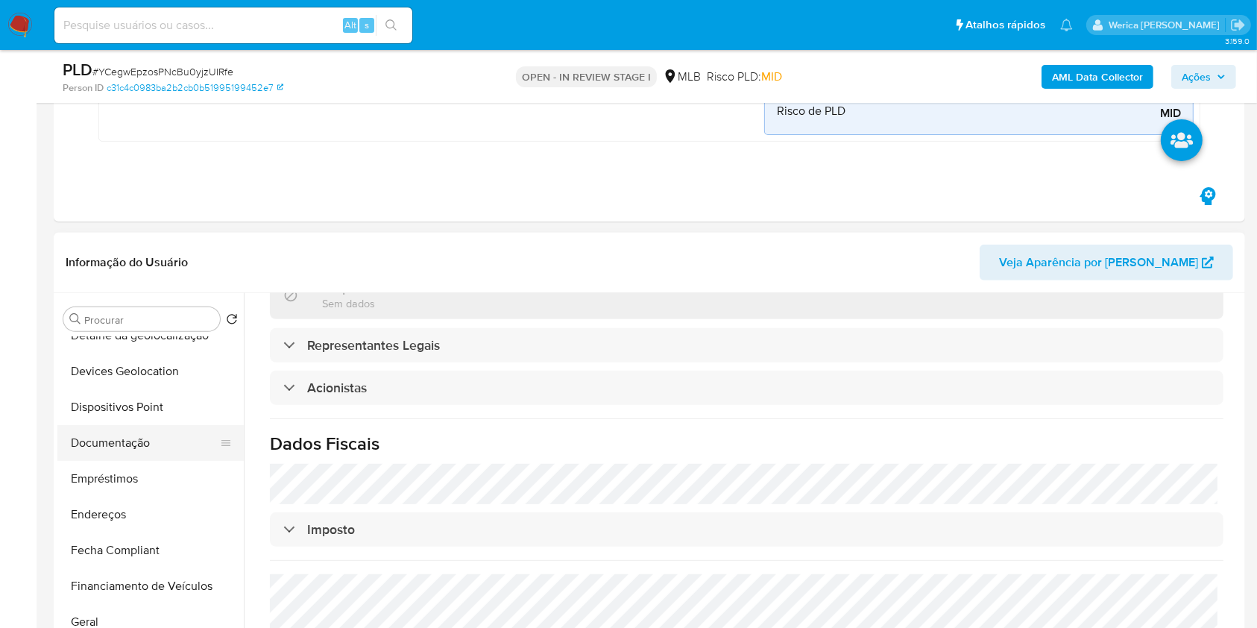
click at [142, 449] on button "Documentação" at bounding box center [144, 443] width 174 height 36
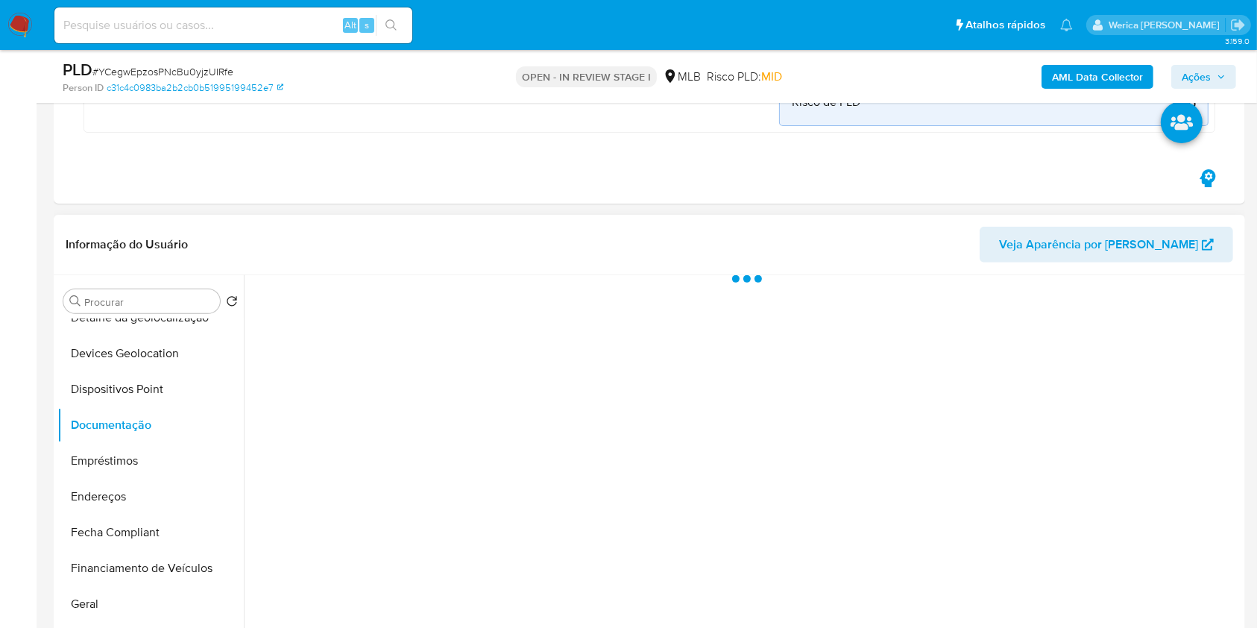
scroll to position [0, 0]
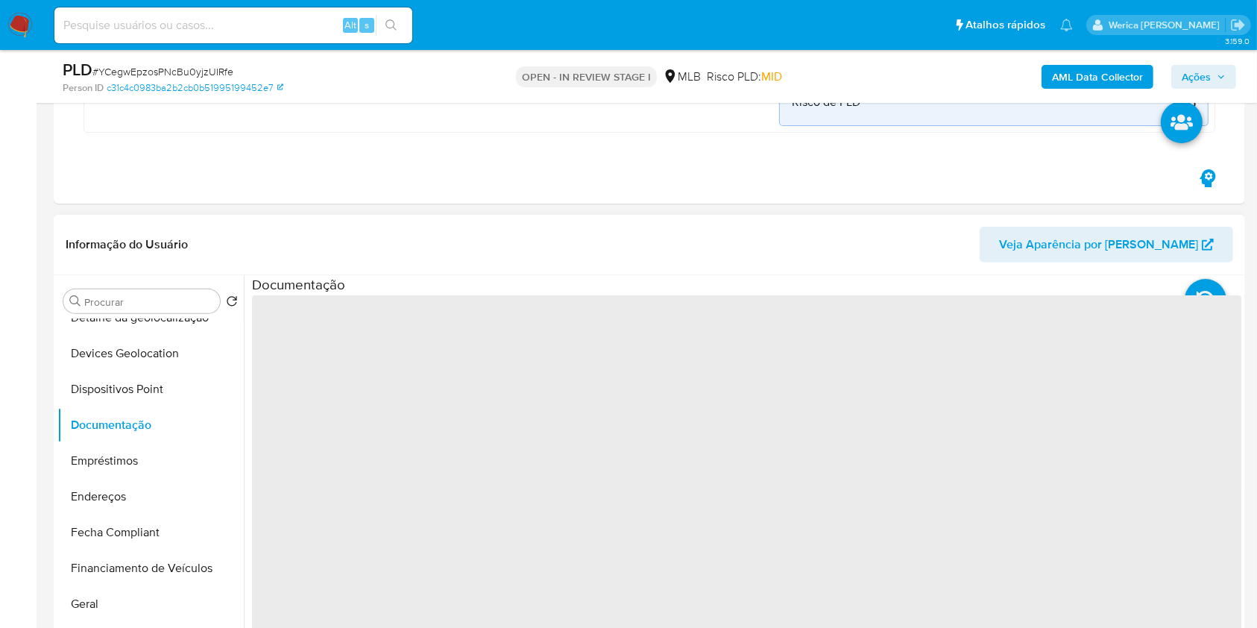
click at [400, 392] on span "‌" at bounding box center [746, 533] width 989 height 477
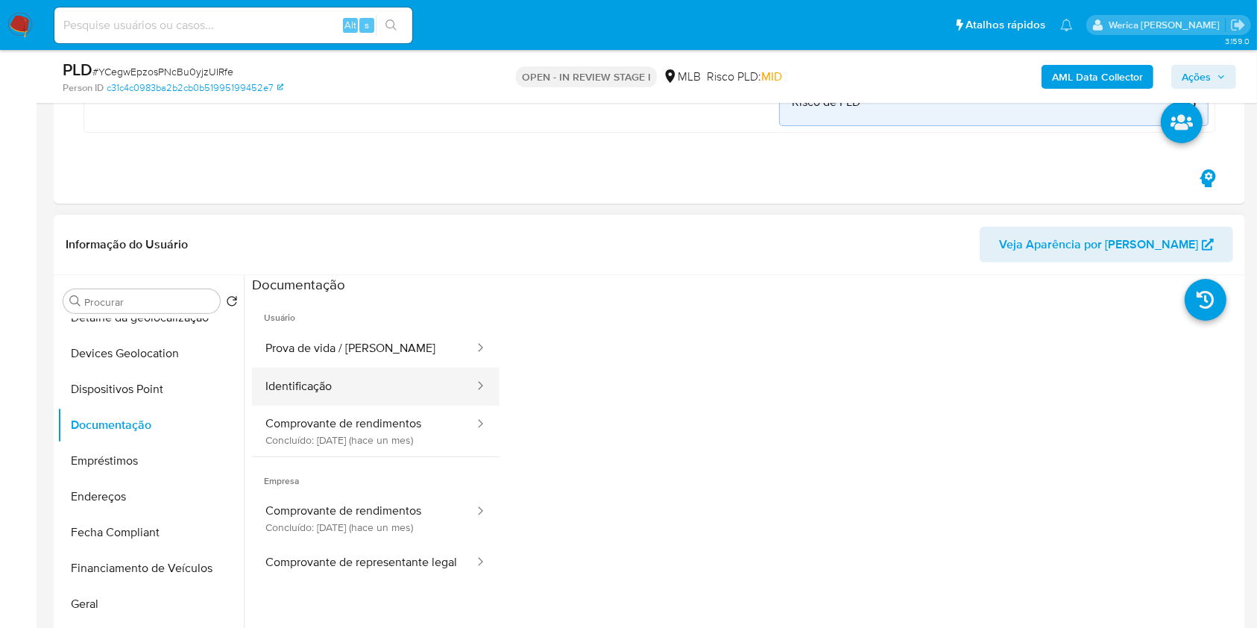
click at [359, 370] on button "Identificação" at bounding box center [364, 386] width 224 height 38
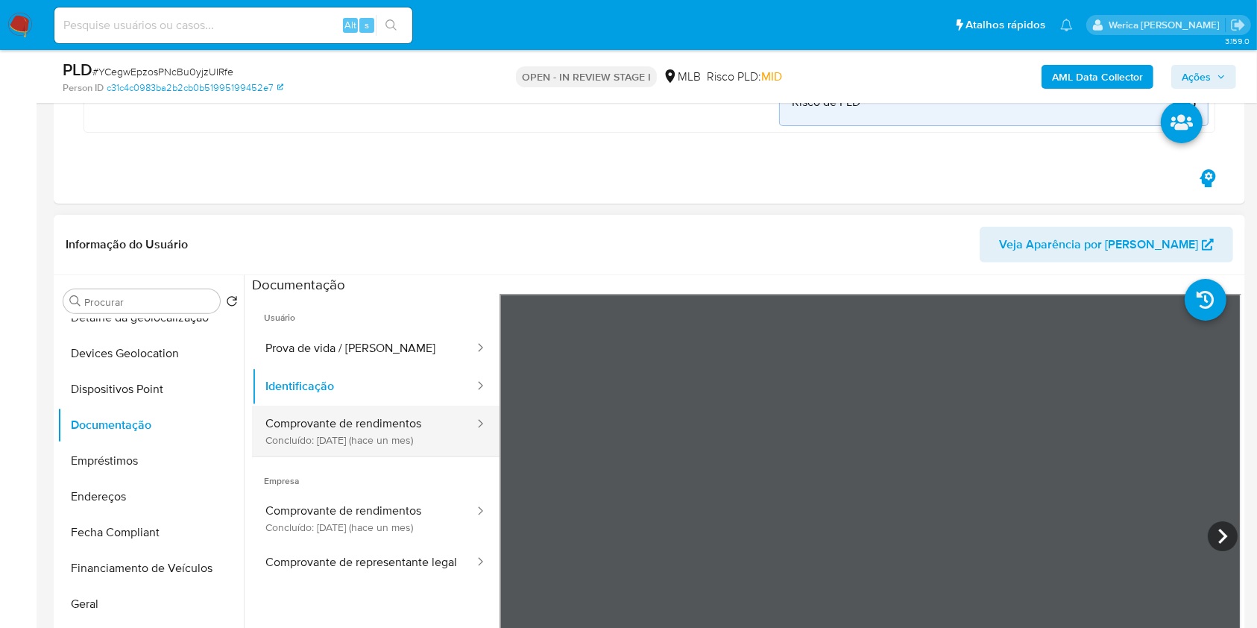
click at [390, 441] on button "Comprovante de rendimentos Concluído: 20/08/2025 (hace un mes)" at bounding box center [364, 430] width 224 height 51
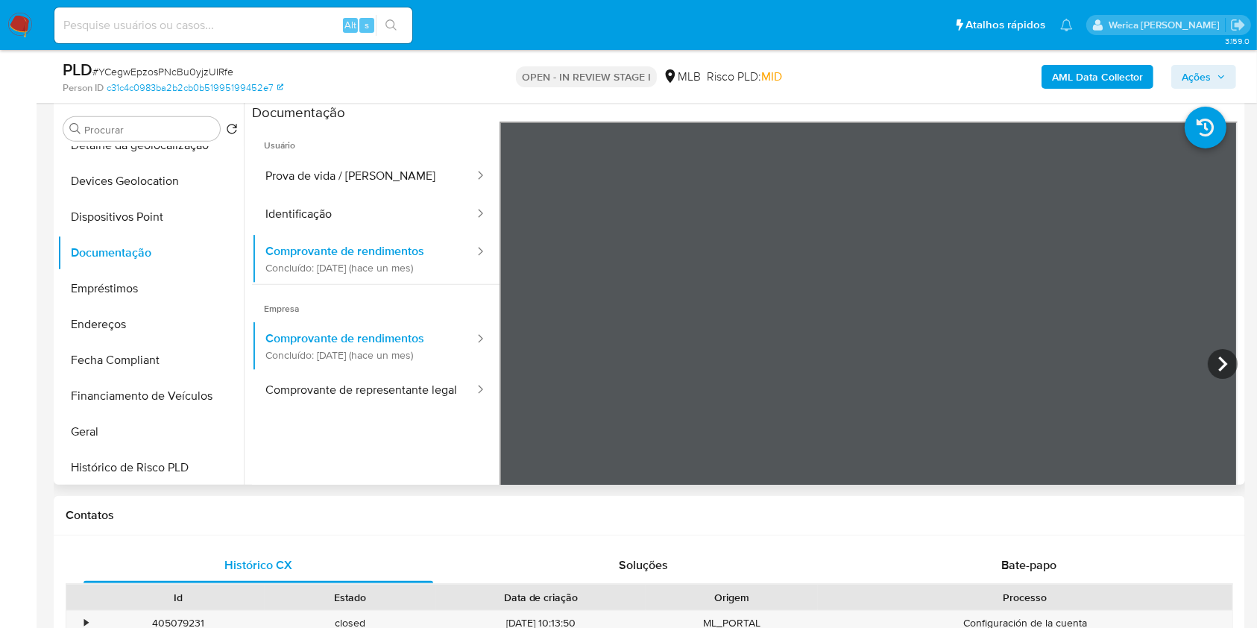
scroll to position [584, 0]
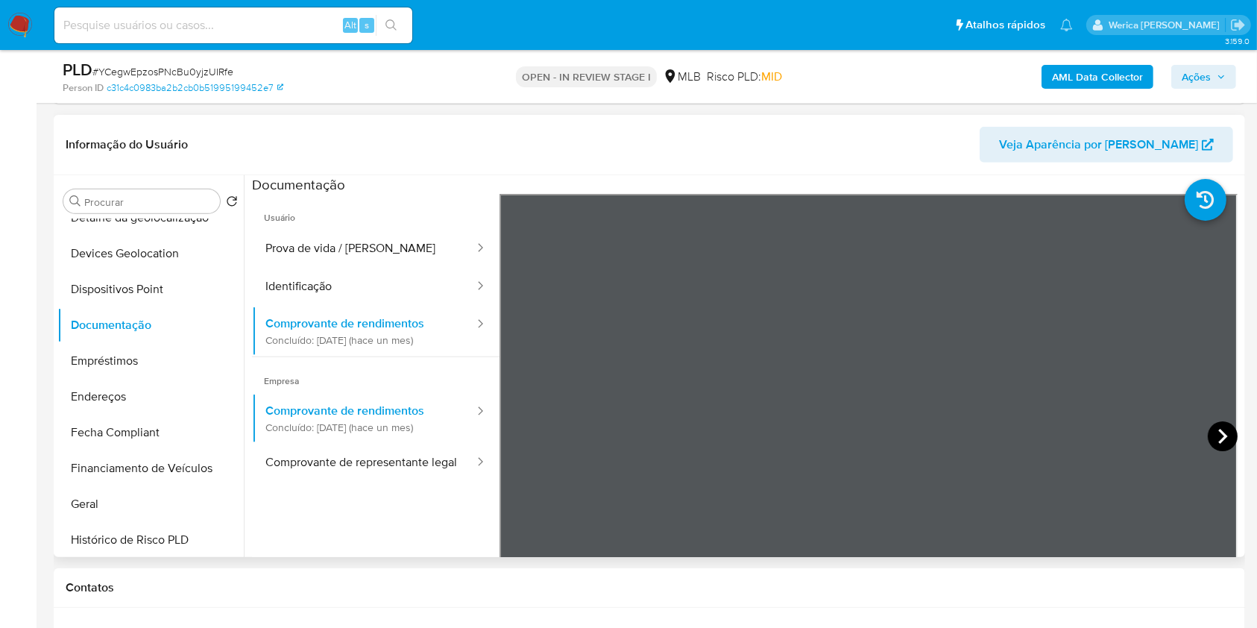
click at [1220, 440] on icon at bounding box center [1222, 436] width 30 height 30
click at [1219, 438] on icon at bounding box center [1222, 436] width 30 height 30
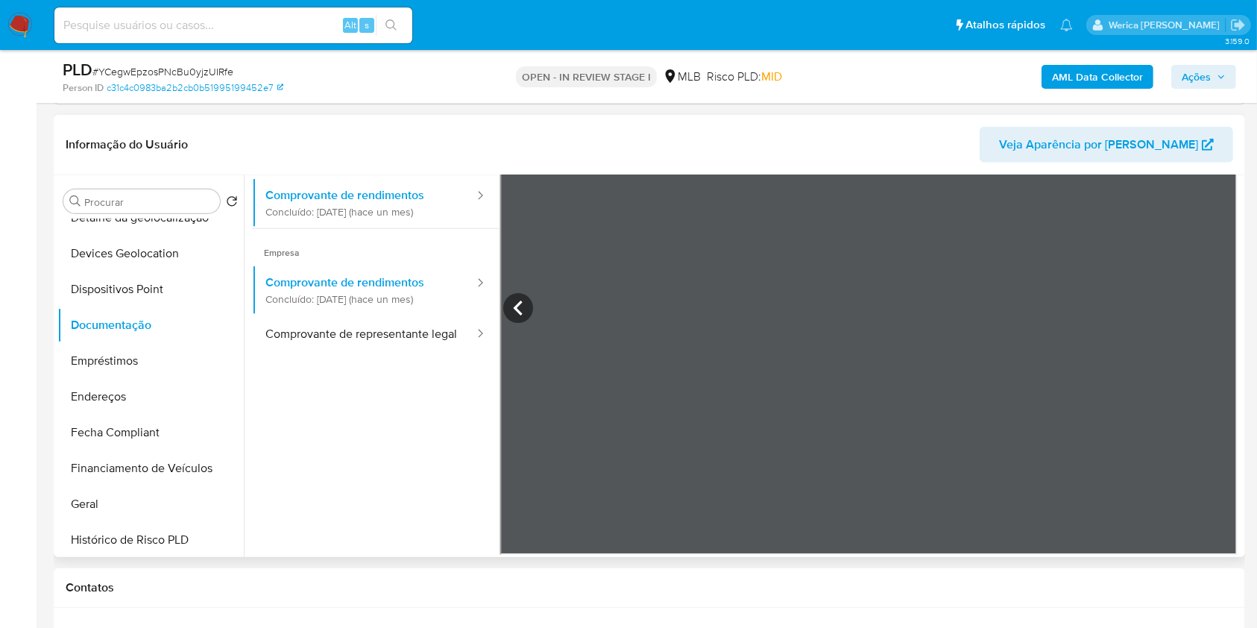
scroll to position [130, 0]
click at [322, 452] on ul "Usuário Prova de vida / Selfie Identificação Comprovante de rendimentos Concluí…" at bounding box center [375, 278] width 247 height 429
click at [524, 307] on icon at bounding box center [518, 306] width 30 height 30
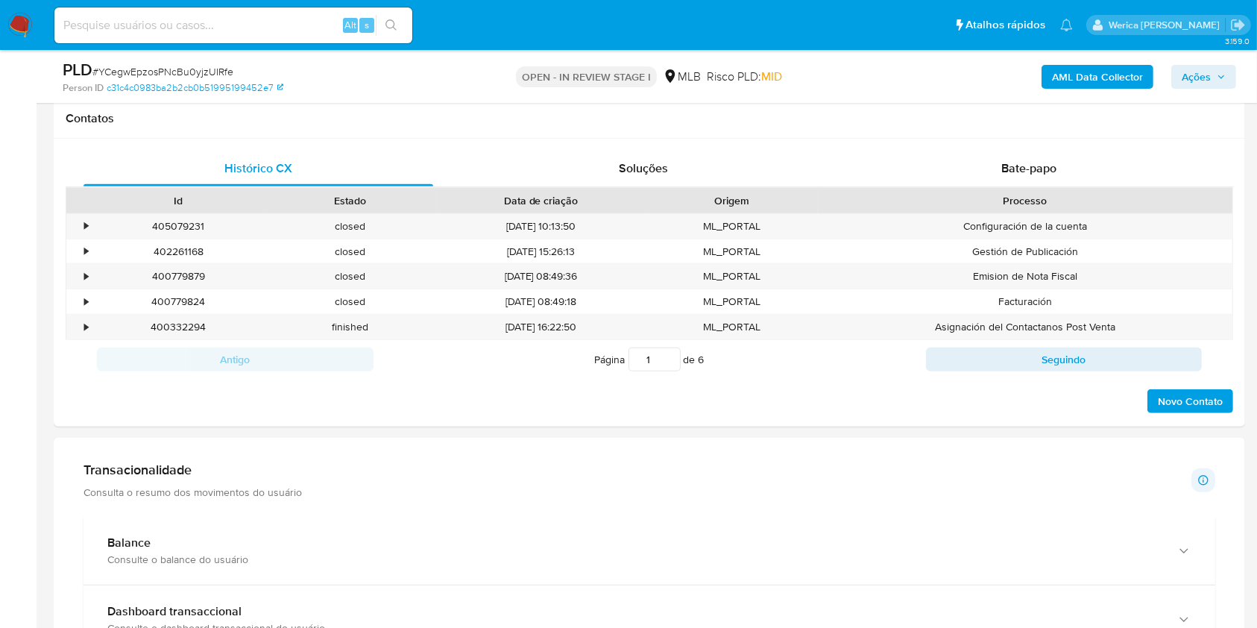
scroll to position [1298, 0]
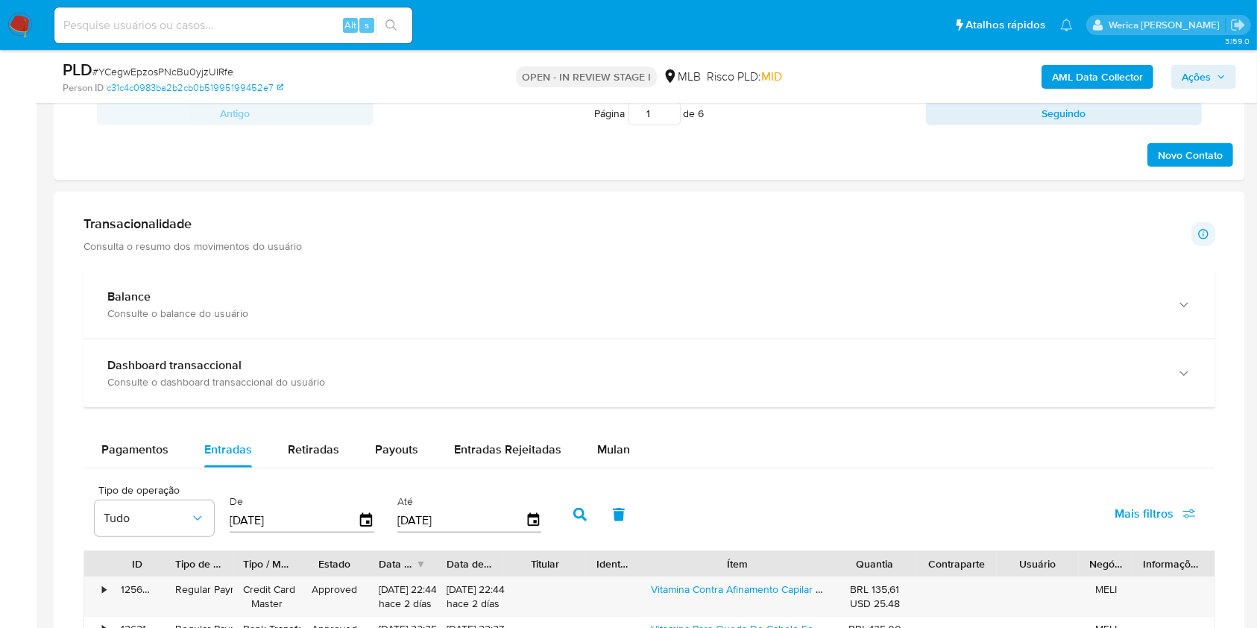
click at [349, 243] on div "Transacionalidade Consulta o resumo dos movimentos do usuário Informações trans…" at bounding box center [648, 233] width 1131 height 37
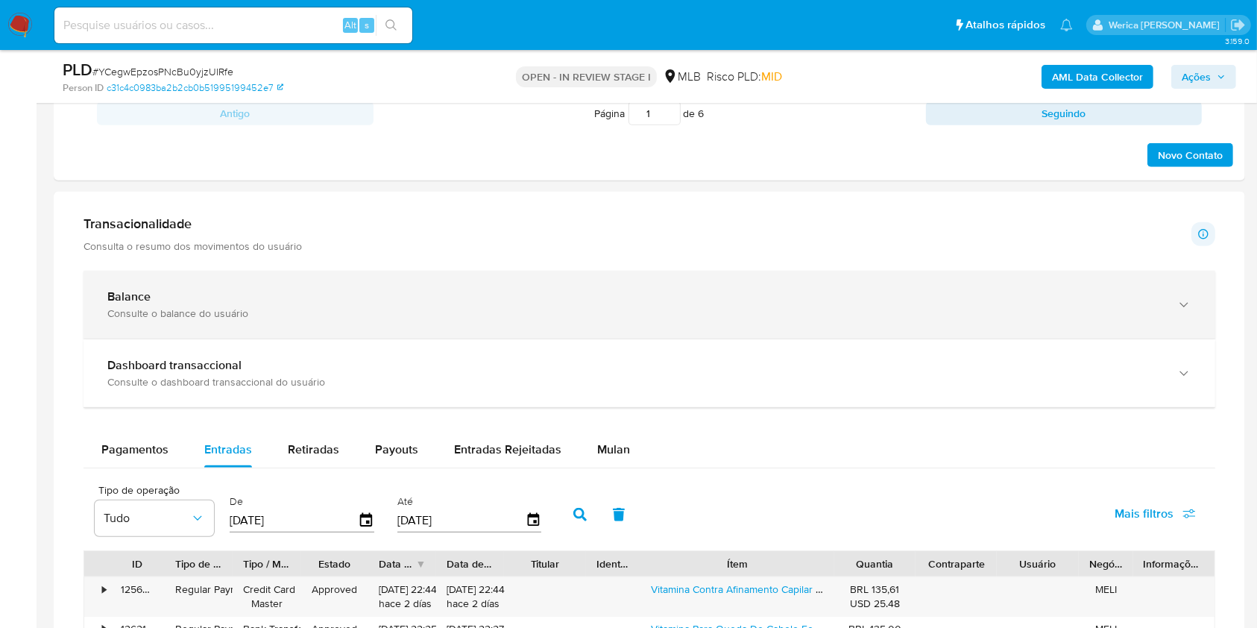
click at [364, 311] on div "Consulte o balance do usuário" at bounding box center [634, 312] width 1054 height 13
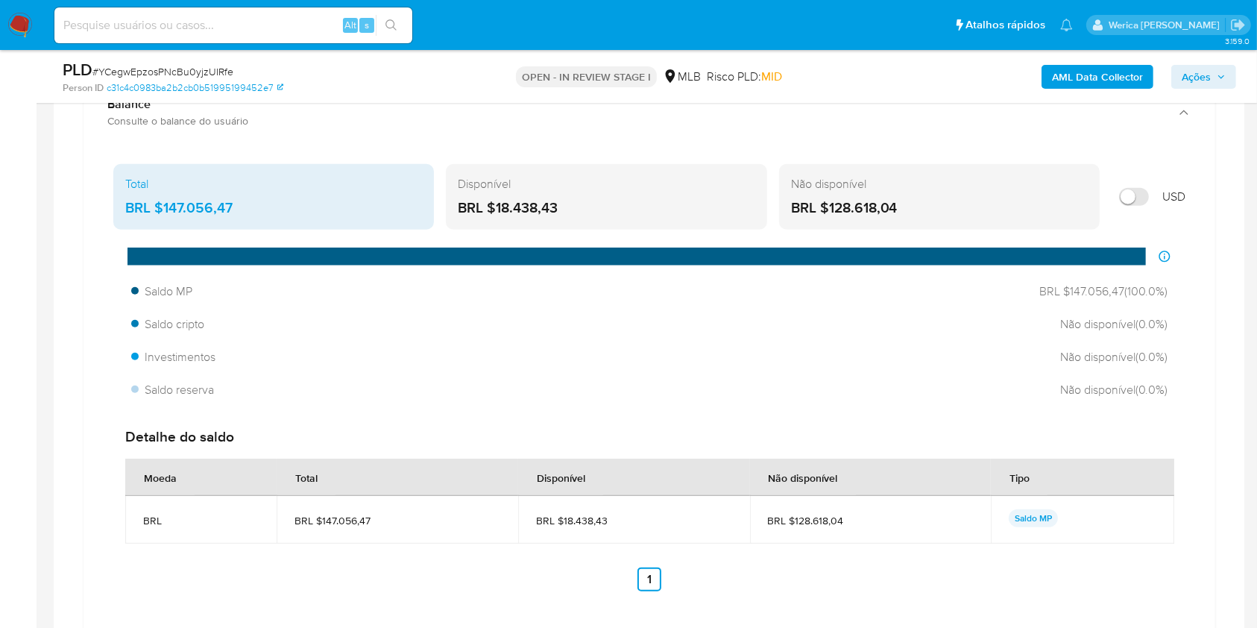
scroll to position [1497, 0]
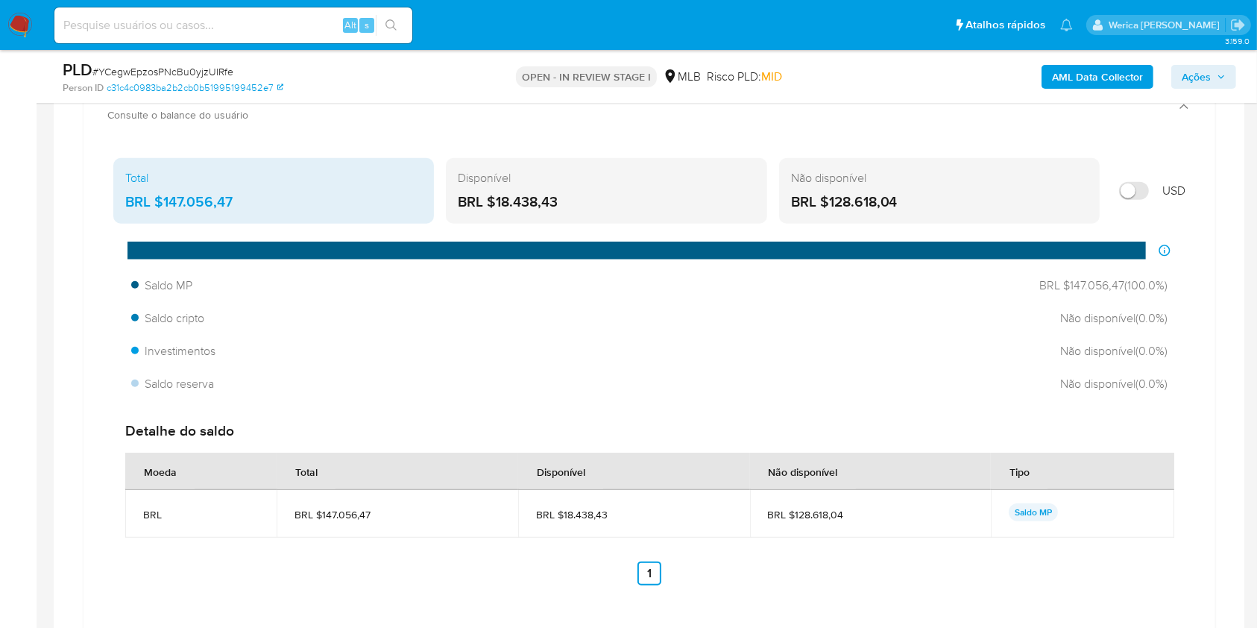
drag, startPoint x: 166, startPoint y: 196, endPoint x: 236, endPoint y: 203, distance: 69.6
click at [236, 203] on div "BRL $147.056,47" at bounding box center [273, 201] width 297 height 19
click at [1084, 548] on div "Moeda Total Disponível Não disponível Tipo BRL BRL $147.056,47 BRL $18.438,43 B…" at bounding box center [649, 518] width 1048 height 133
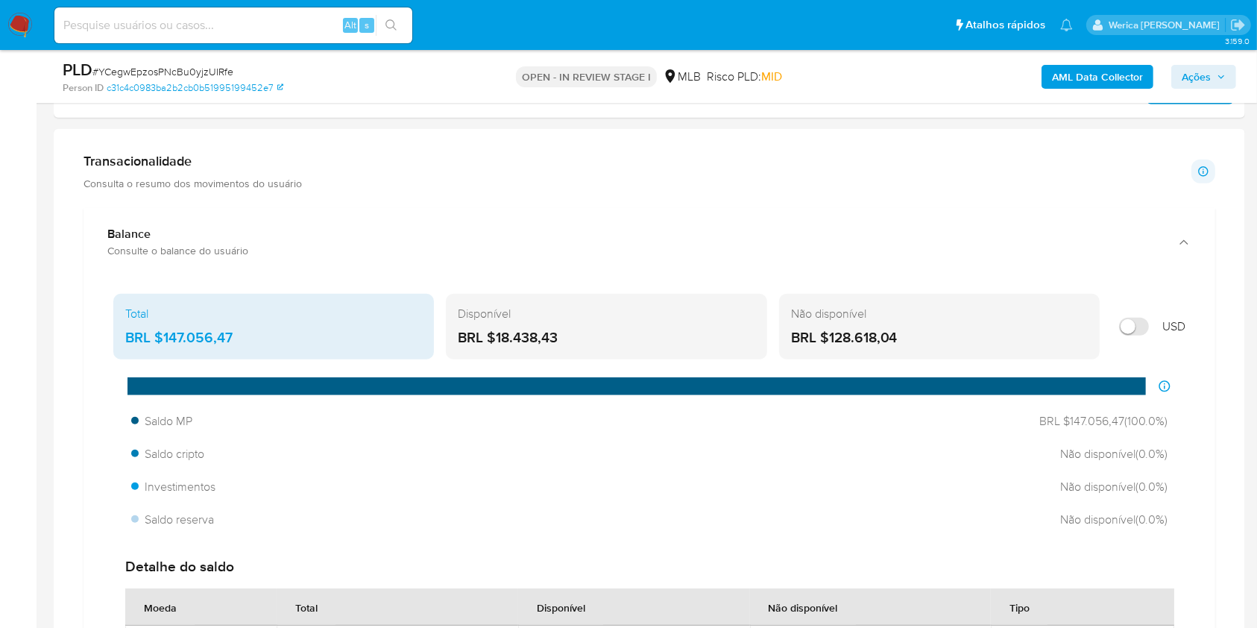
scroll to position [1298, 0]
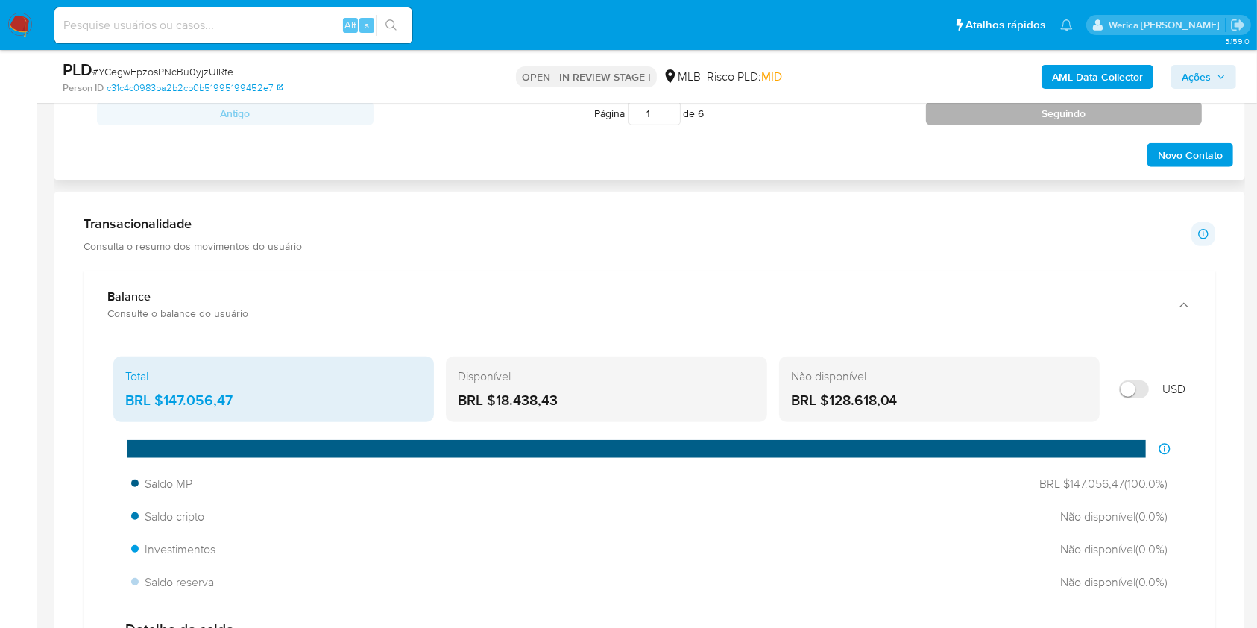
drag, startPoint x: 1121, startPoint y: 134, endPoint x: 1085, endPoint y: 106, distance: 45.6
click at [1121, 134] on div "Novo Contato" at bounding box center [649, 151] width 1167 height 36
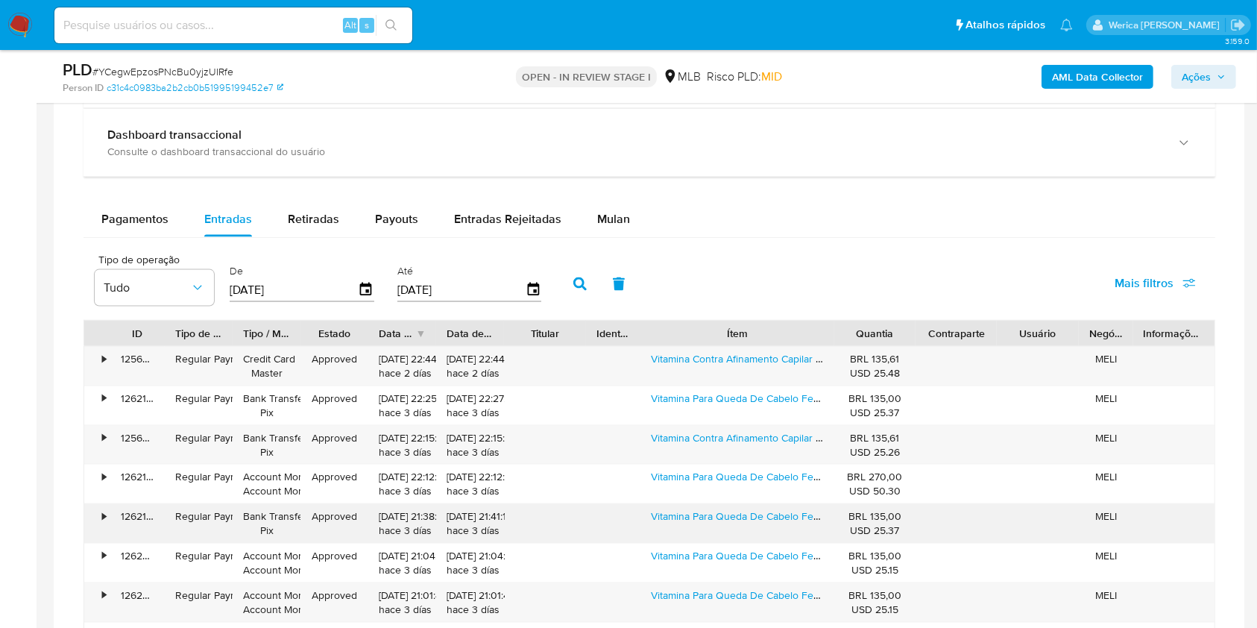
scroll to position [2093, 0]
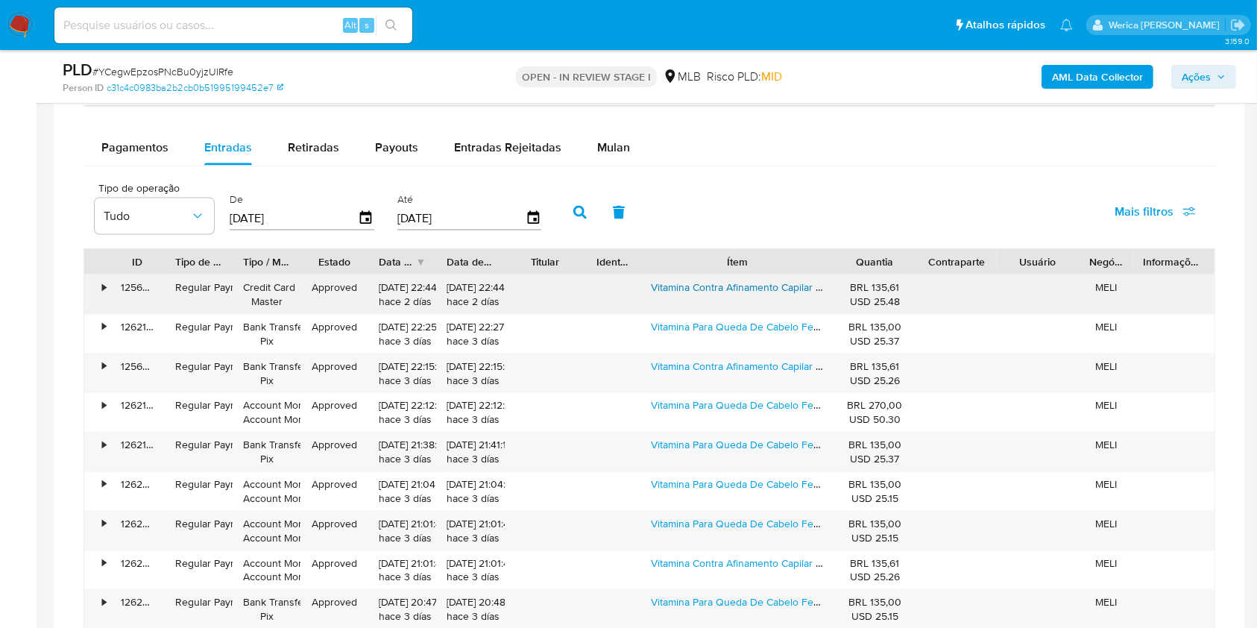
click at [742, 285] on link "Vitamina Contra Afinamento Capilar Osa - 30 Cápsulas Sem Sabor" at bounding box center [802, 287] width 303 height 15
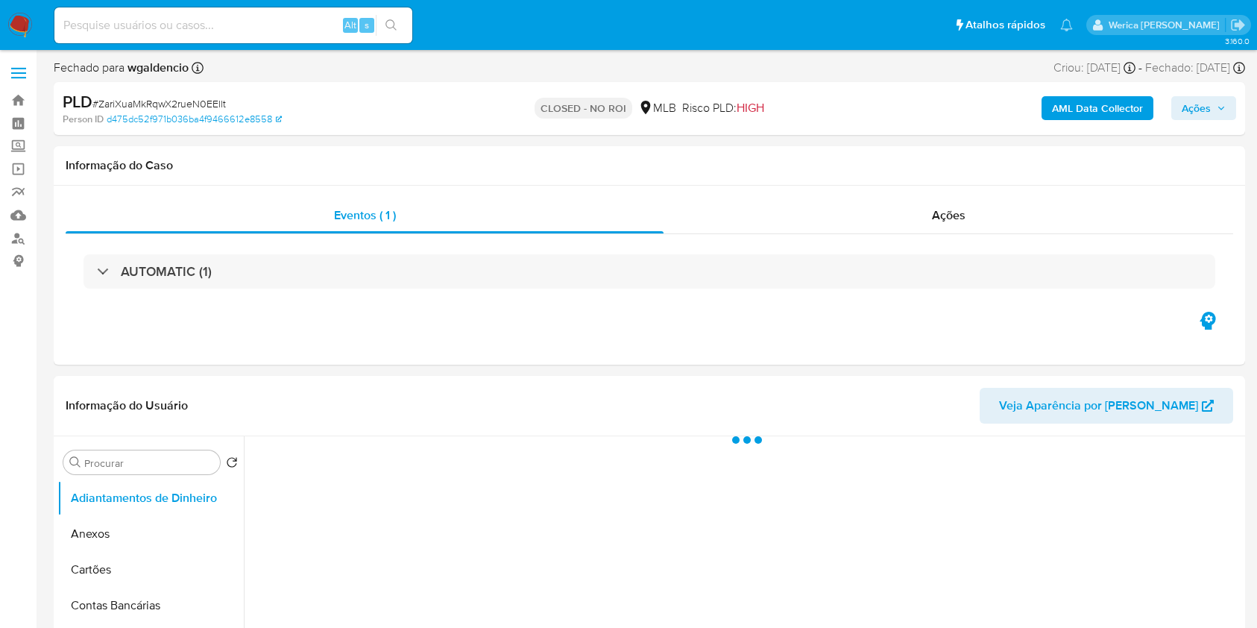
select select "10"
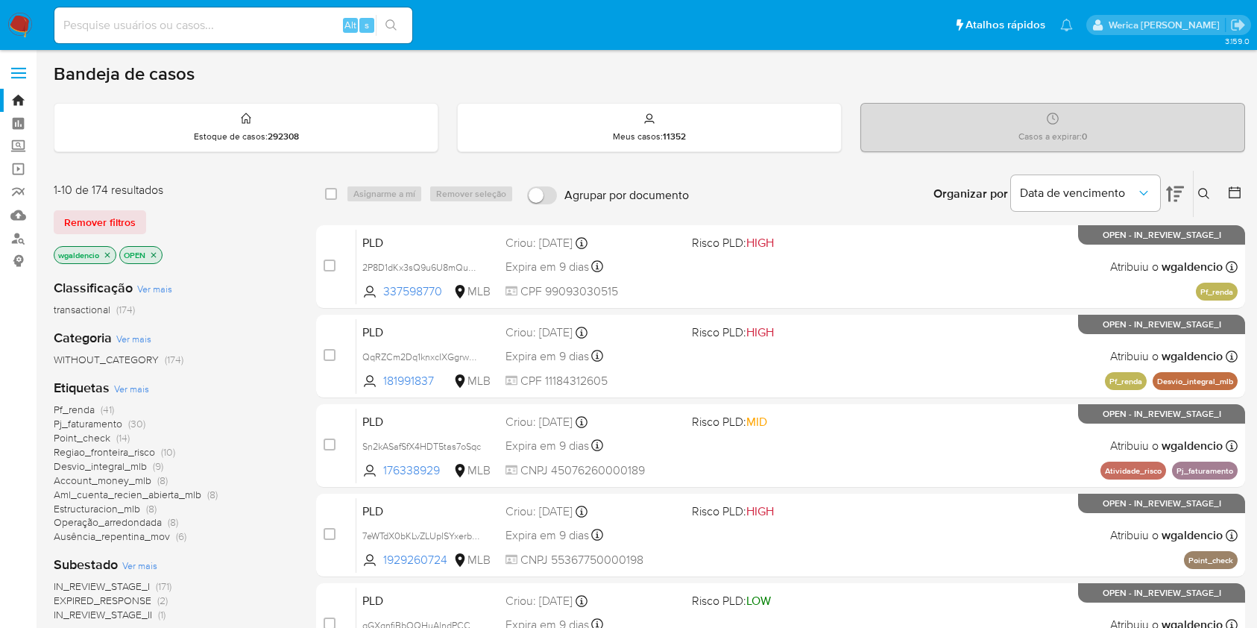
scroll to position [602, 0]
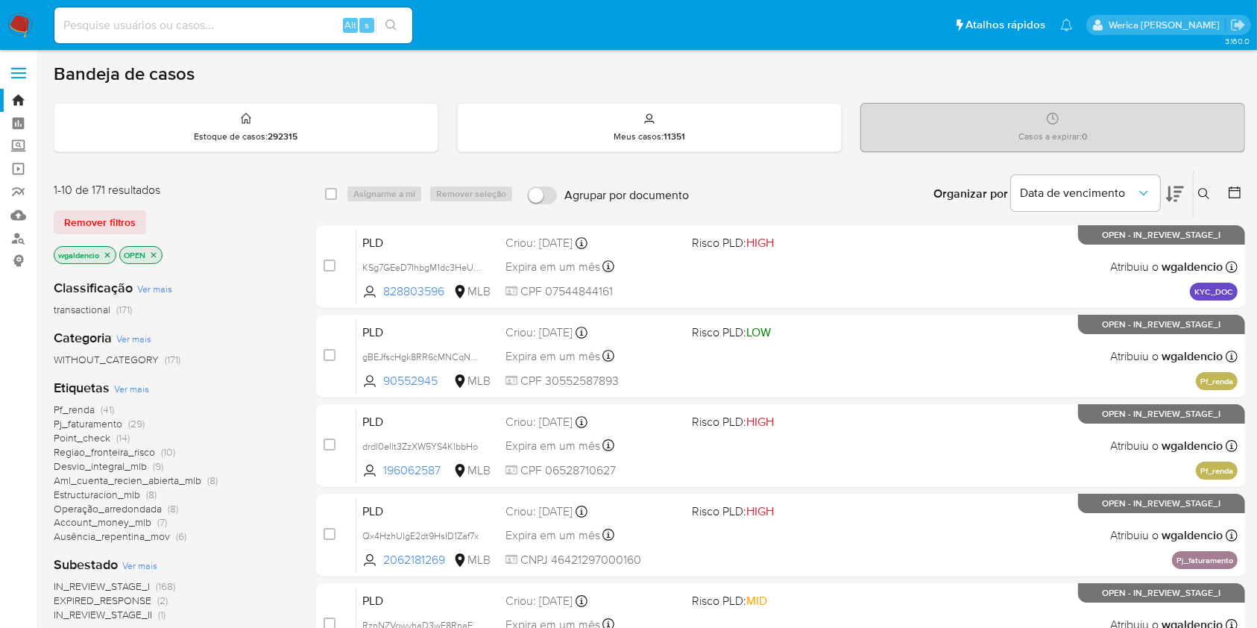
click at [1172, 200] on icon at bounding box center [1175, 194] width 18 height 18
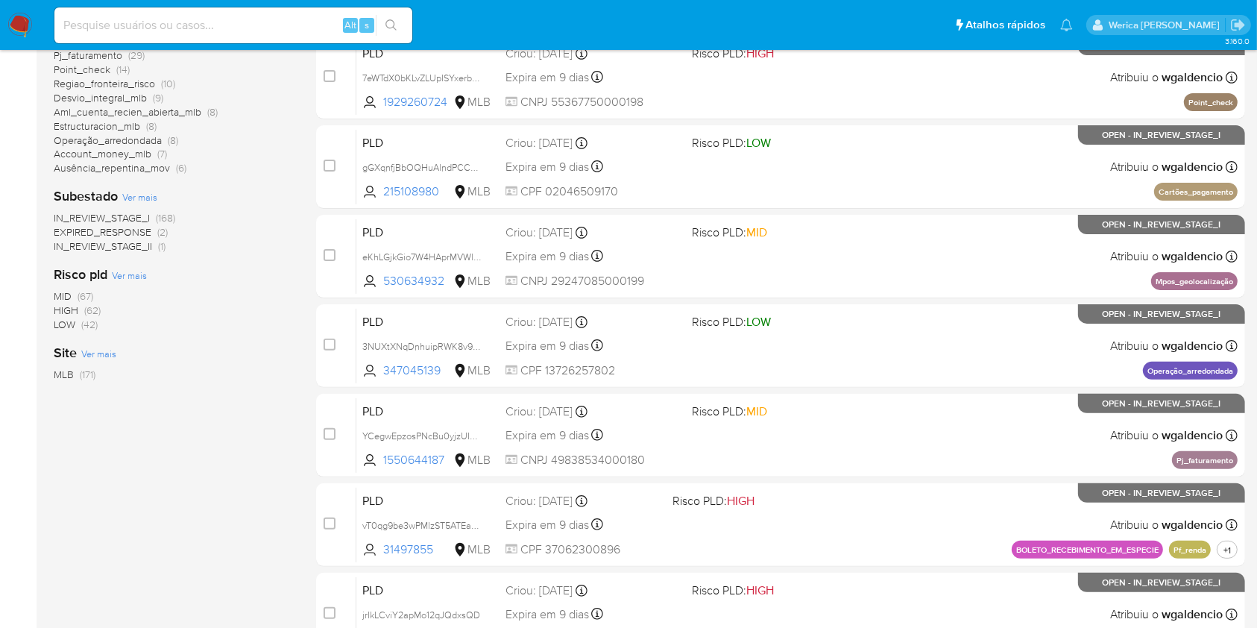
scroll to position [602, 0]
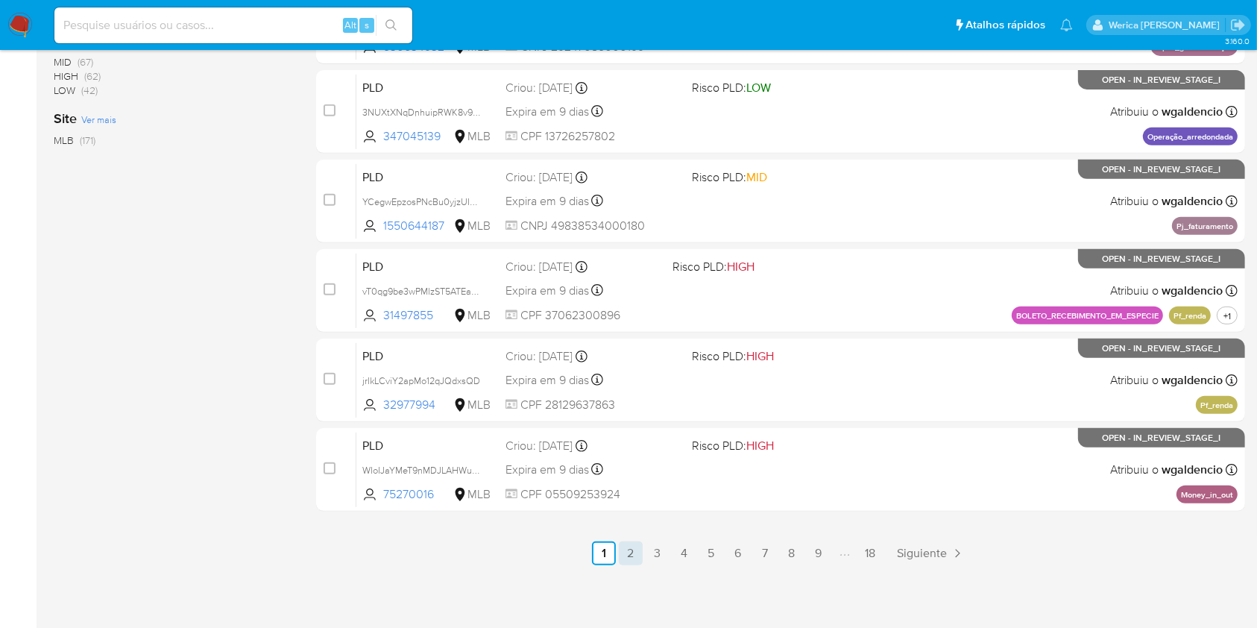
click at [631, 552] on link "2" at bounding box center [631, 553] width 24 height 24
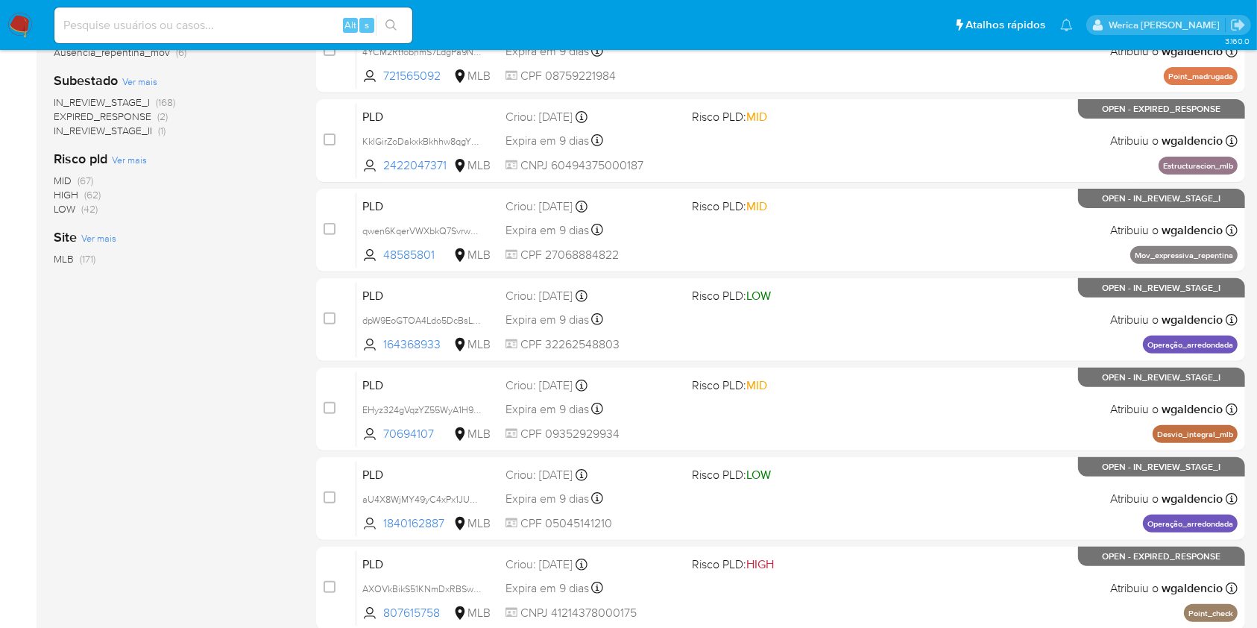
scroll to position [602, 0]
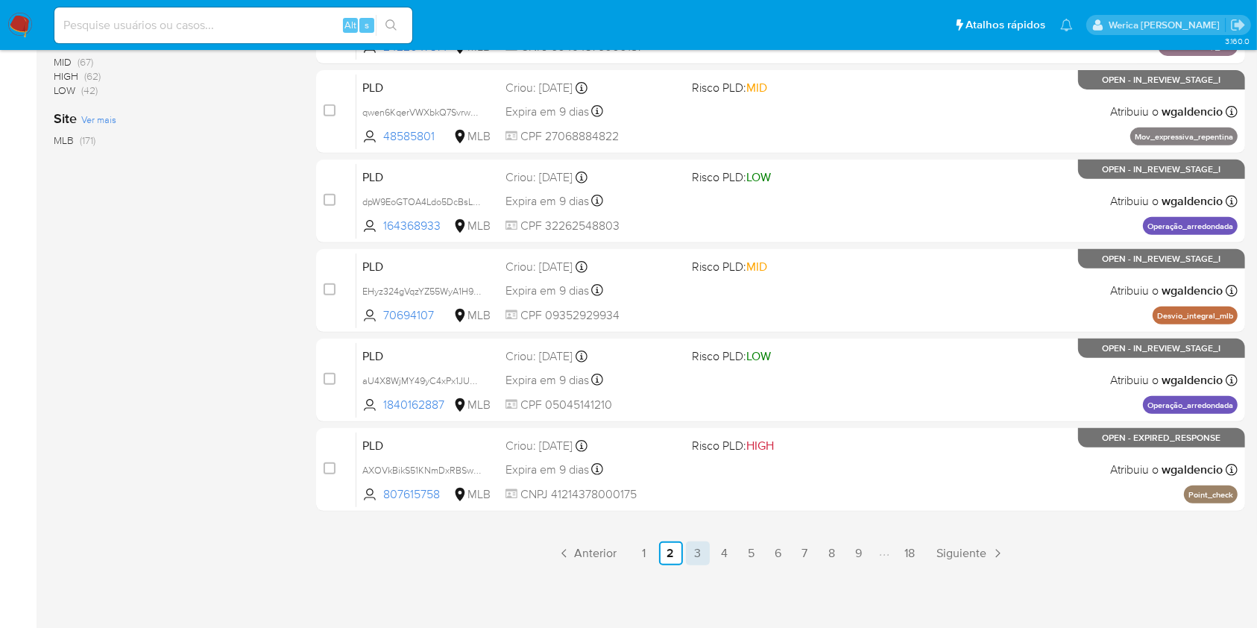
click at [702, 548] on link "3" at bounding box center [698, 553] width 24 height 24
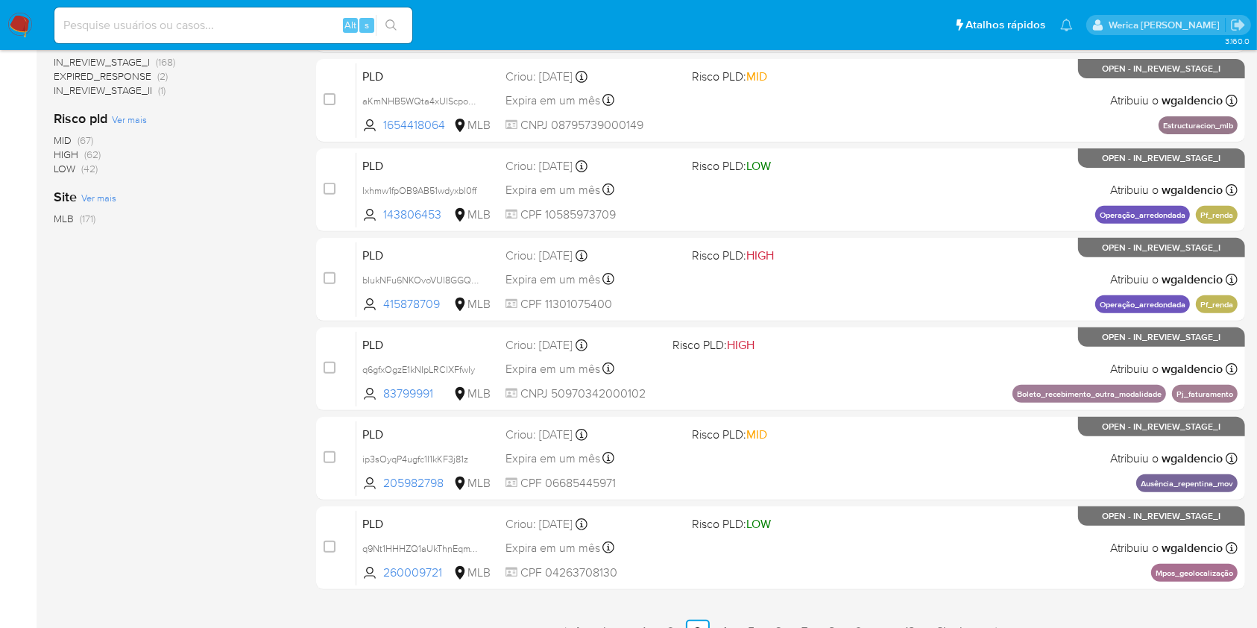
scroll to position [602, 0]
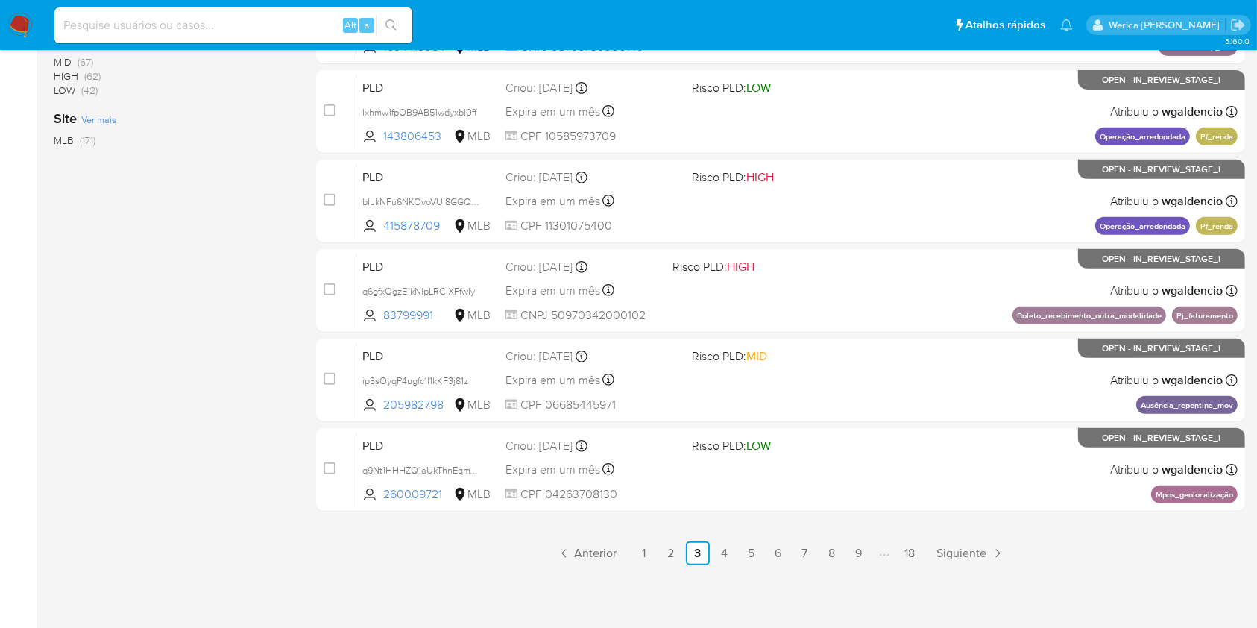
click at [639, 567] on div "3.160.0" at bounding box center [649, 37] width 1191 height 1161
click at [642, 558] on link "1" at bounding box center [644, 553] width 24 height 24
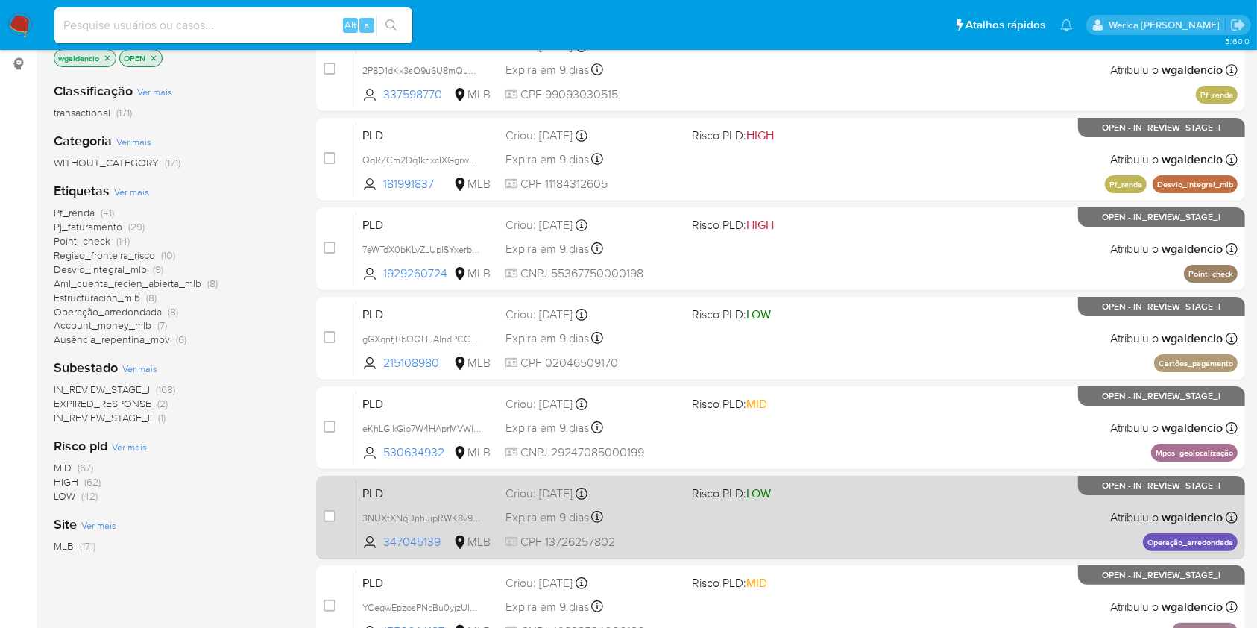
scroll to position [304, 0]
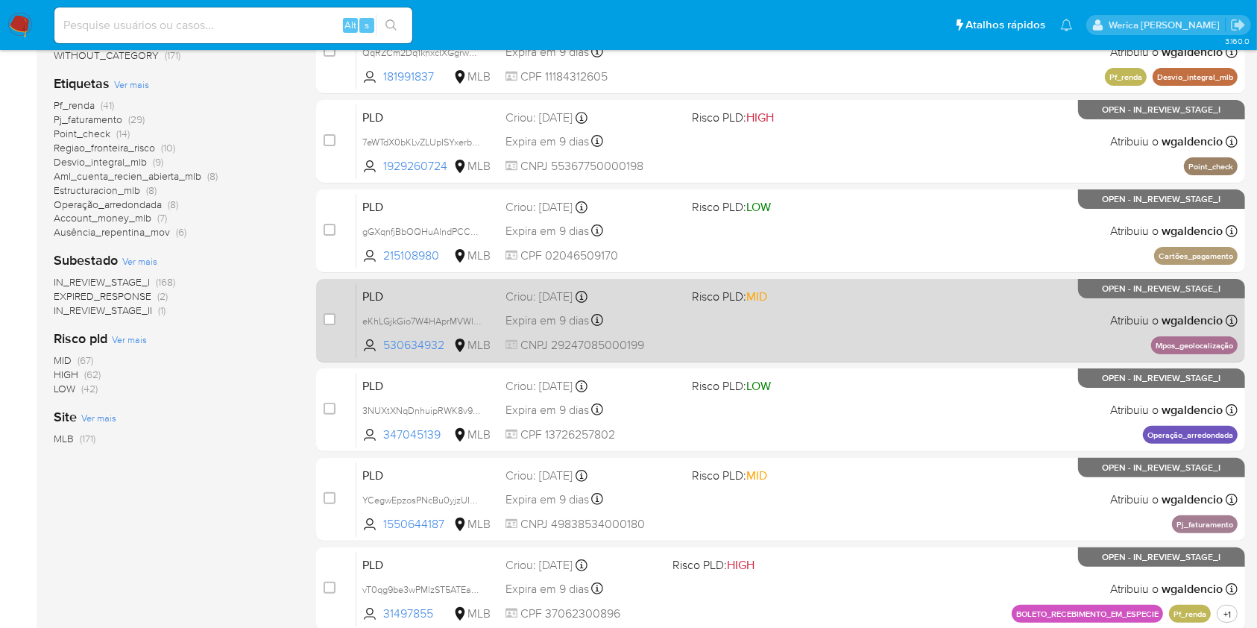
click at [888, 315] on div "PLD eKhLGjkGio7W4HAprMVWl5mt 530634932 MLB Risco PLD: MID Criou: 12/08/2025 Cri…" at bounding box center [796, 319] width 881 height 75
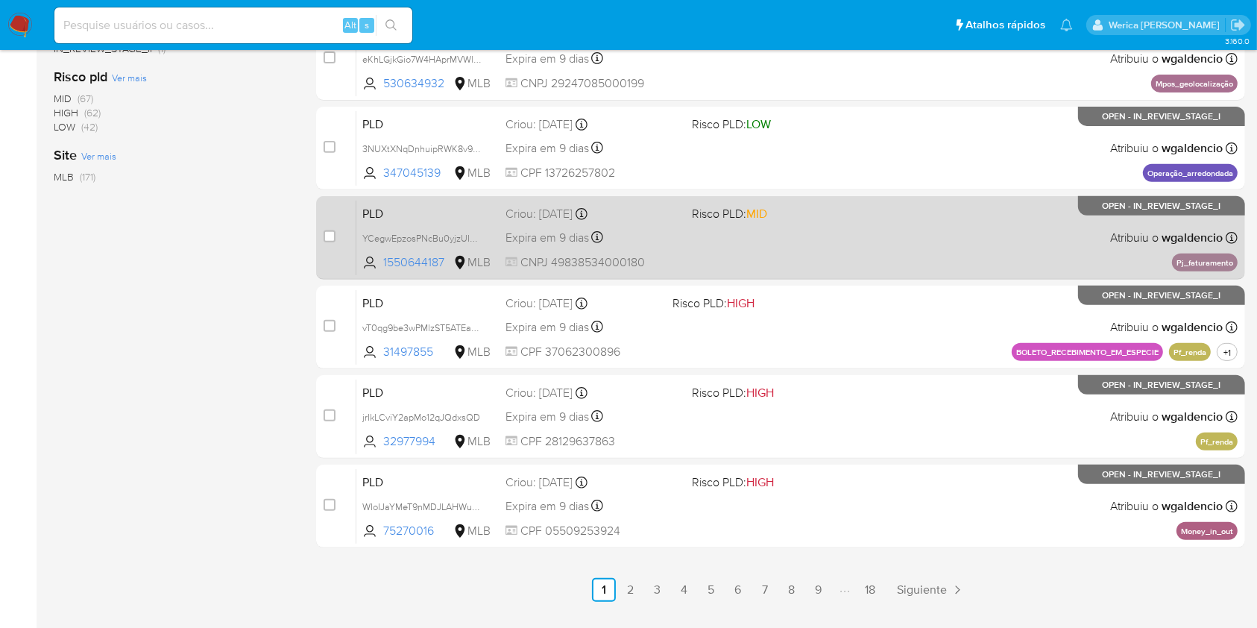
scroll to position [596, 0]
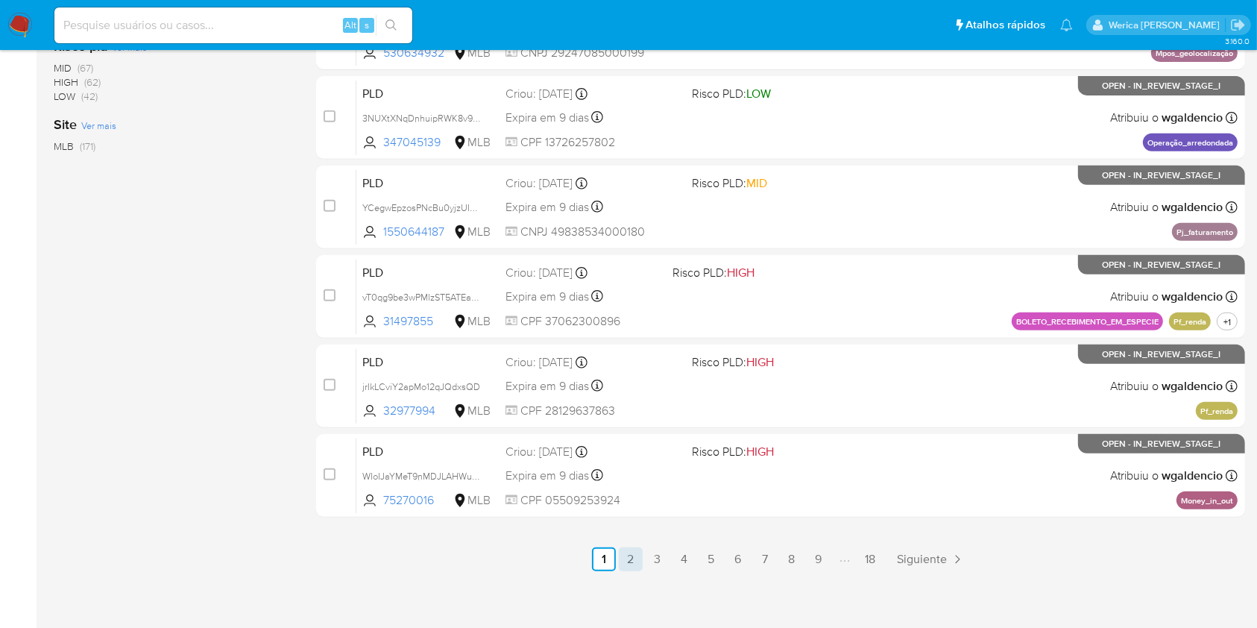
click at [635, 557] on link "2" at bounding box center [631, 559] width 24 height 24
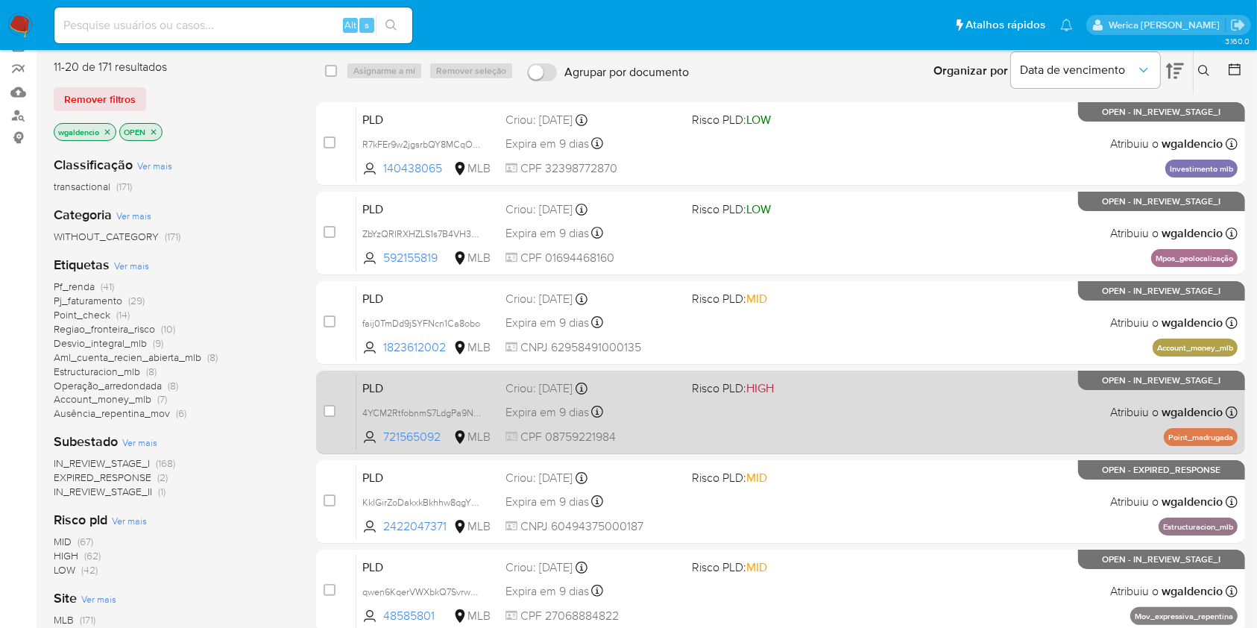
scroll to position [99, 0]
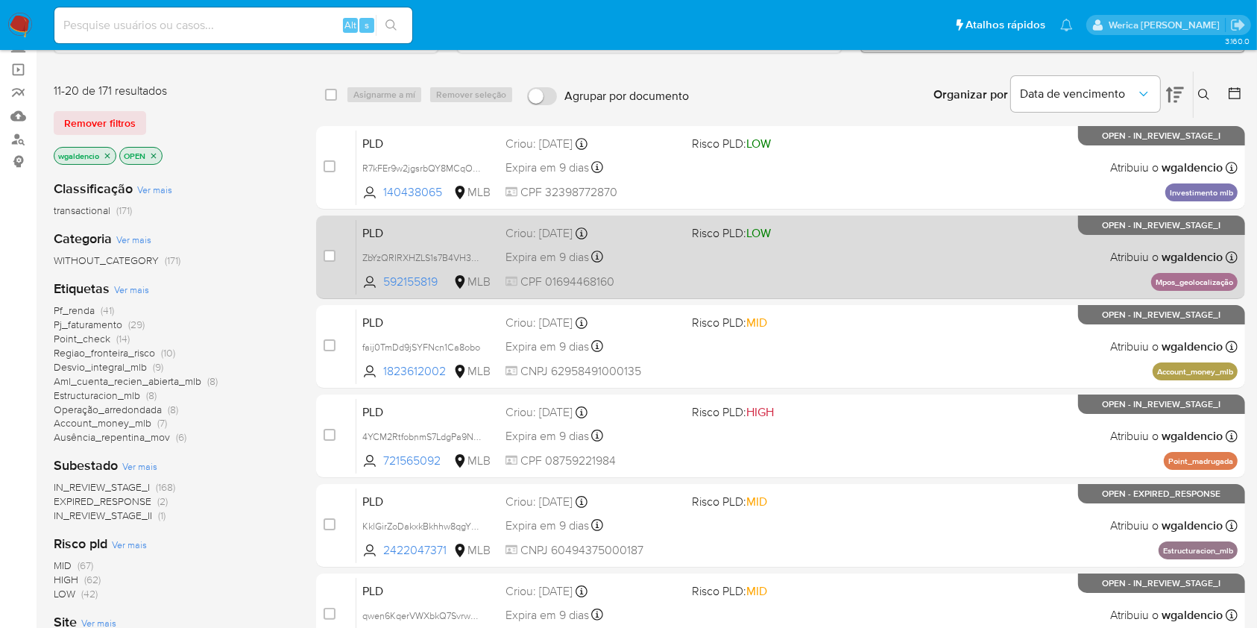
click at [956, 259] on div "PLD ZbYzQRIRXHZLS1s7B4VH38lM 592155819 MLB Risco PLD: LOW Criou: 12/08/2025 Cri…" at bounding box center [796, 256] width 881 height 75
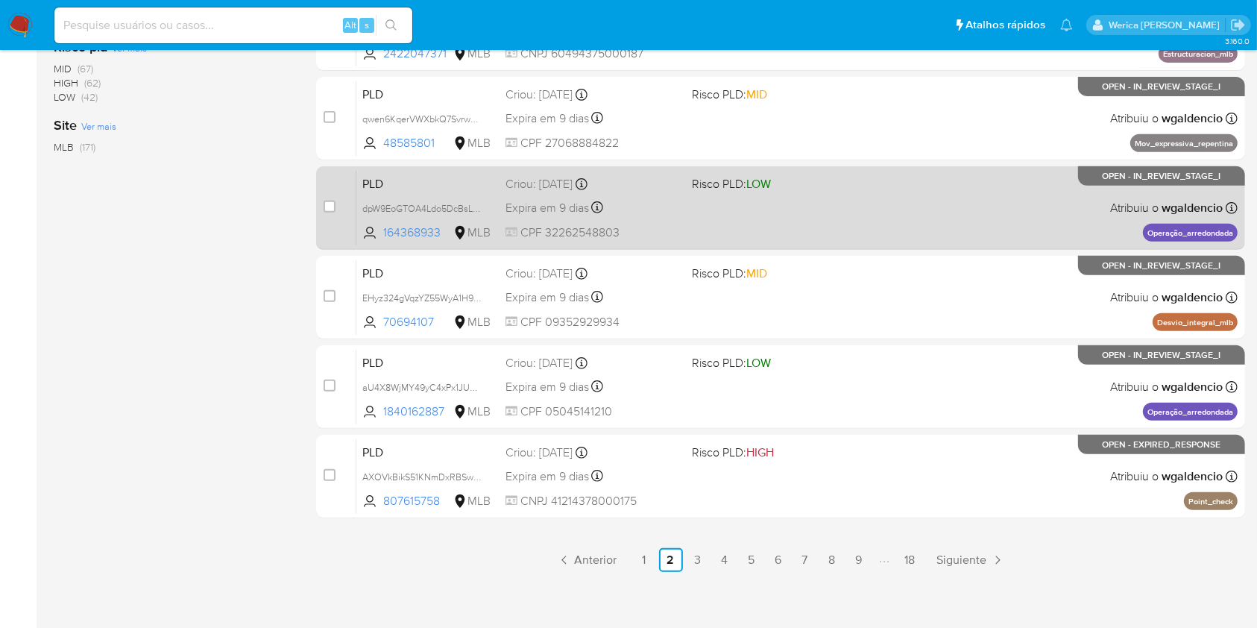
scroll to position [596, 0]
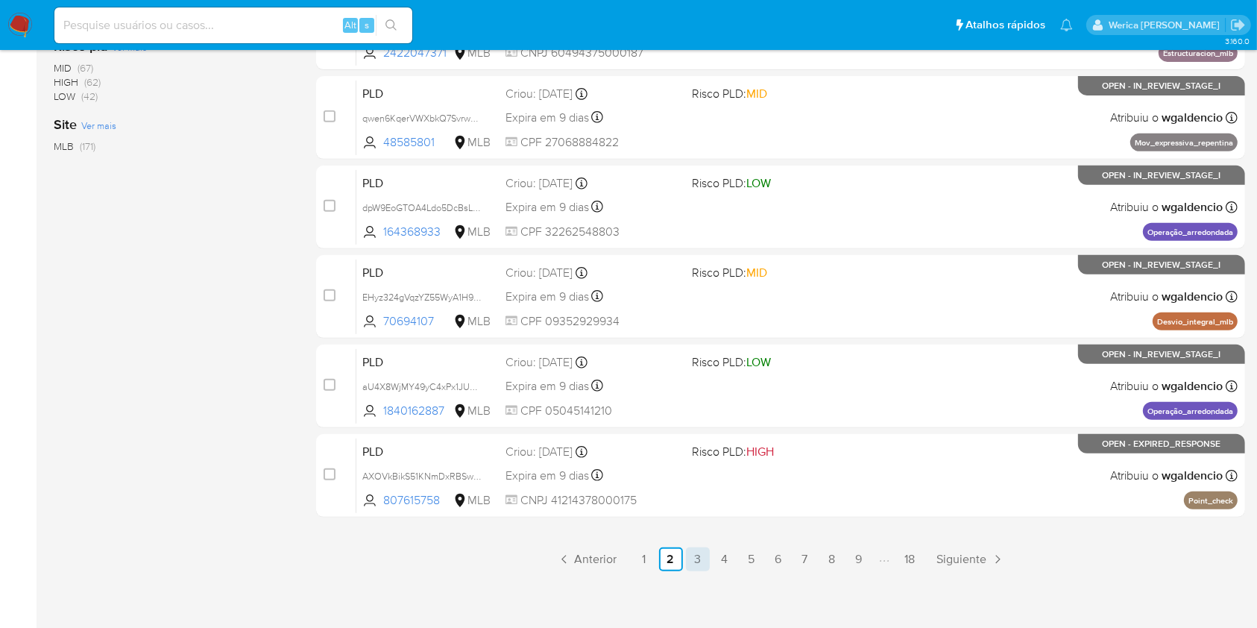
click at [687, 560] on link "3" at bounding box center [698, 559] width 24 height 24
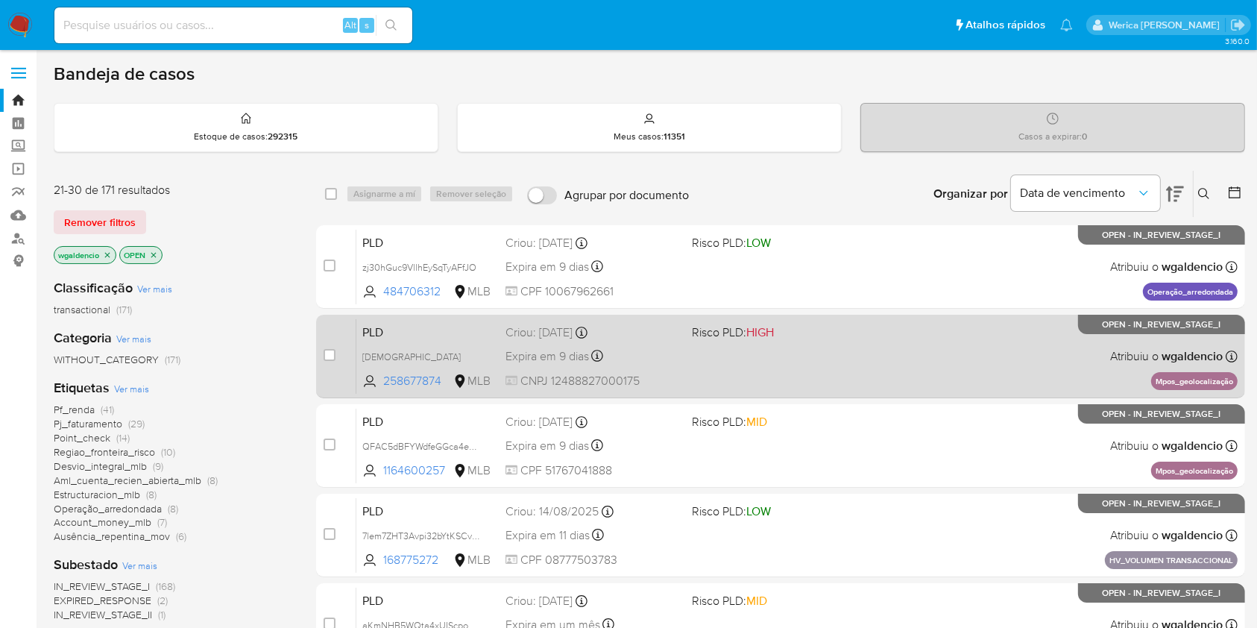
click at [1000, 365] on div "PLD bIBYJxRci8OpaMEoqyzblsp6 258677874 MLB Risco PLD: HIGH Criou: 12/08/2025 Cr…" at bounding box center [796, 355] width 881 height 75
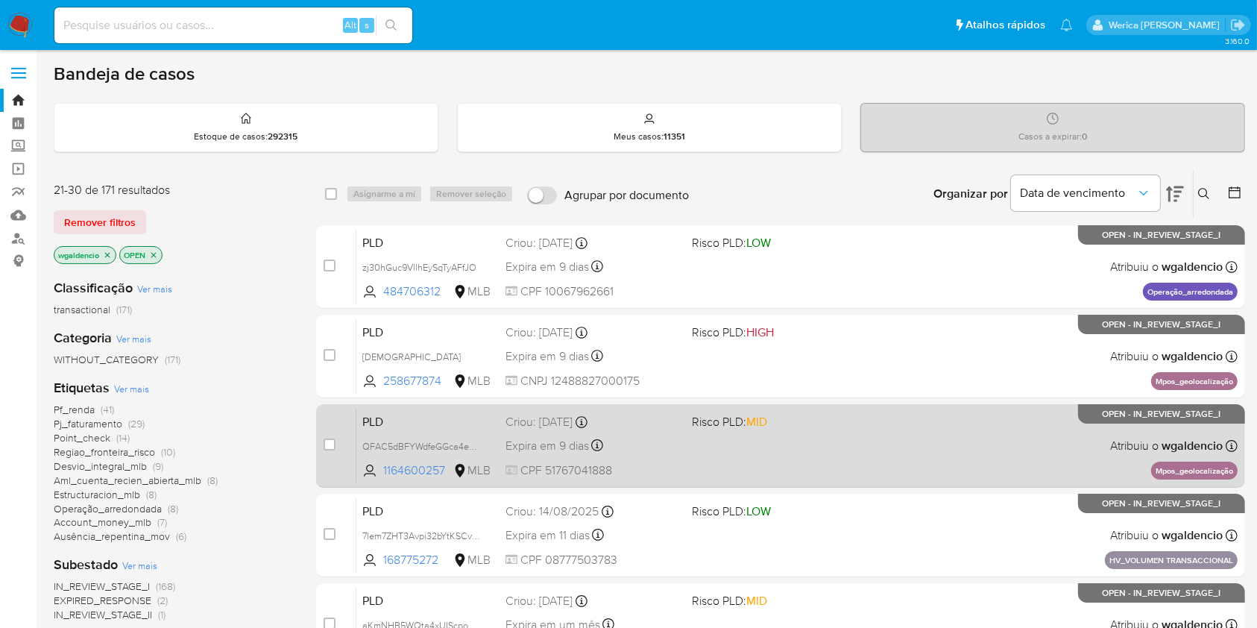
click at [884, 429] on div "PLD QFAC5dBFYWdfeGGca4eo5coc 1164600257 MLB Risco PLD: MID Criou: 12/08/2025 Cr…" at bounding box center [796, 445] width 881 height 75
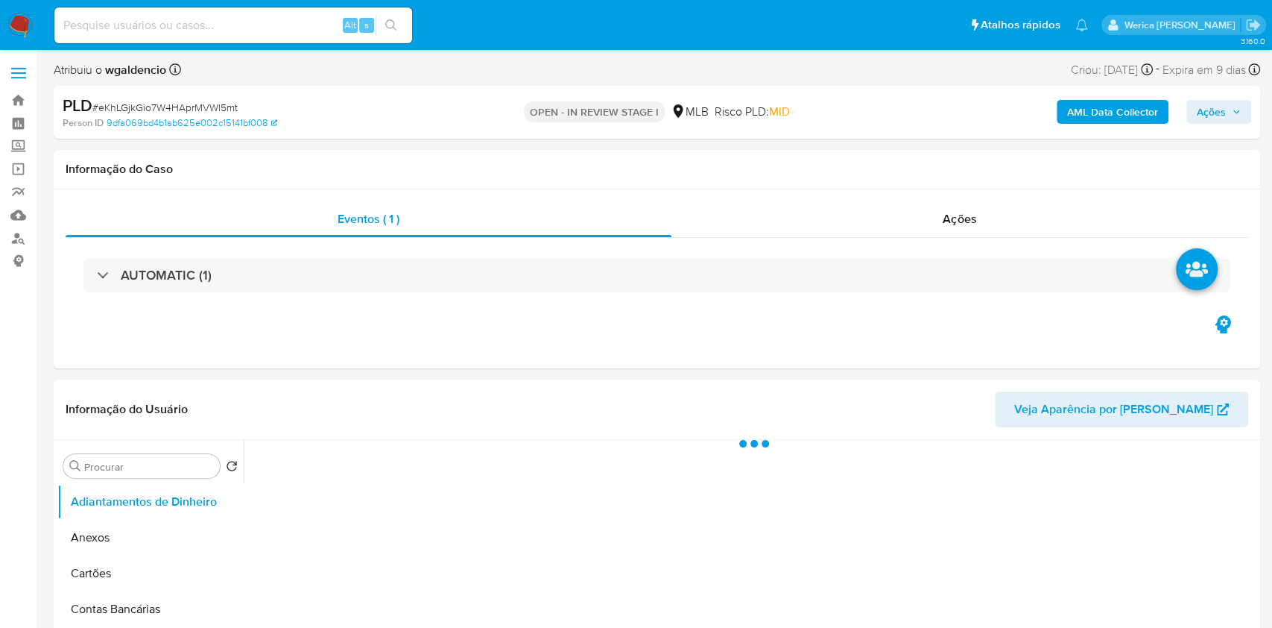
select select "10"
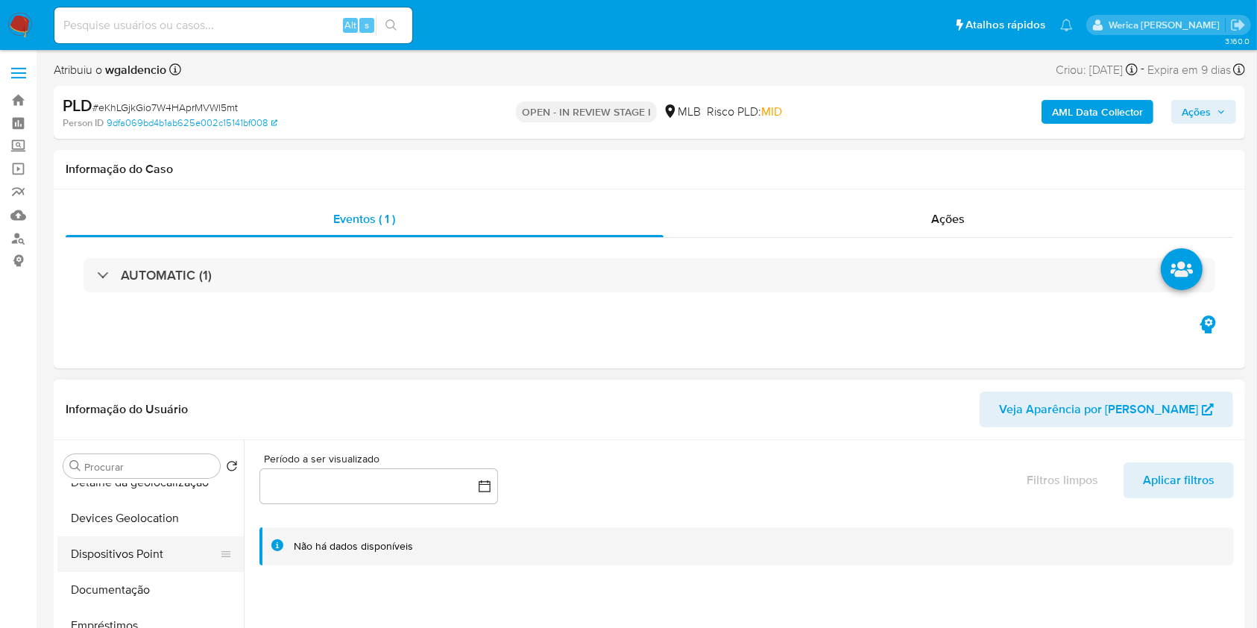
scroll to position [397, 0]
click at [106, 572] on button "Geral" at bounding box center [144, 570] width 174 height 36
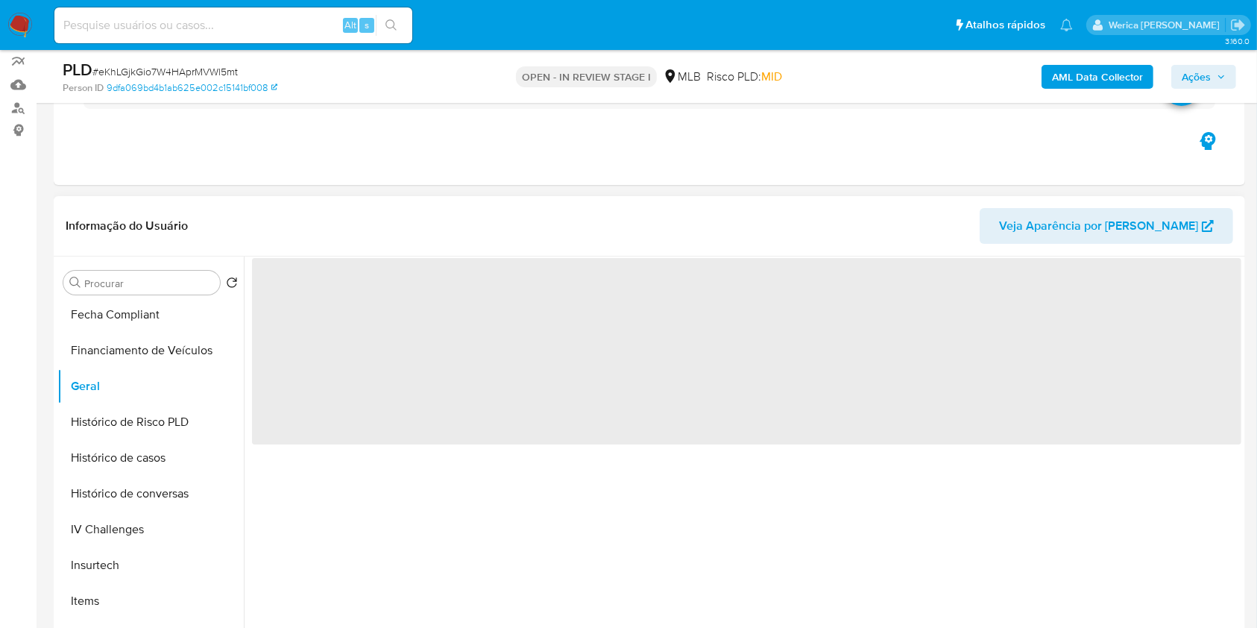
scroll to position [99, 0]
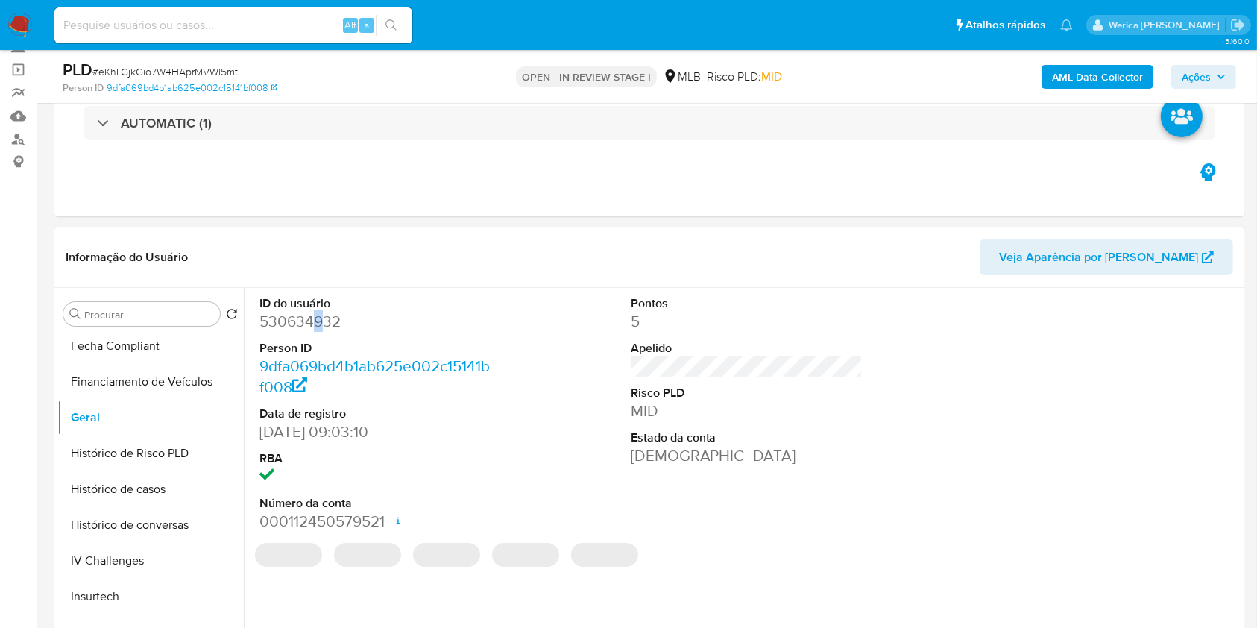
click at [316, 319] on dd "530634932" at bounding box center [375, 321] width 233 height 21
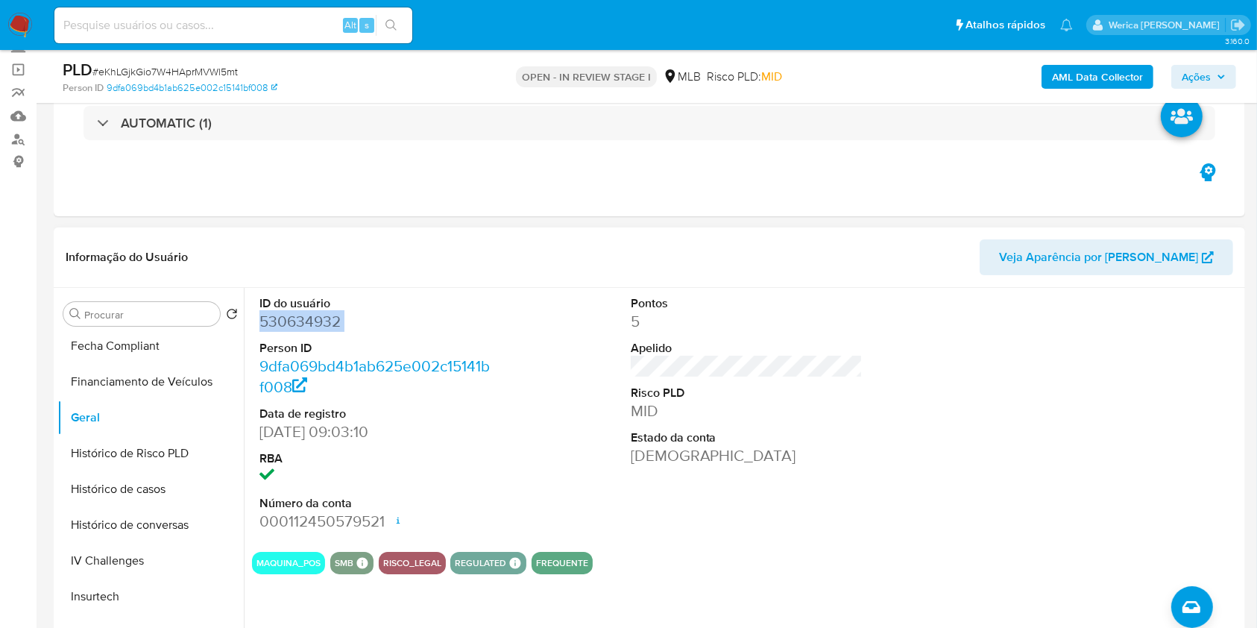
click at [316, 320] on dd "530634932" at bounding box center [375, 321] width 233 height 21
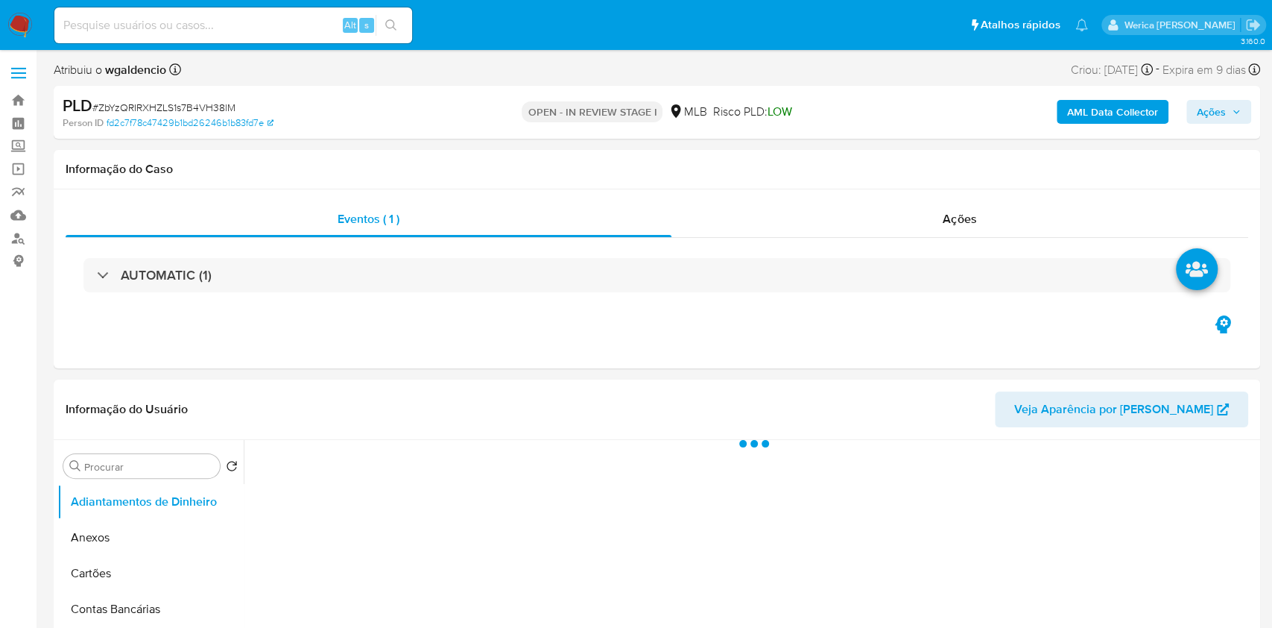
select select "10"
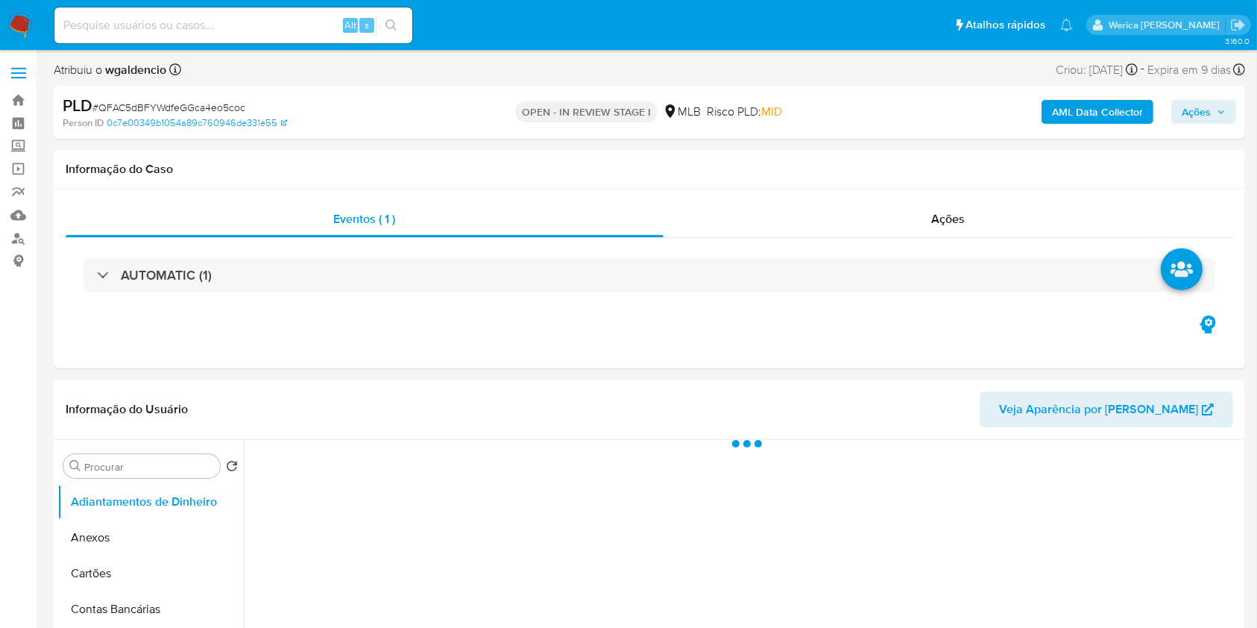
select select "10"
